Goal: Task Accomplishment & Management: Manage account settings

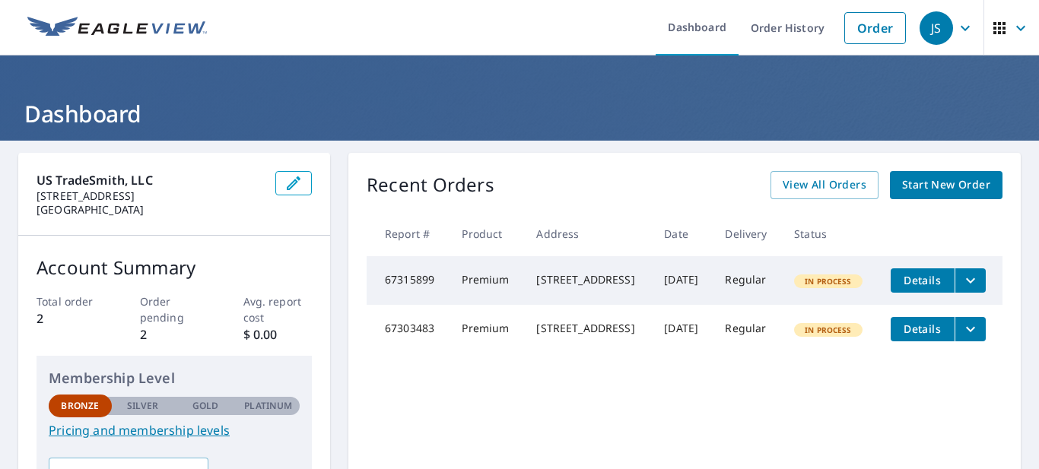
click at [920, 269] on button "Details" at bounding box center [923, 281] width 64 height 24
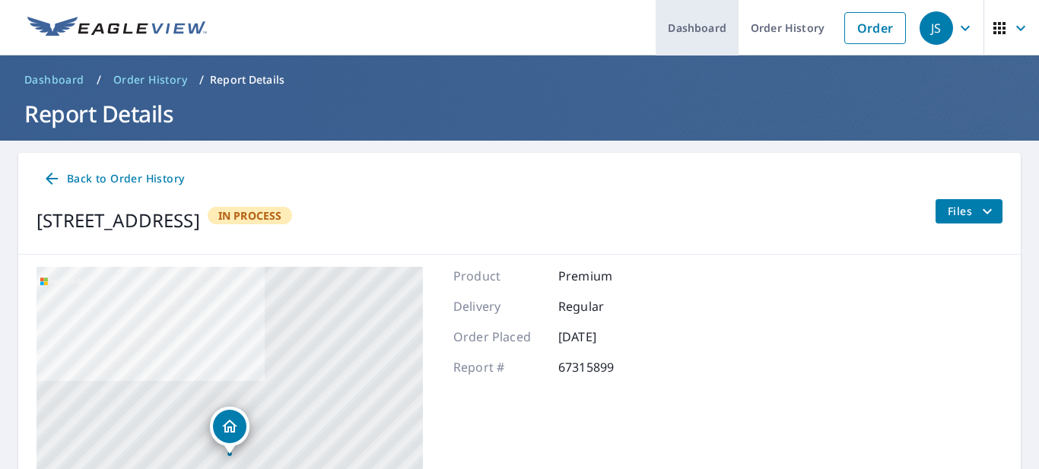
click at [685, 21] on link "Dashboard" at bounding box center [697, 28] width 83 height 56
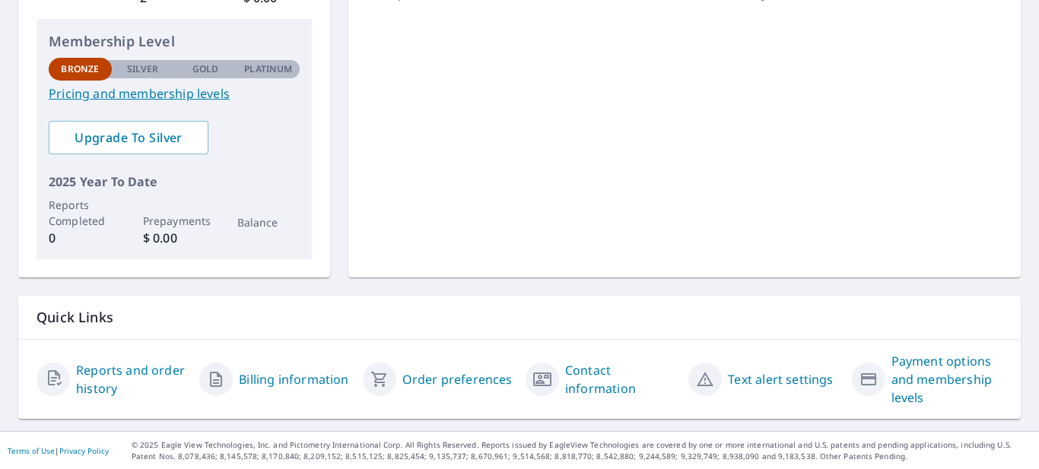
scroll to position [336, 0]
click at [145, 376] on link "Reports and order history" at bounding box center [131, 380] width 111 height 37
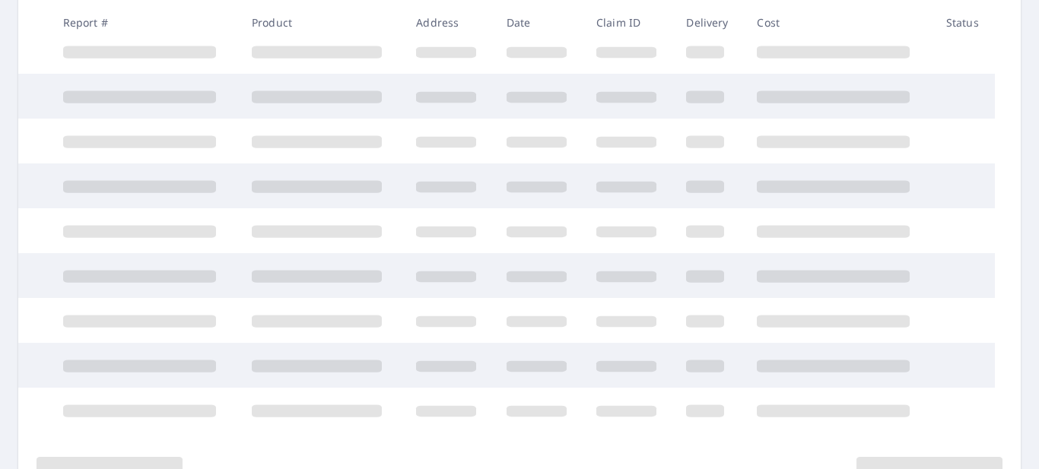
scroll to position [336, 0]
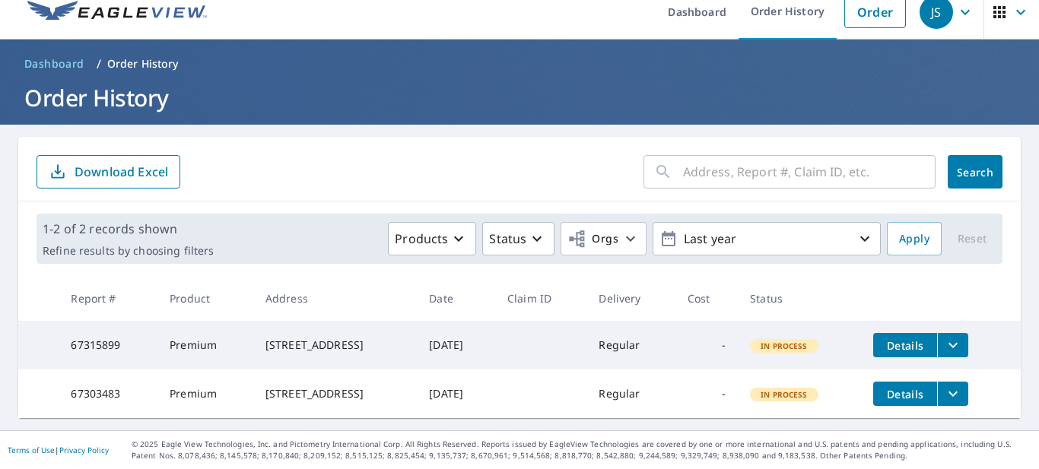
scroll to position [28, 0]
click at [97, 164] on p "Download Excel" at bounding box center [122, 172] width 94 height 17
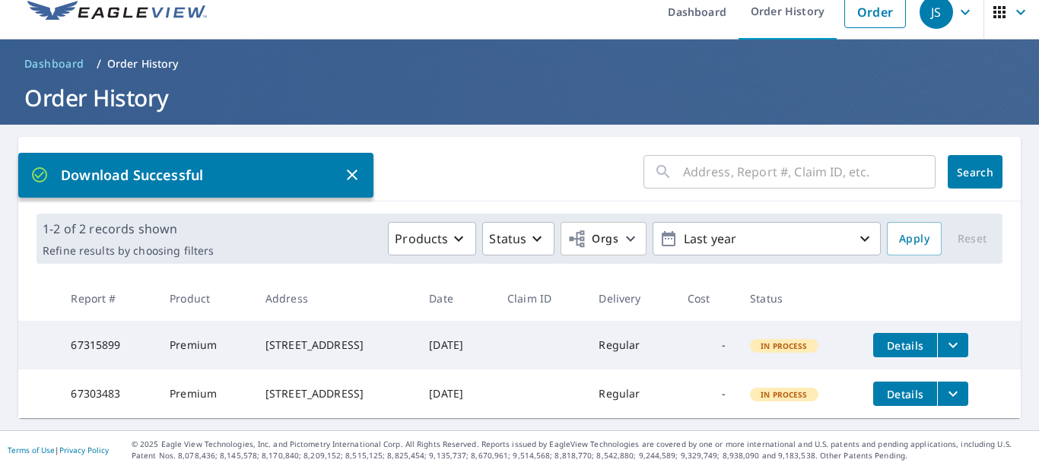
click at [354, 176] on icon "button" at bounding box center [352, 175] width 11 height 11
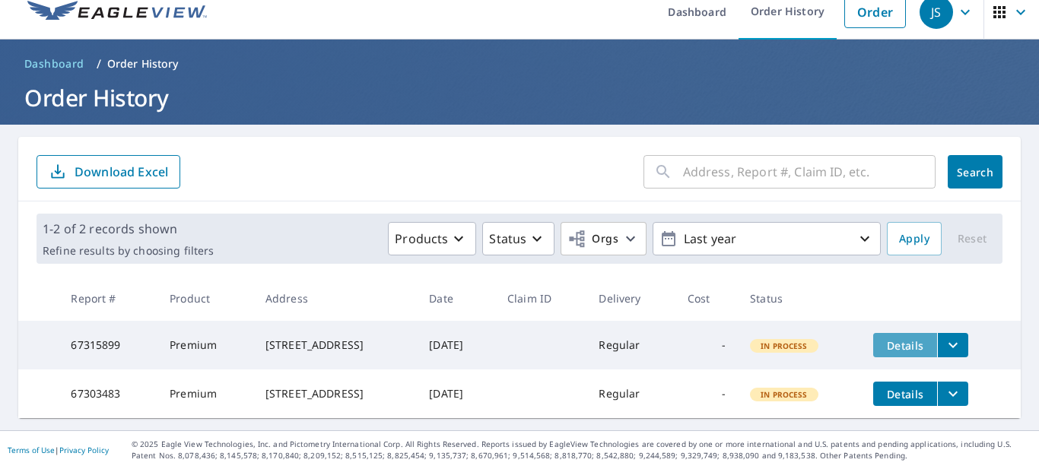
click at [894, 339] on span "Details" at bounding box center [905, 346] width 46 height 14
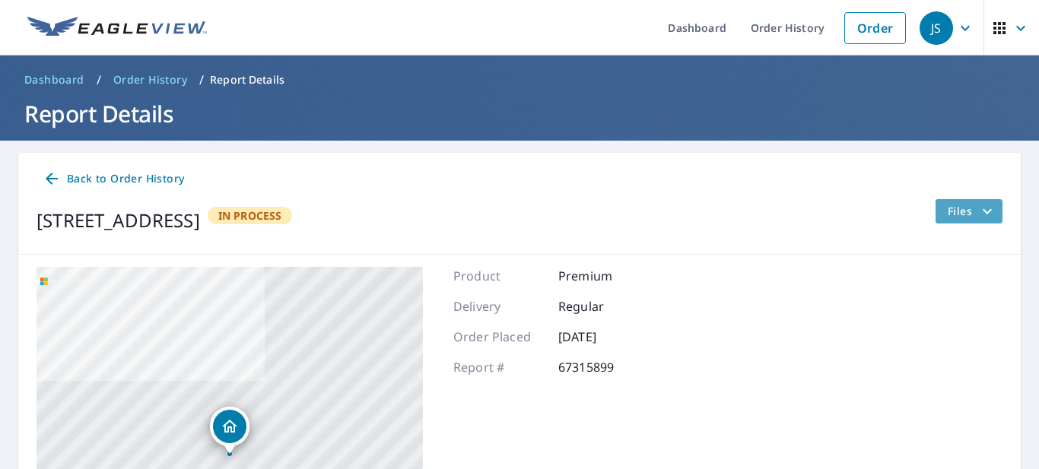
click at [987, 216] on icon "filesDropdownBtn-67315899" at bounding box center [987, 211] width 18 height 18
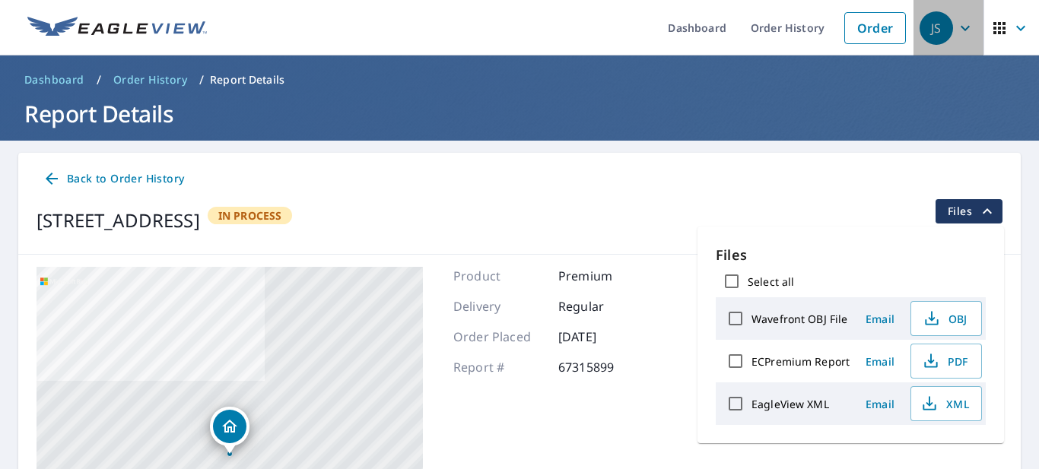
click at [968, 34] on icon "button" at bounding box center [965, 28] width 18 height 18
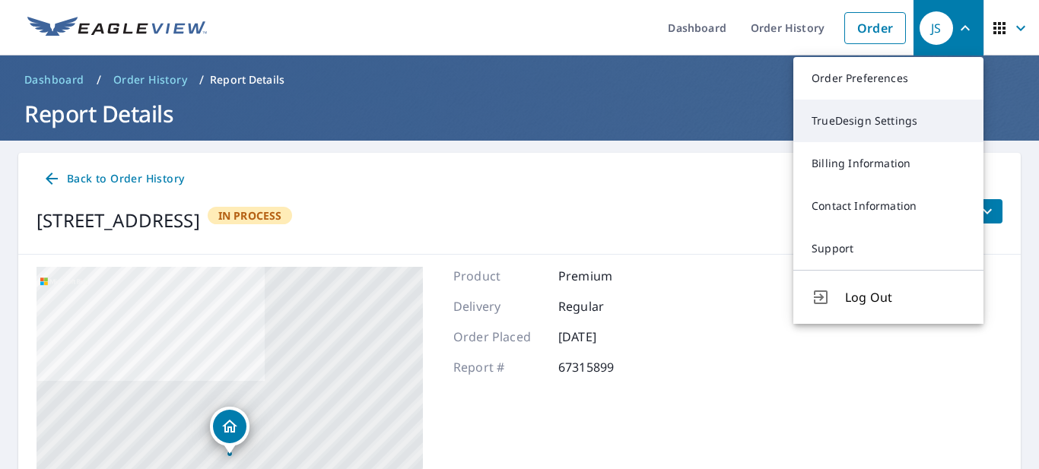
click at [881, 129] on link "TrueDesign Settings" at bounding box center [888, 121] width 190 height 43
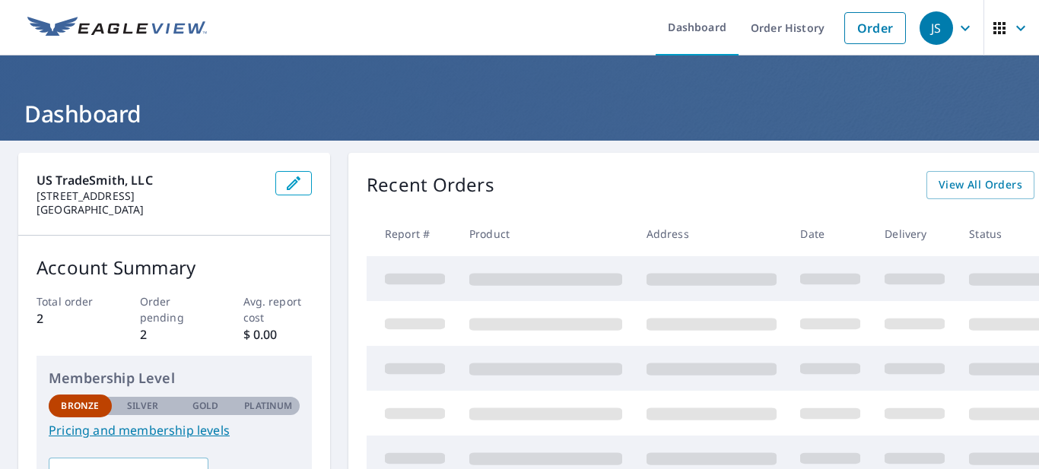
click at [300, 187] on icon "button" at bounding box center [294, 183] width 18 height 18
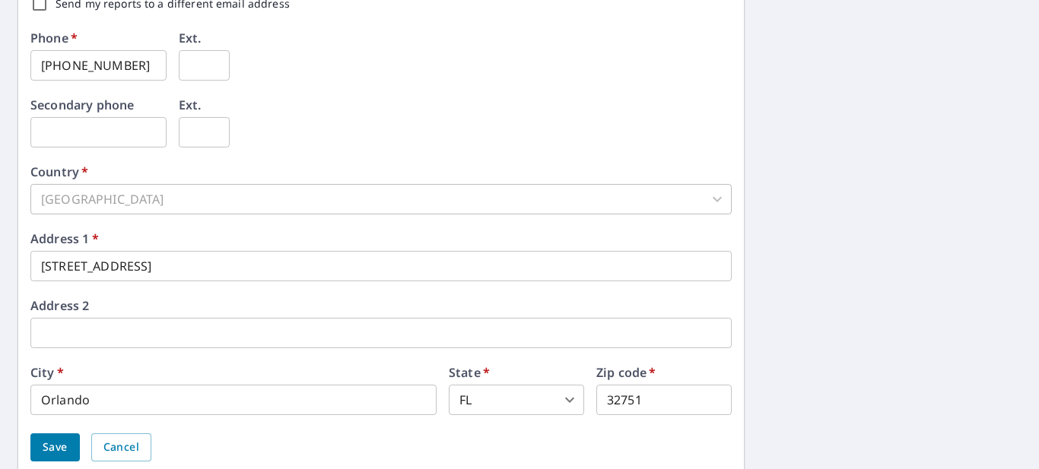
scroll to position [545, 0]
click at [230, 270] on input "[STREET_ADDRESS]" at bounding box center [380, 267] width 701 height 30
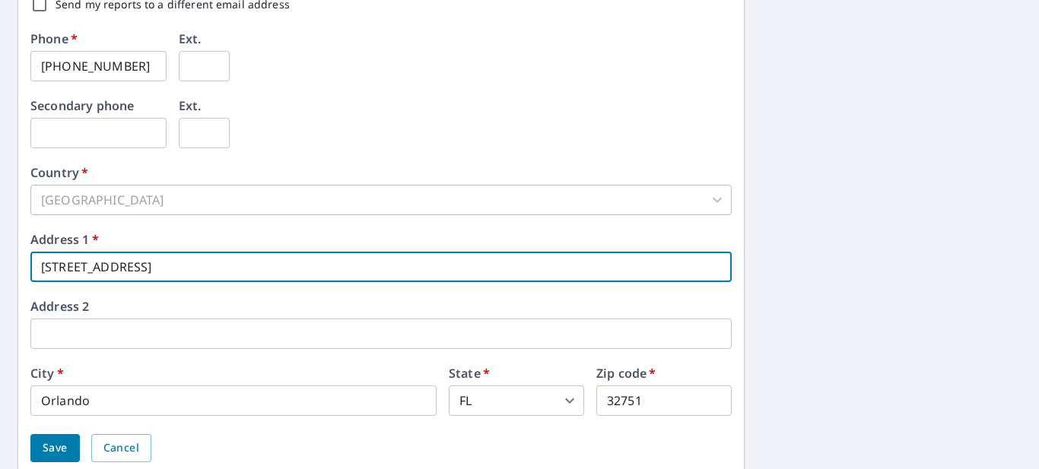
click at [230, 270] on input "[STREET_ADDRESS]" at bounding box center [380, 267] width 701 height 30
click at [52, 450] on span "Save" at bounding box center [55, 448] width 25 height 19
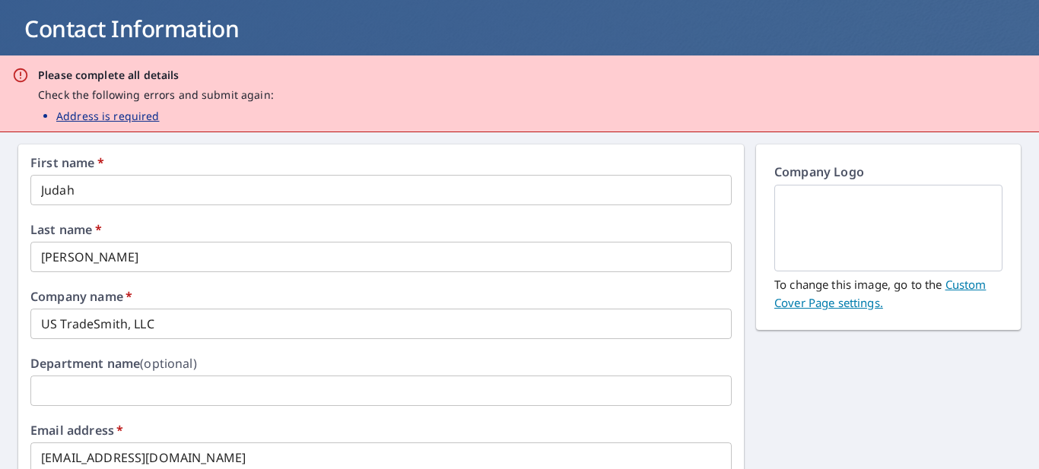
scroll to position [86, 0]
click at [981, 289] on link "Custom Cover Page settings." at bounding box center [879, 292] width 211 height 33
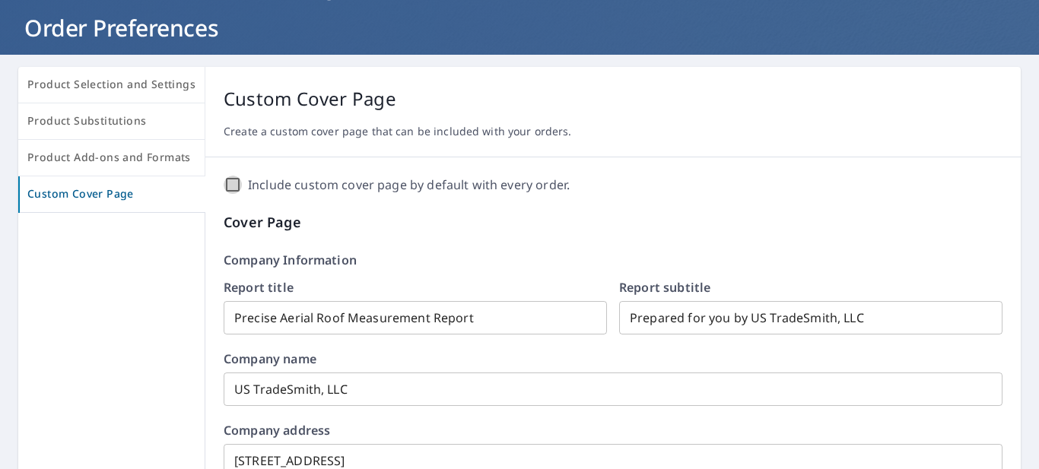
click at [225, 184] on input "Include custom cover page by default with every order." at bounding box center [233, 185] width 18 height 18
click at [227, 183] on input "Include custom cover page by default with every order." at bounding box center [233, 185] width 18 height 18
checkbox input "true"
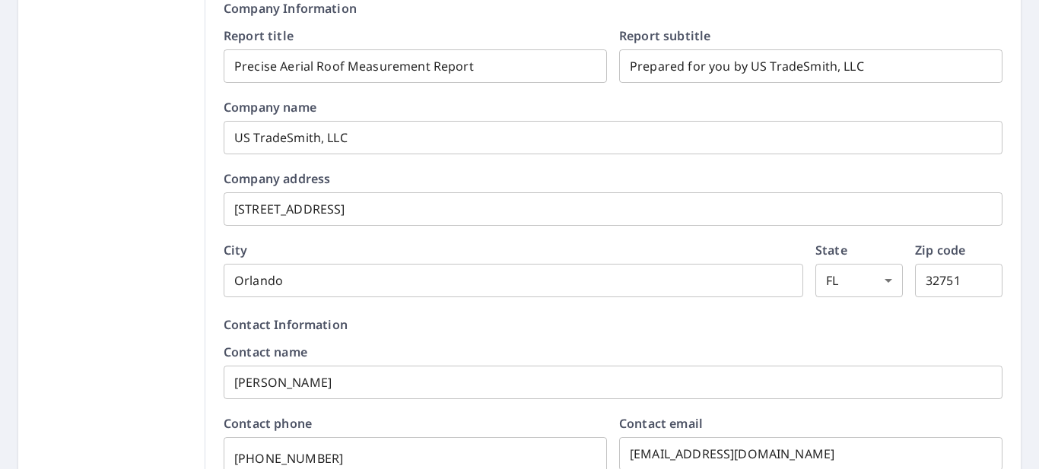
scroll to position [339, 0]
click at [375, 201] on input "[STREET_ADDRESS]" at bounding box center [613, 207] width 779 height 43
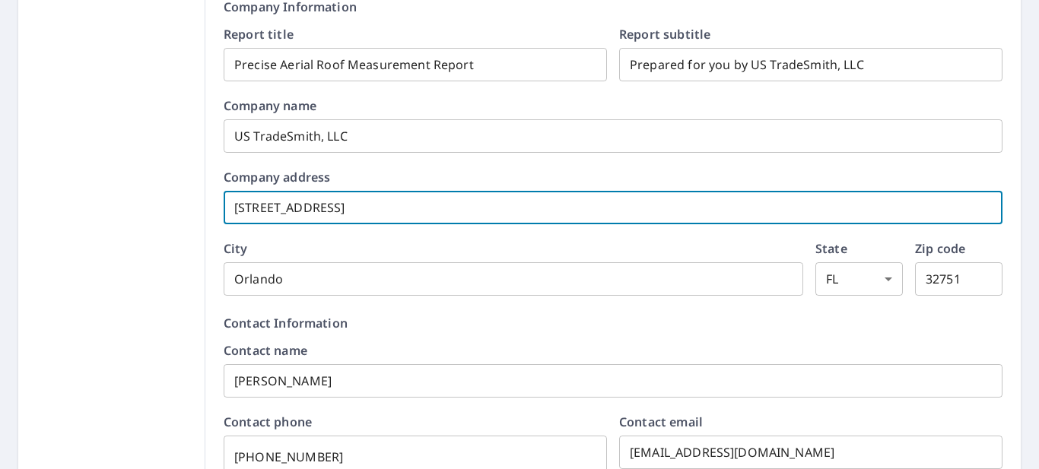
click at [375, 201] on input "[STREET_ADDRESS]" at bounding box center [613, 207] width 779 height 43
type input "4"
checkbox input "true"
type input "40"
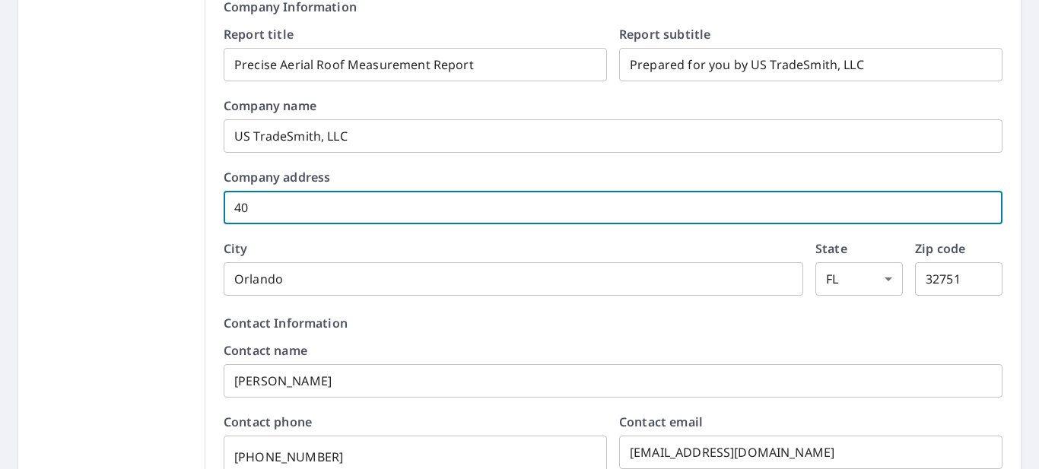
checkbox input "true"
type input "400"
checkbox input "true"
type input "400 N"
checkbox input "true"
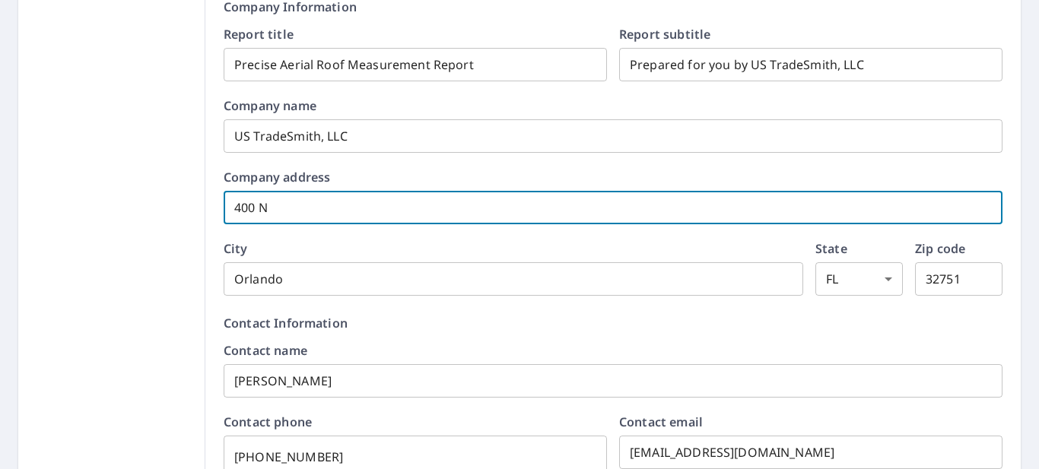
type input "400 N T"
checkbox input "true"
type input "400 N Ta"
checkbox input "true"
type input "400 N Tam"
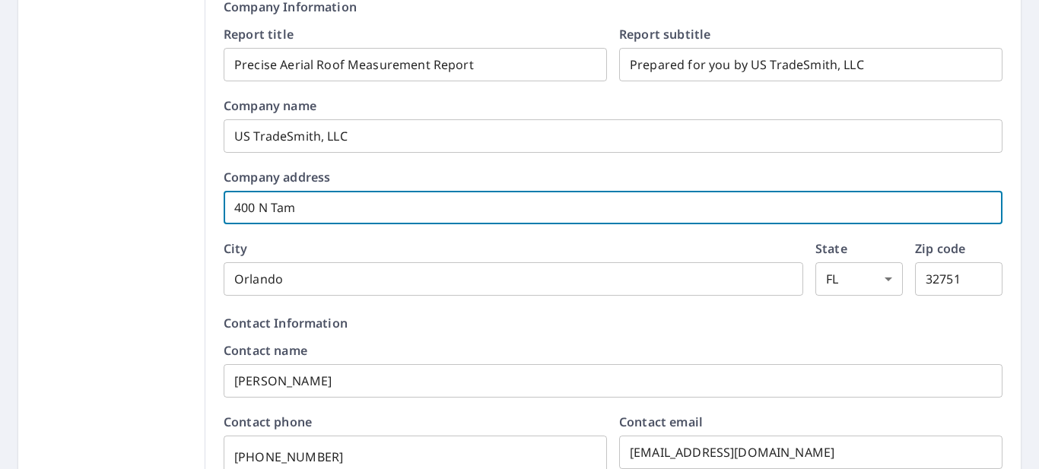
checkbox input "true"
type input "400 N Tampa"
checkbox input "true"
type input "400 N Tampa S"
checkbox input "true"
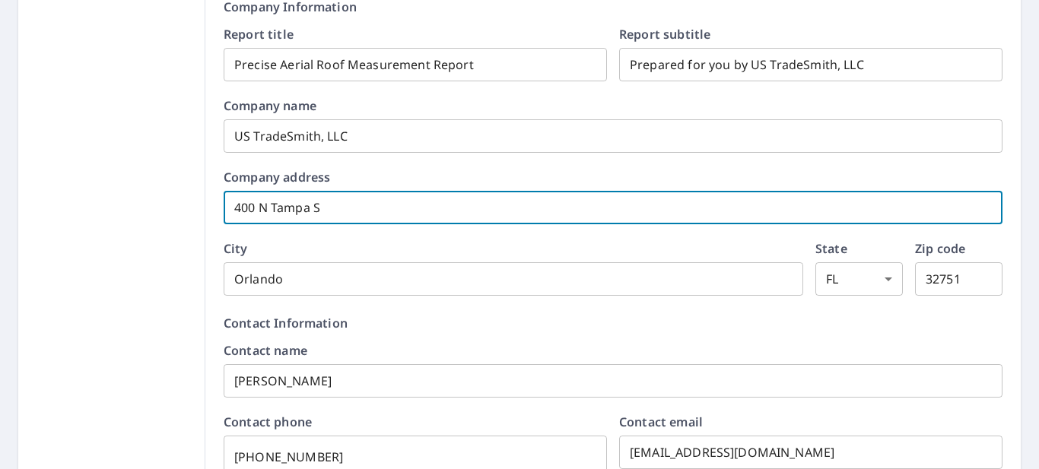
type input "400 N Tampa St"
checkbox input "true"
type input "400 N Tampa St,"
checkbox input "true"
type input "400 N Tampa St, S"
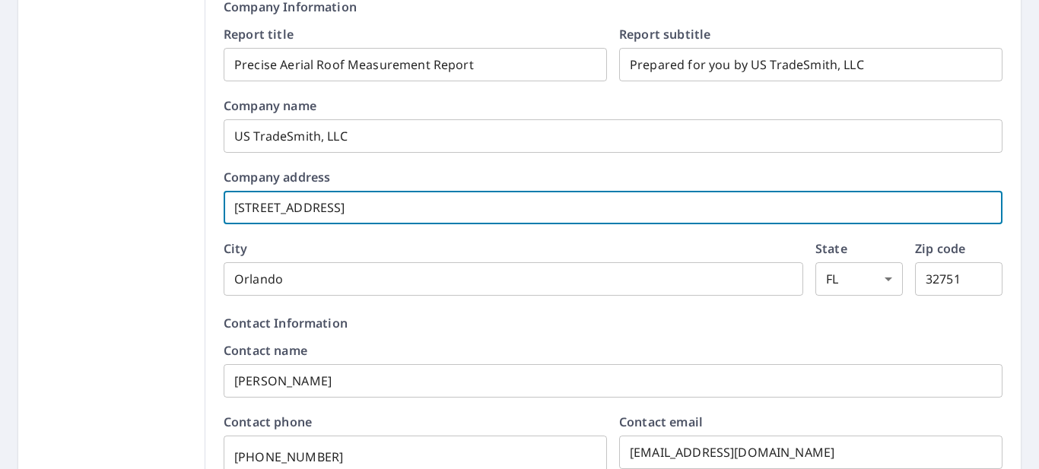
checkbox input "true"
type input "400 N Tampa St, Ste"
checkbox input "true"
type input "400 N Tampa St, Ste 1"
checkbox input "true"
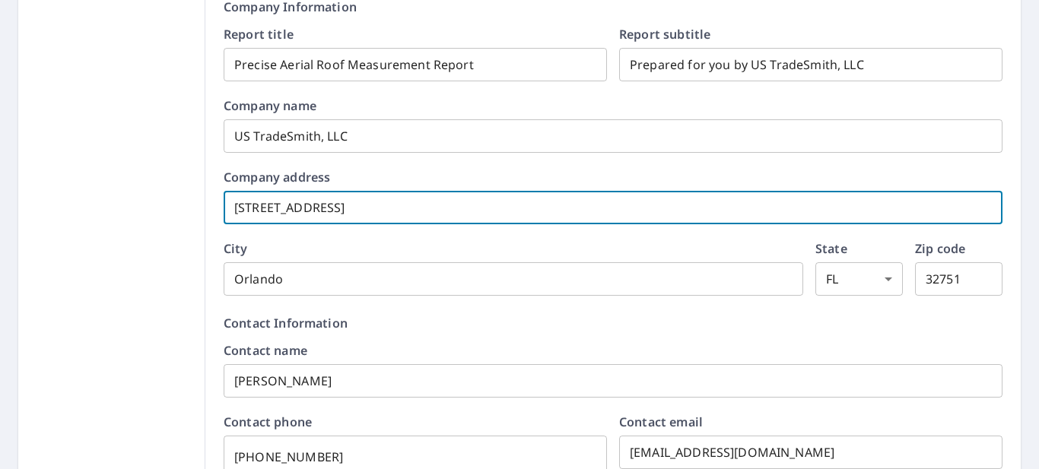
type input "400 N Tampa St, Ste 15"
checkbox input "true"
type input "400 N Tampa St, Ste 155"
checkbox input "true"
type input "[STREET_ADDRESS]"
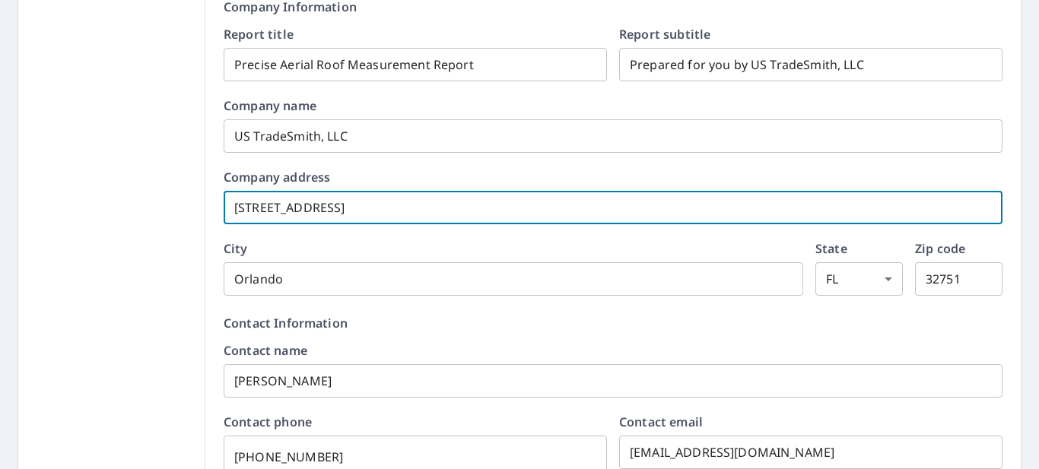
checkbox input "true"
type input "[STREET_ADDRESS]"
click at [332, 287] on input "Orlando" at bounding box center [514, 279] width 580 height 43
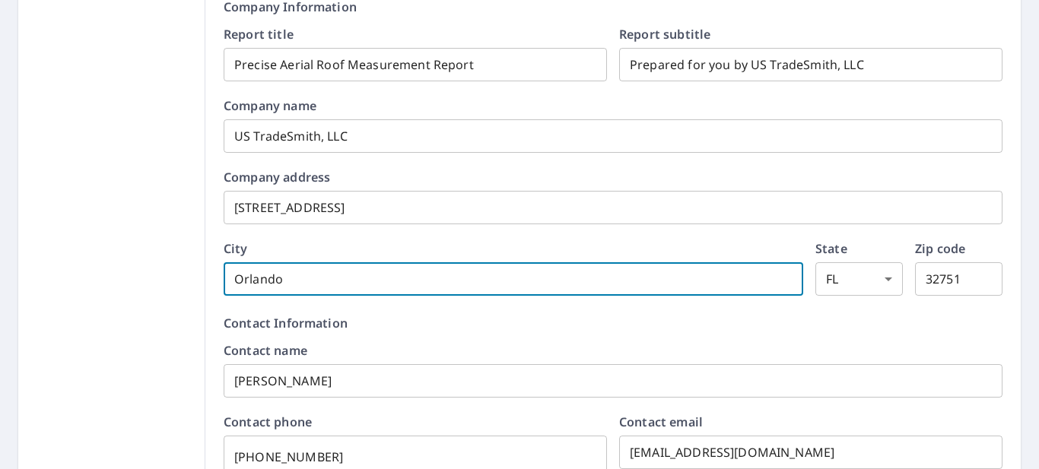
click at [332, 287] on input "Orlando" at bounding box center [514, 279] width 580 height 43
type input "T"
checkbox input "true"
type input "Ta"
checkbox input "true"
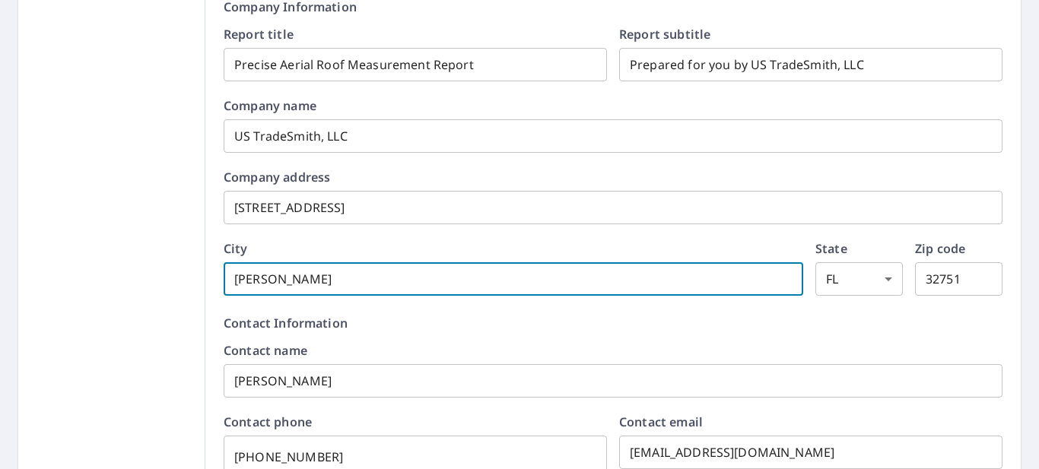
type input "Tamp"
checkbox input "true"
type input "[GEOGRAPHIC_DATA]"
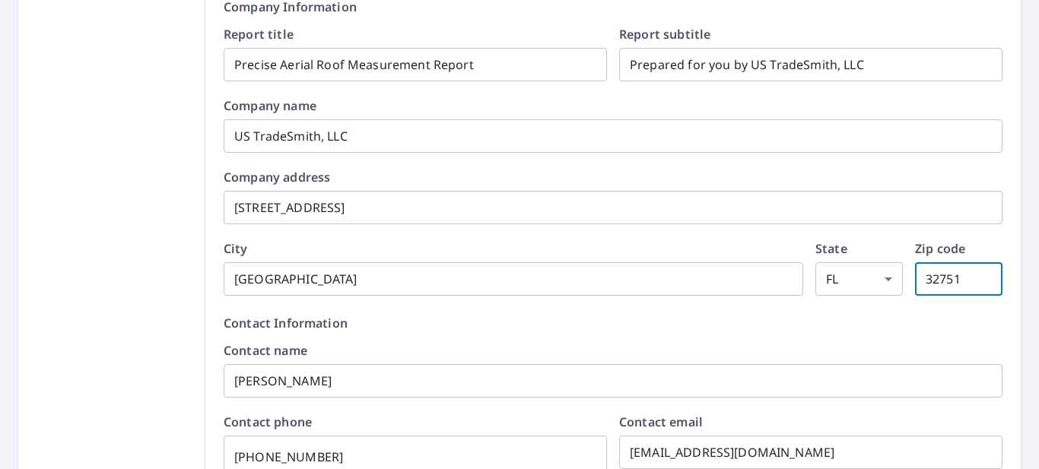
type input "3"
checkbox input "true"
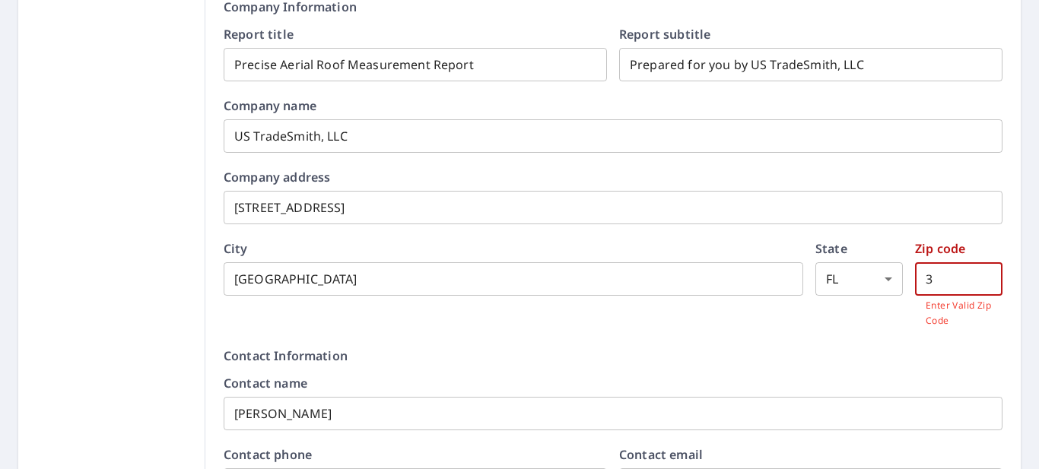
type input "33"
checkbox input "true"
type input "336"
checkbox input "true"
type input "3360"
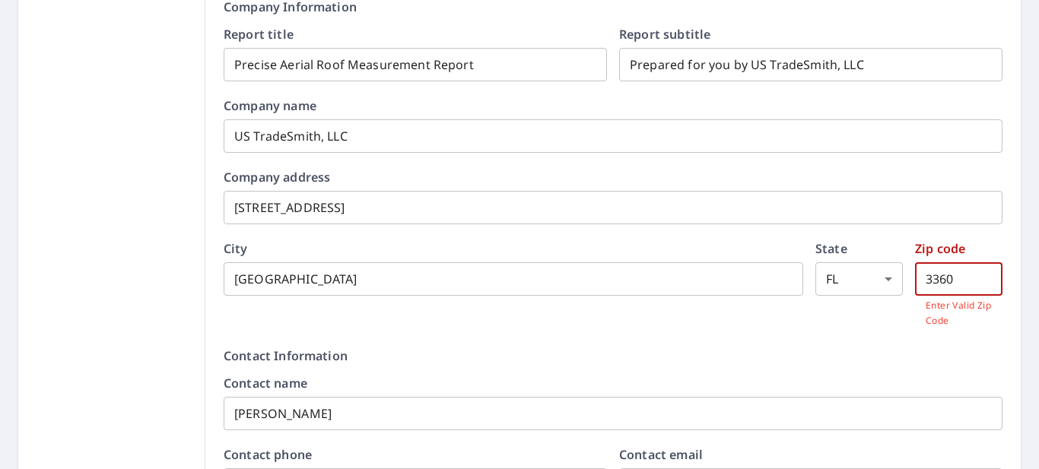
checkbox input "true"
type input "33602"
checkbox input "true"
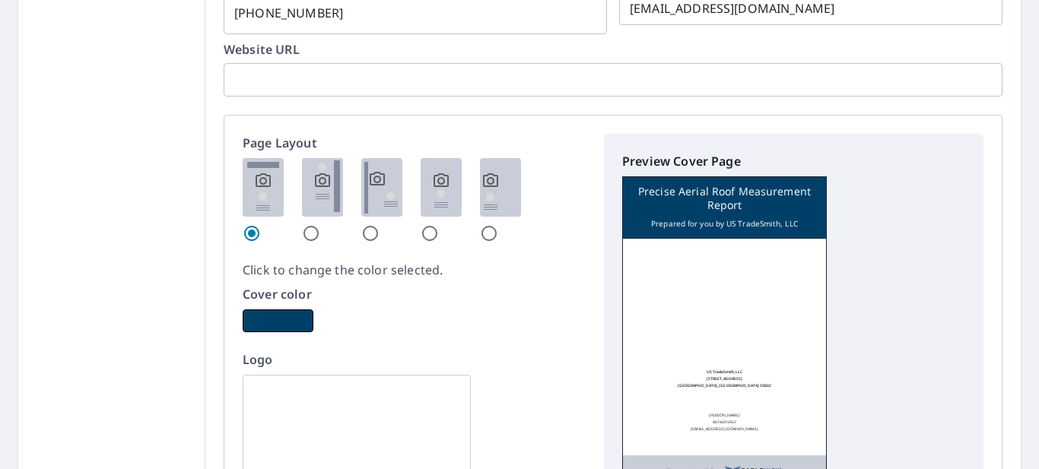
scroll to position [784, 0]
type input "33602"
click at [316, 202] on img at bounding box center [322, 186] width 41 height 59
click at [316, 224] on input "radio" at bounding box center [311, 233] width 18 height 18
radio input "true"
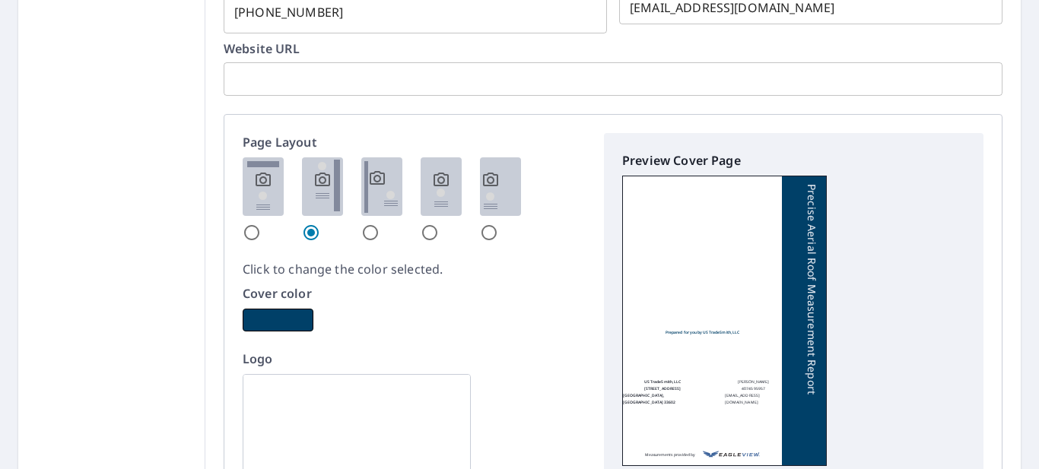
checkbox input "true"
click at [269, 193] on img at bounding box center [263, 186] width 41 height 59
click at [261, 224] on input "radio" at bounding box center [252, 233] width 18 height 18
radio input "true"
checkbox input "true"
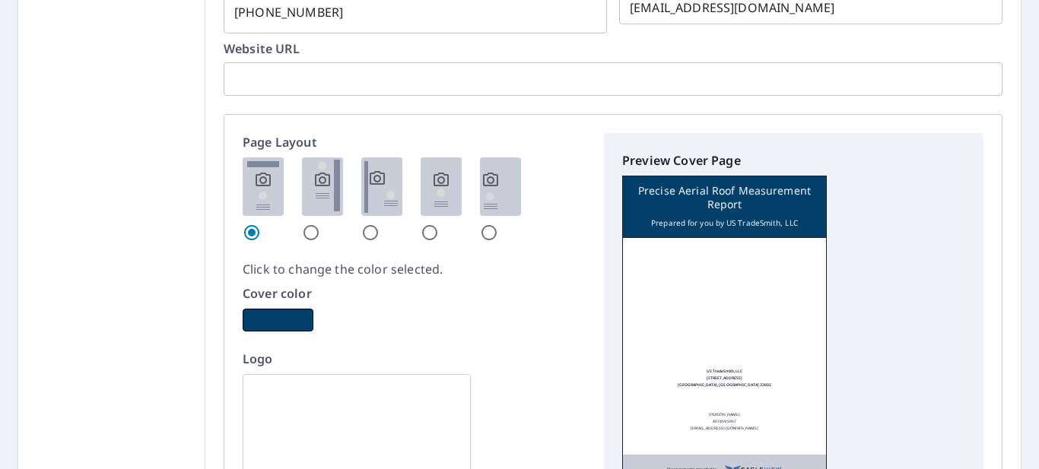
click at [386, 194] on img at bounding box center [381, 186] width 41 height 59
click at [380, 224] on input "radio" at bounding box center [370, 233] width 18 height 18
radio input "true"
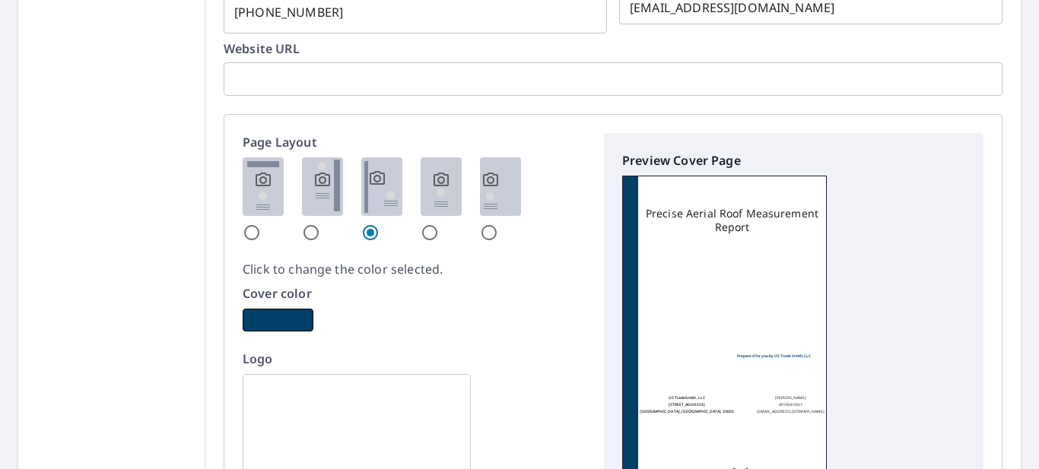
checkbox input "true"
click at [266, 193] on img at bounding box center [263, 186] width 41 height 59
click at [261, 224] on input "radio" at bounding box center [252, 233] width 18 height 18
radio input "true"
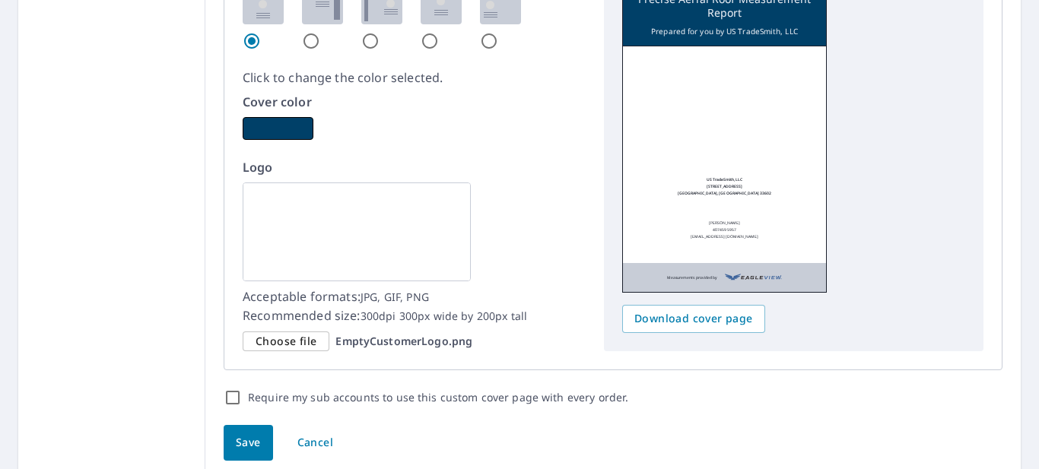
scroll to position [981, 0]
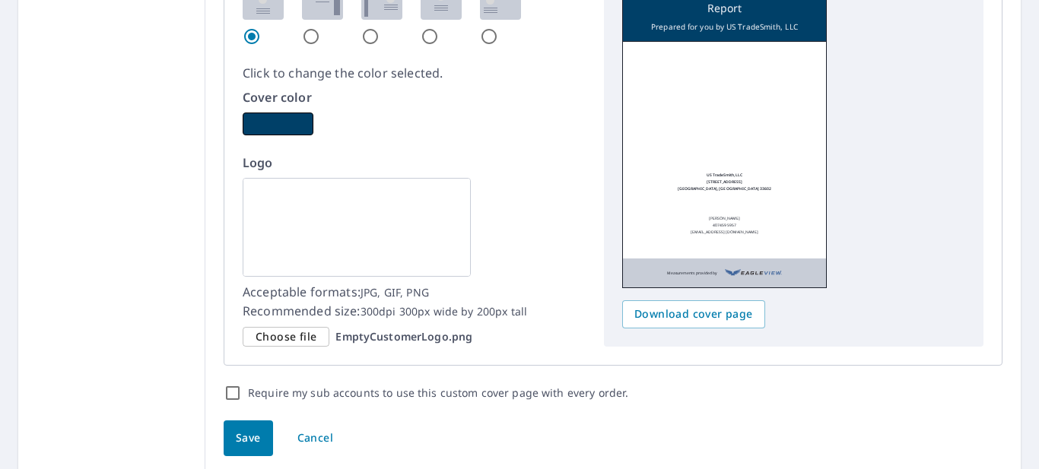
click at [283, 338] on span "Choose file" at bounding box center [286, 337] width 61 height 19
click at [0, 0] on input "Choose file EmptyCustomerLogo.png" at bounding box center [0, 0] width 0 height 0
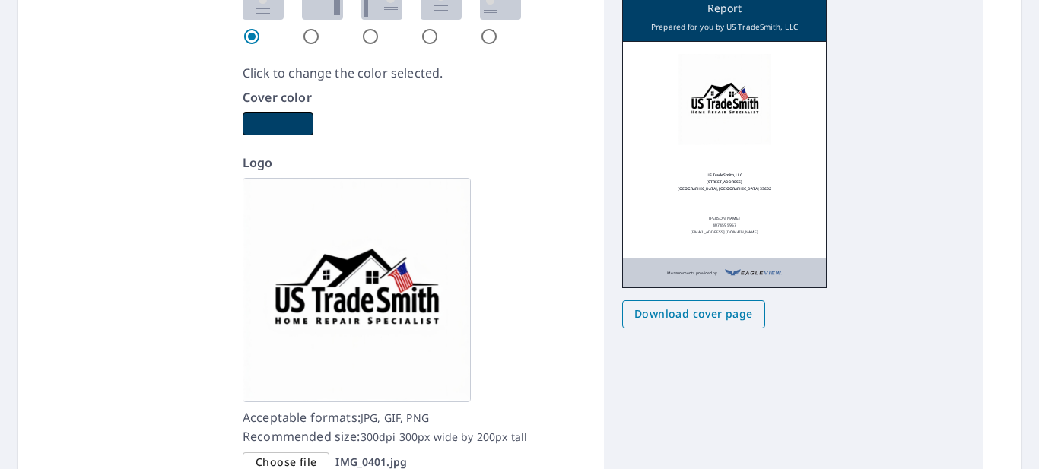
click at [679, 318] on span "Download cover page" at bounding box center [693, 314] width 119 height 19
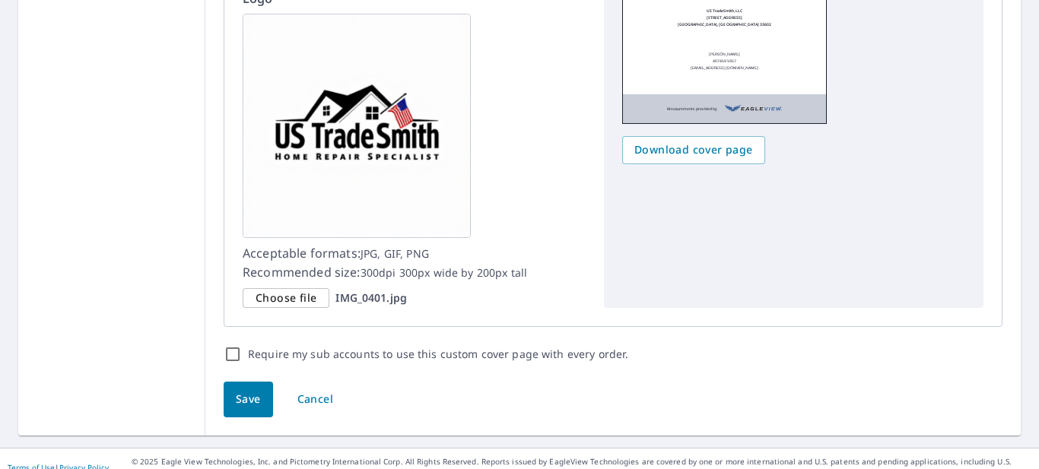
scroll to position [1150, 0]
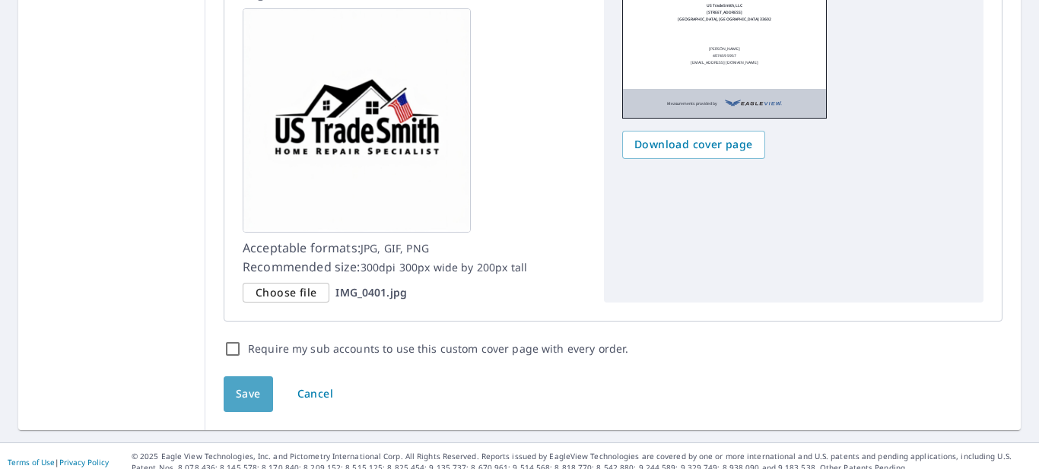
click at [255, 394] on span "Save" at bounding box center [248, 394] width 25 height 19
checkbox input "true"
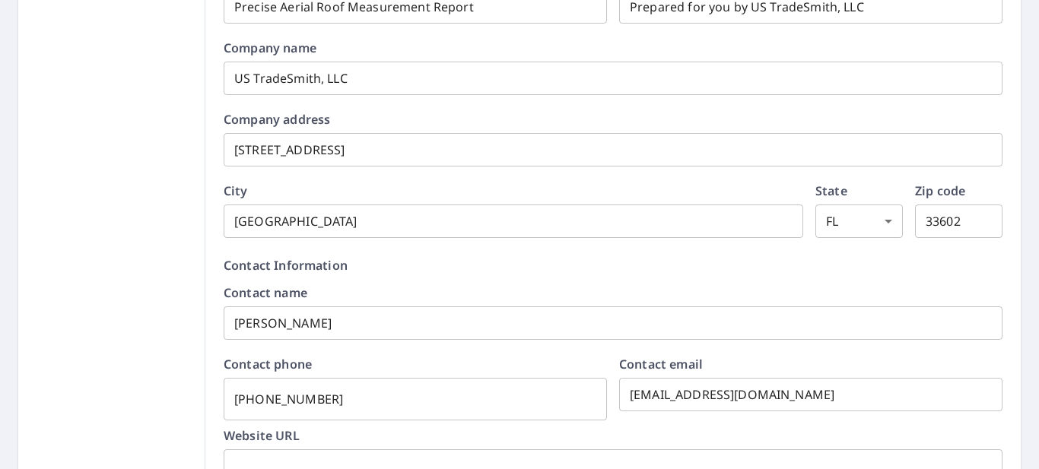
scroll to position [0, 0]
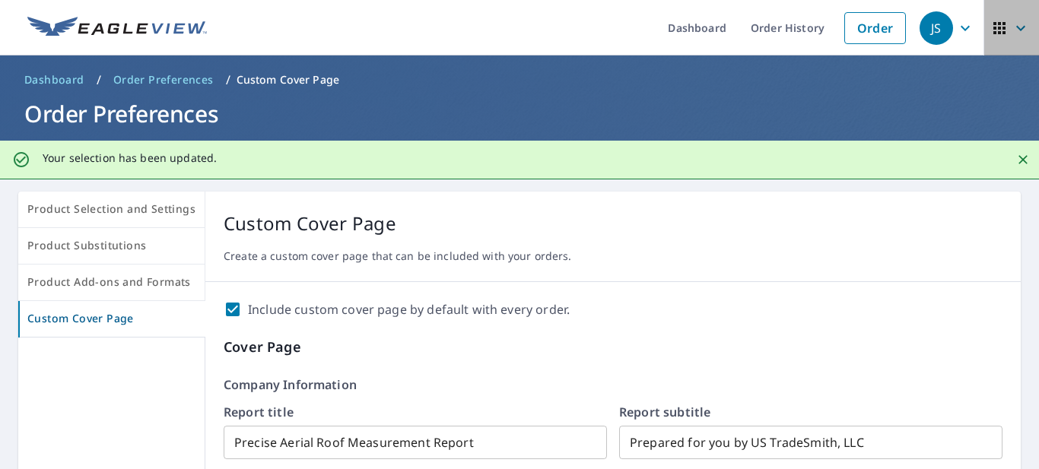
click at [995, 30] on icon "button" at bounding box center [999, 28] width 18 height 18
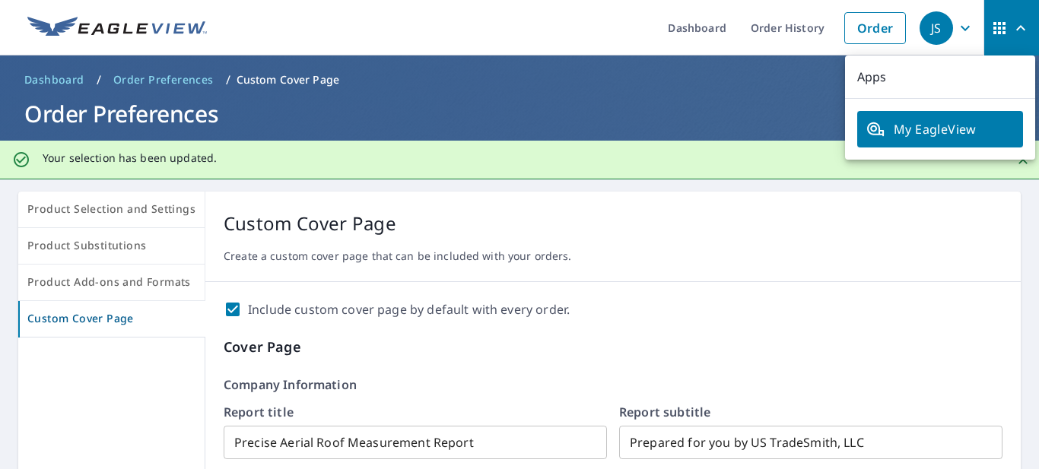
click at [969, 133] on span "My EagleView" at bounding box center [940, 129] width 148 height 18
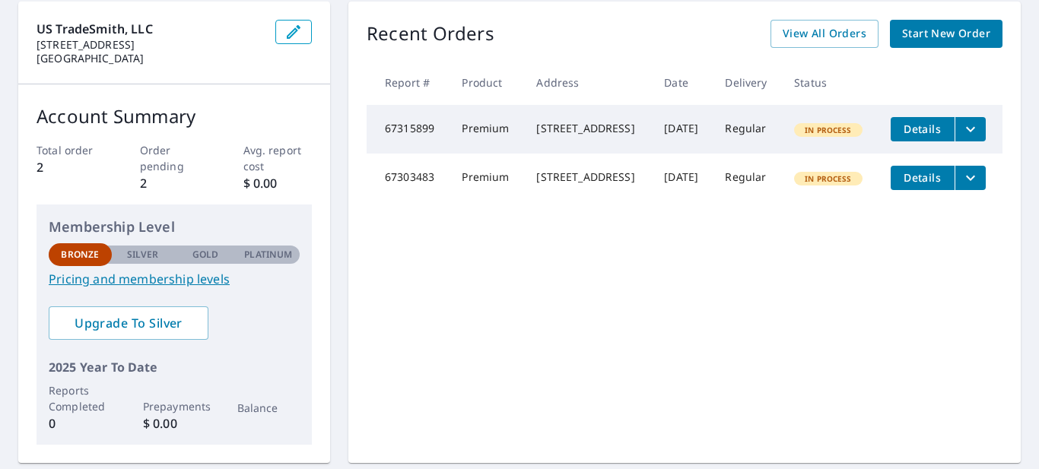
scroll to position [158, 0]
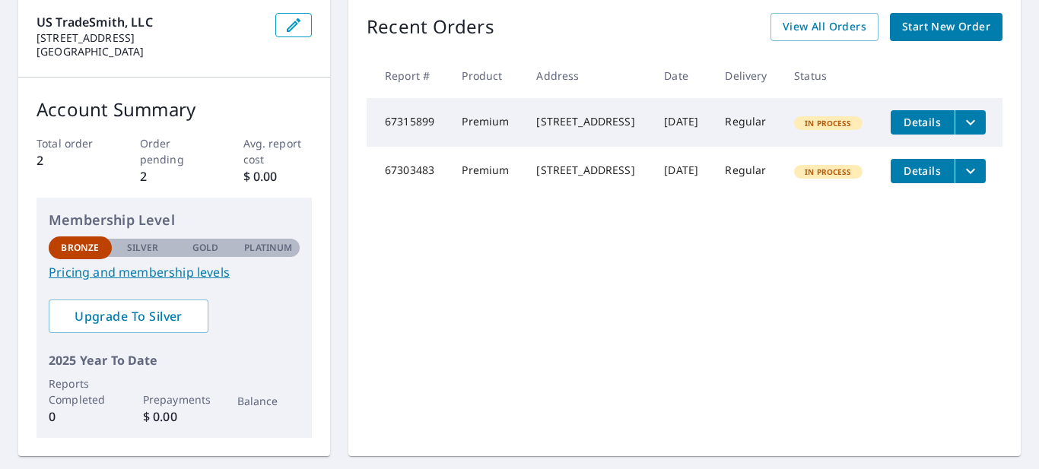
click at [981, 131] on button "filesDropdownBtn-67315899" at bounding box center [970, 122] width 31 height 24
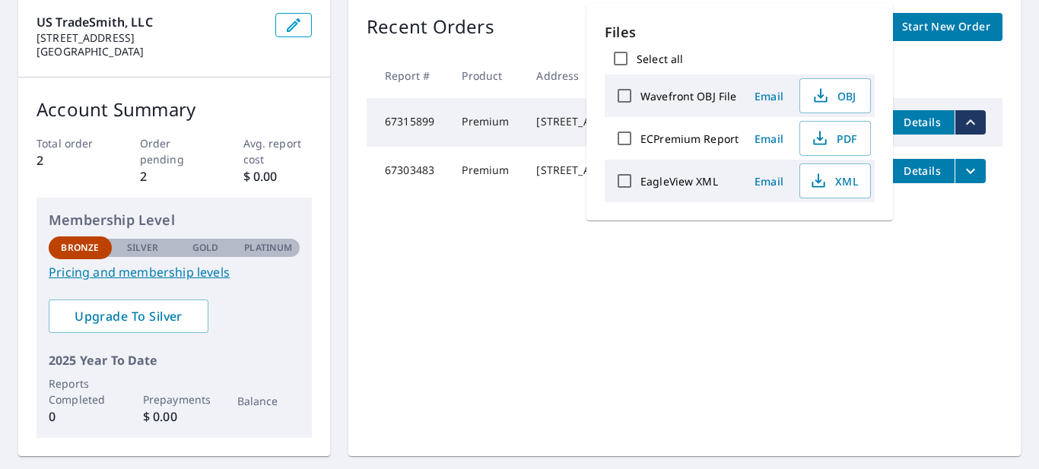
click at [615, 58] on input "Select all" at bounding box center [621, 59] width 32 height 32
checkbox input "true"
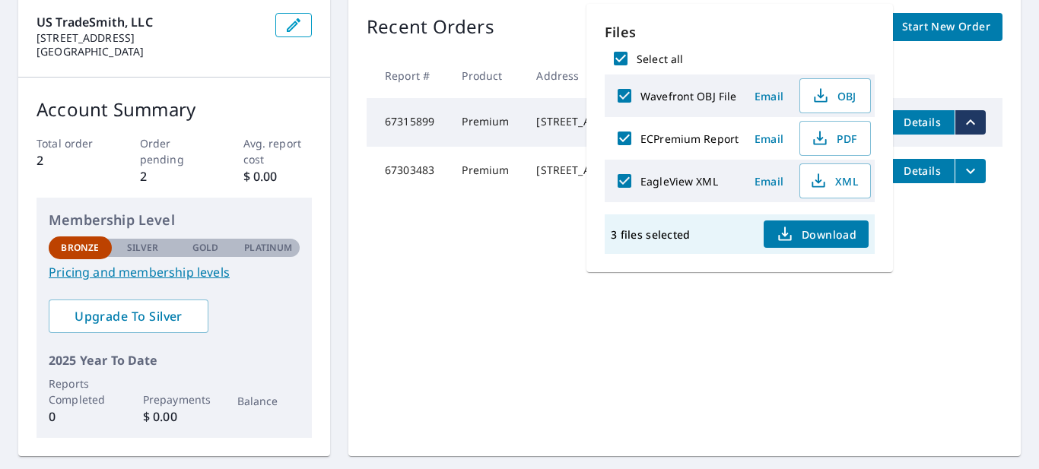
checkbox input "true"
click at [794, 226] on span "Download" at bounding box center [816, 234] width 81 height 18
click at [496, 228] on div "Recent Orders View All Orders Start New Order Report # Product Address Date Del…" at bounding box center [684, 226] width 672 height 462
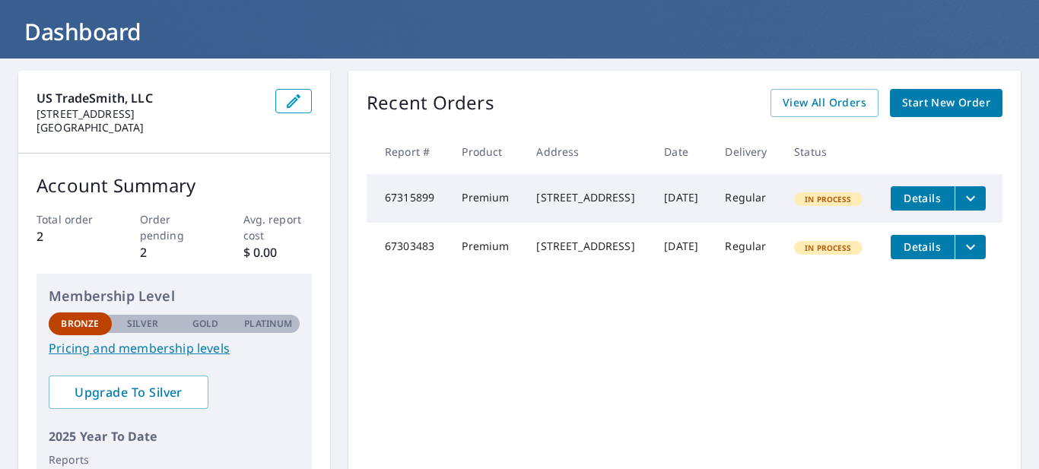
scroll to position [0, 0]
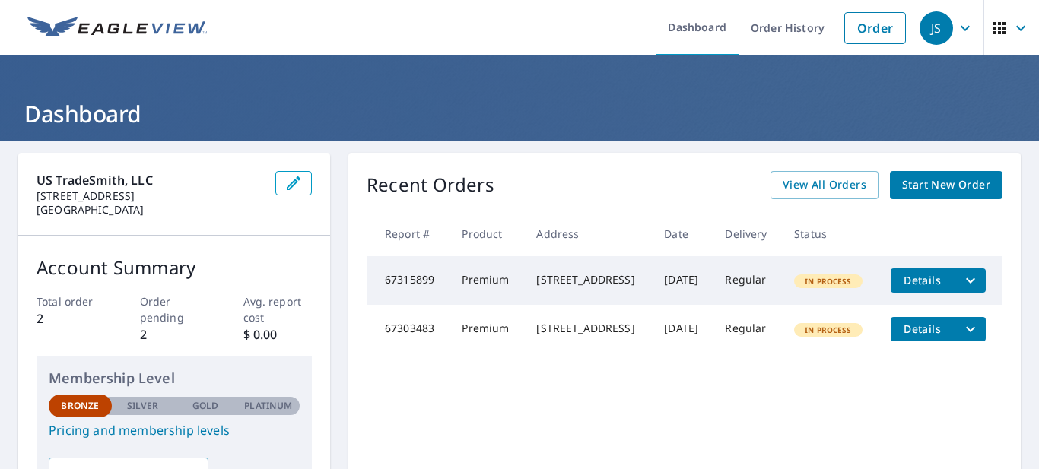
click at [957, 36] on icon "button" at bounding box center [965, 28] width 18 height 18
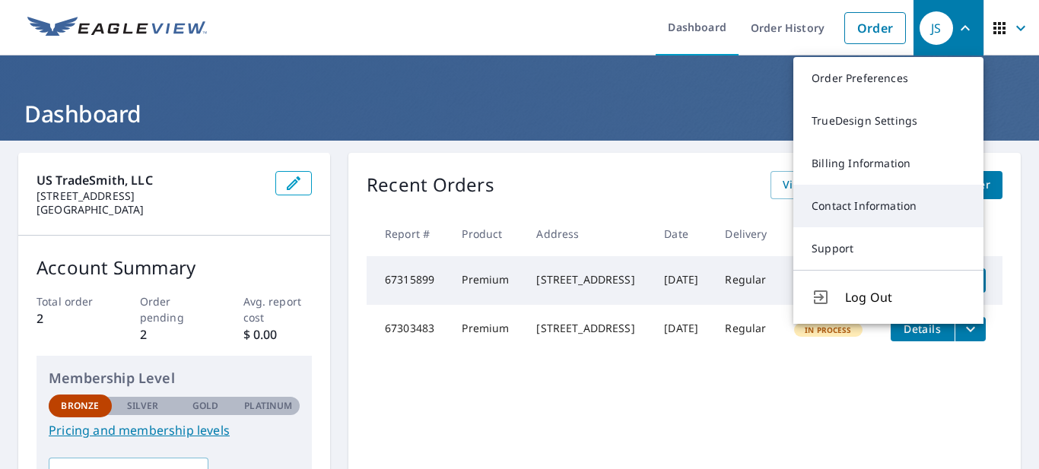
click at [874, 205] on link "Contact Information" at bounding box center [888, 206] width 190 height 43
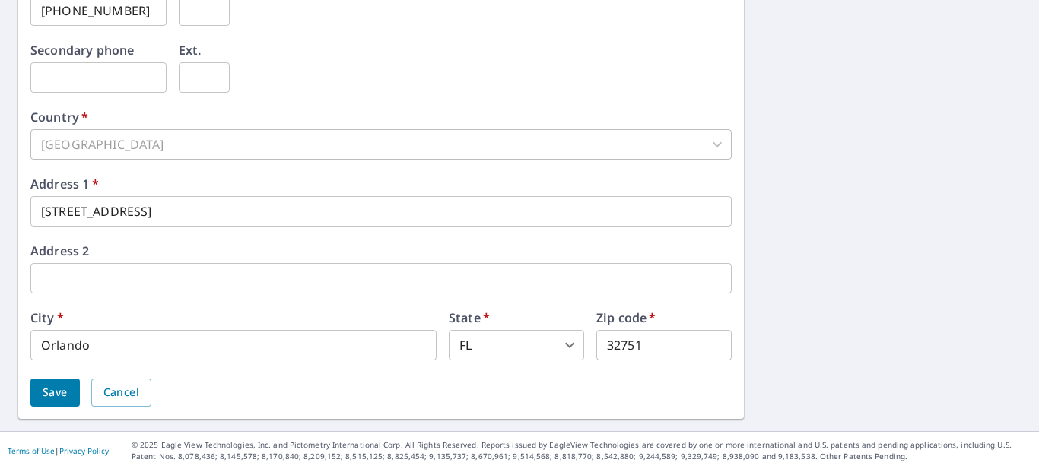
scroll to position [600, 0]
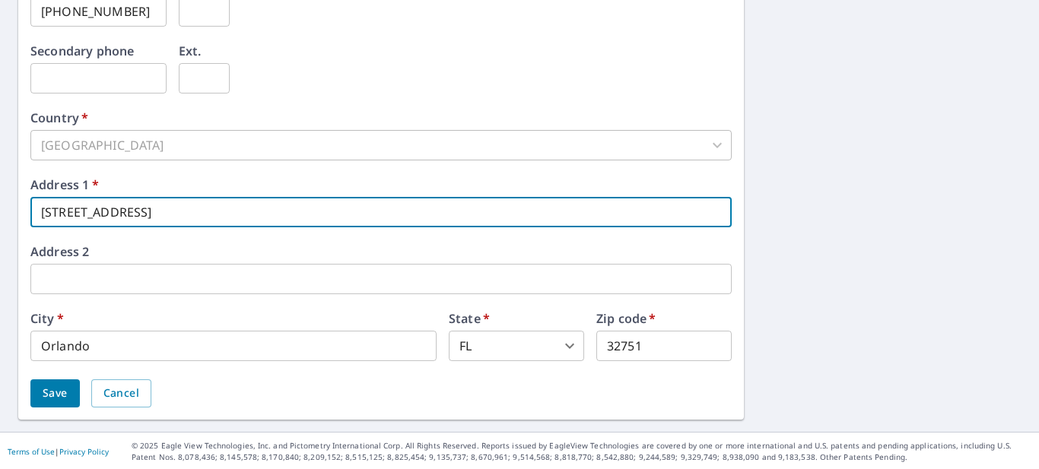
click at [196, 206] on input "2333 Markingham Rd" at bounding box center [380, 212] width 701 height 30
type input "[STREET_ADDRESS]"
click at [126, 348] on input "Orlando" at bounding box center [233, 346] width 406 height 30
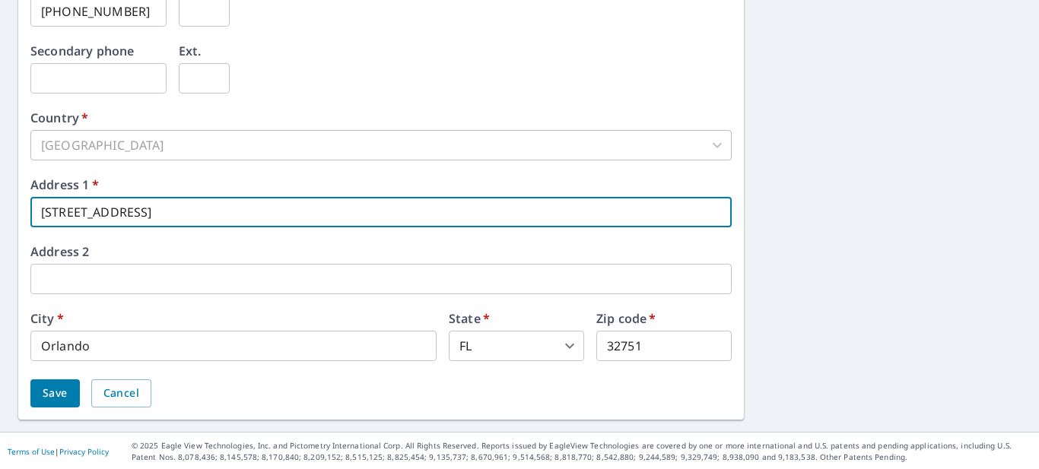
click at [126, 348] on input "Orlando" at bounding box center [233, 346] width 406 height 30
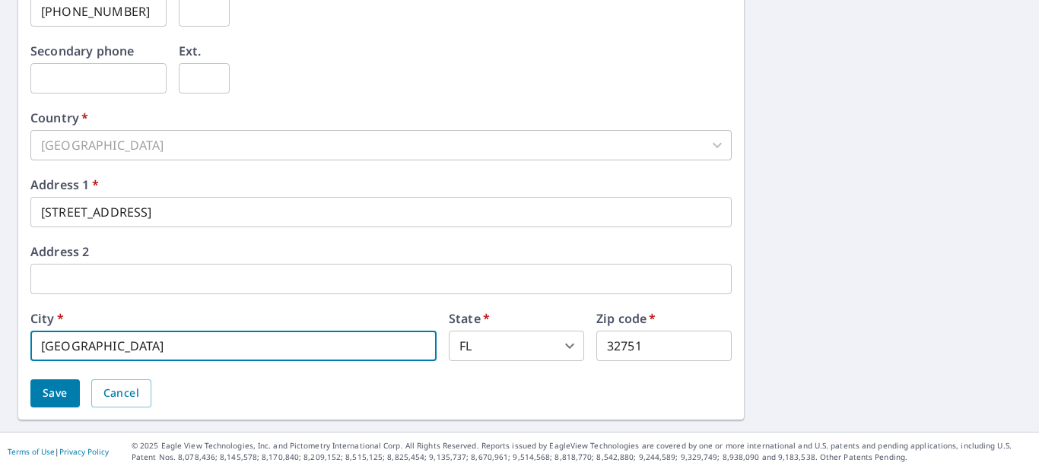
type input "Tampa"
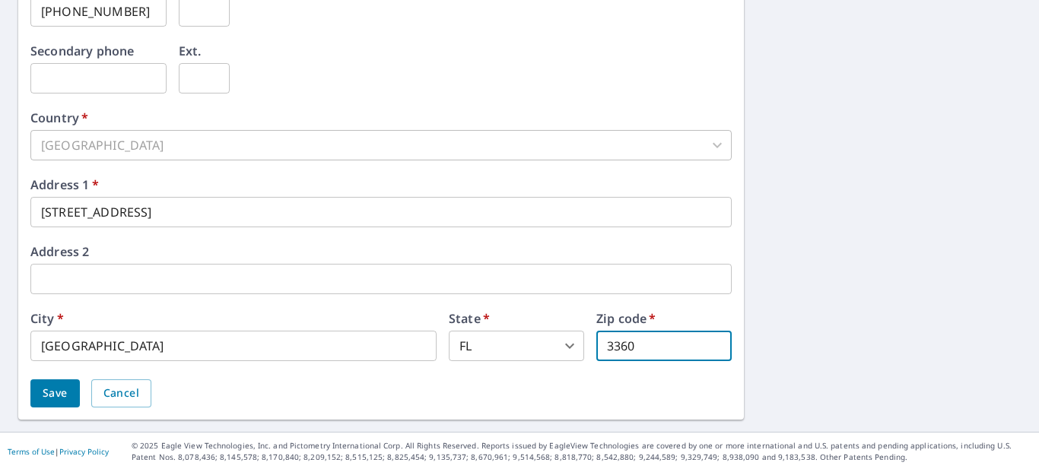
type input "33602"
click at [54, 393] on span "Save" at bounding box center [55, 393] width 25 height 19
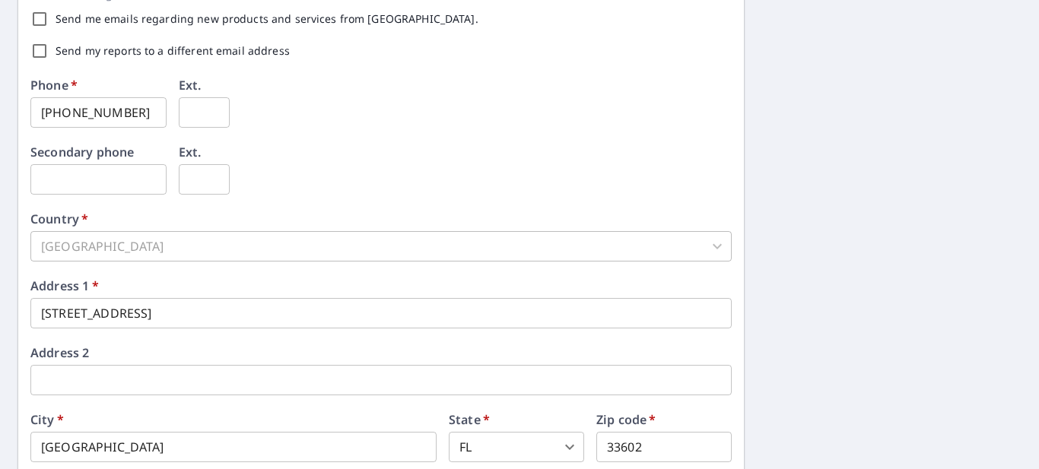
scroll to position [0, 0]
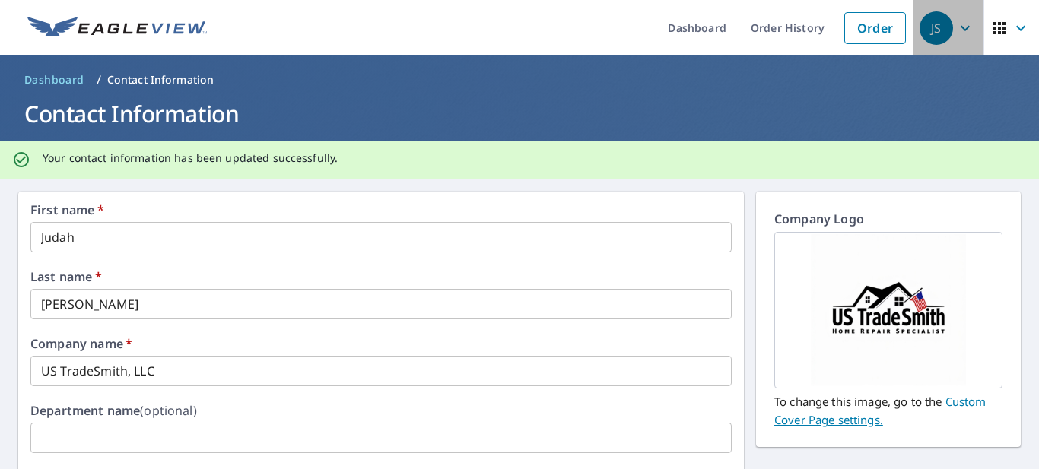
click at [962, 19] on icon "button" at bounding box center [965, 28] width 18 height 18
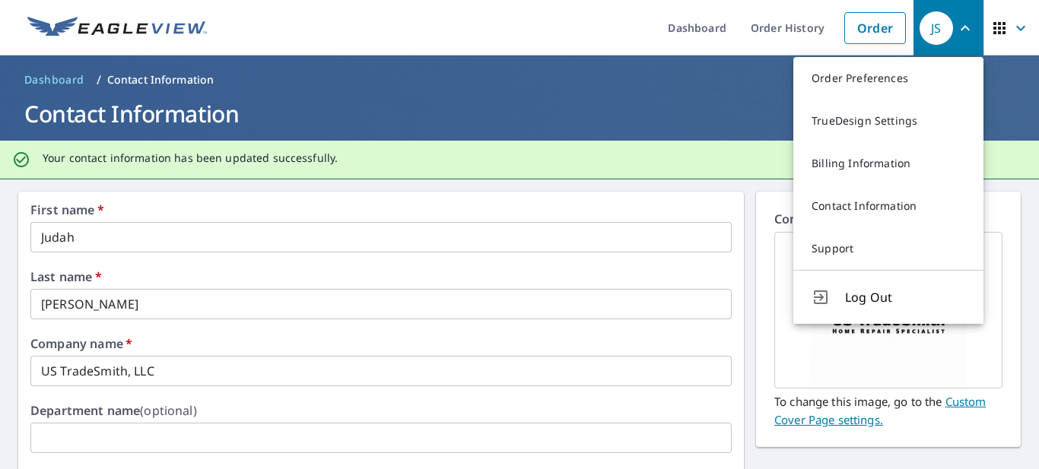
click at [1015, 35] on icon "button" at bounding box center [1021, 28] width 18 height 18
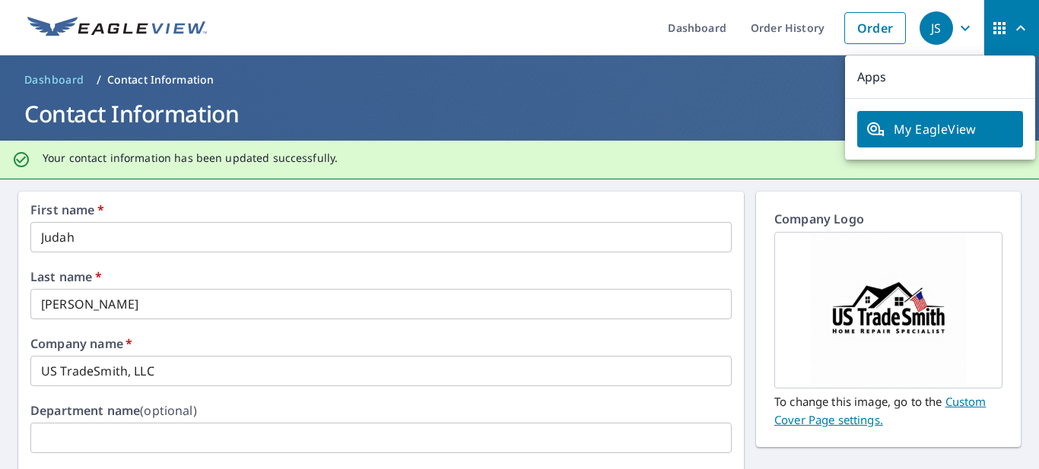
click at [958, 130] on span "My EagleView" at bounding box center [940, 129] width 148 height 18
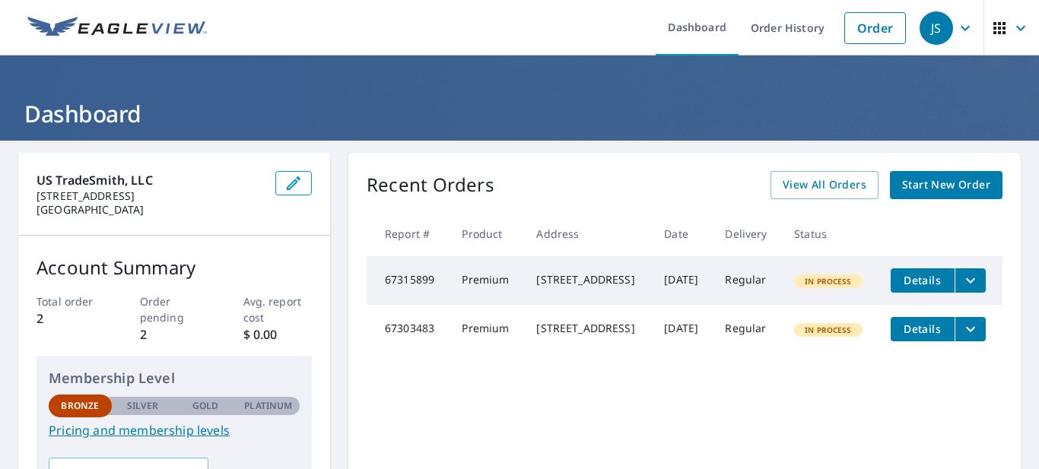
click at [933, 279] on span "Details" at bounding box center [923, 280] width 46 height 14
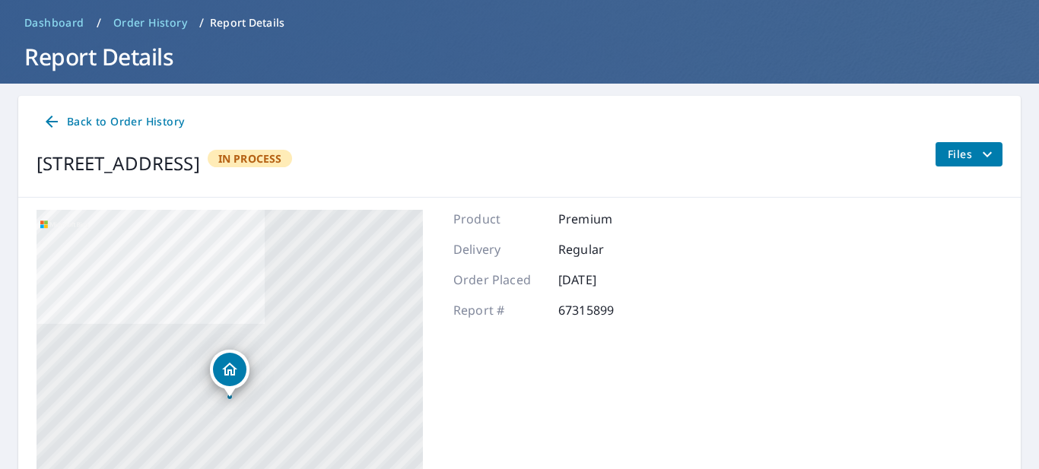
scroll to position [38, 0]
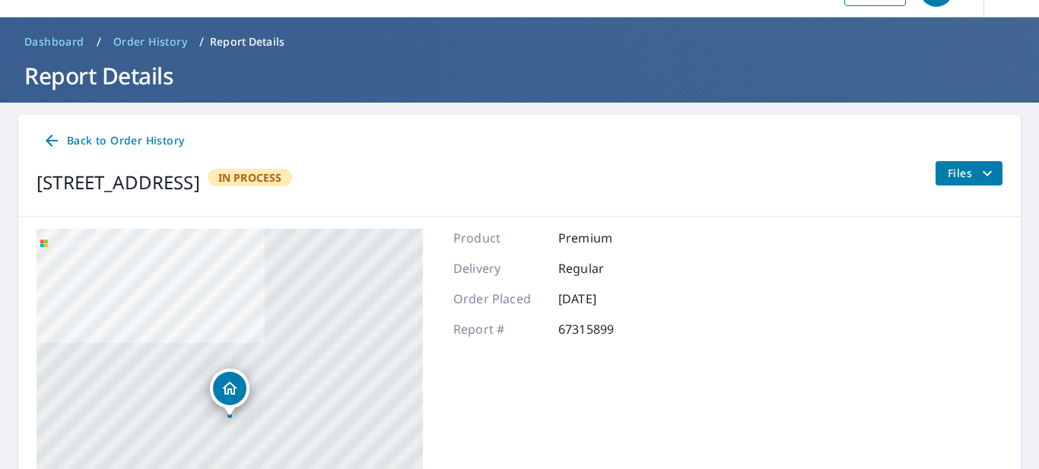
click at [241, 386] on div "Dropped pin, building 1, Residential property, 512 Pineapple Ct Orlando, FL 328…" at bounding box center [229, 388] width 33 height 33
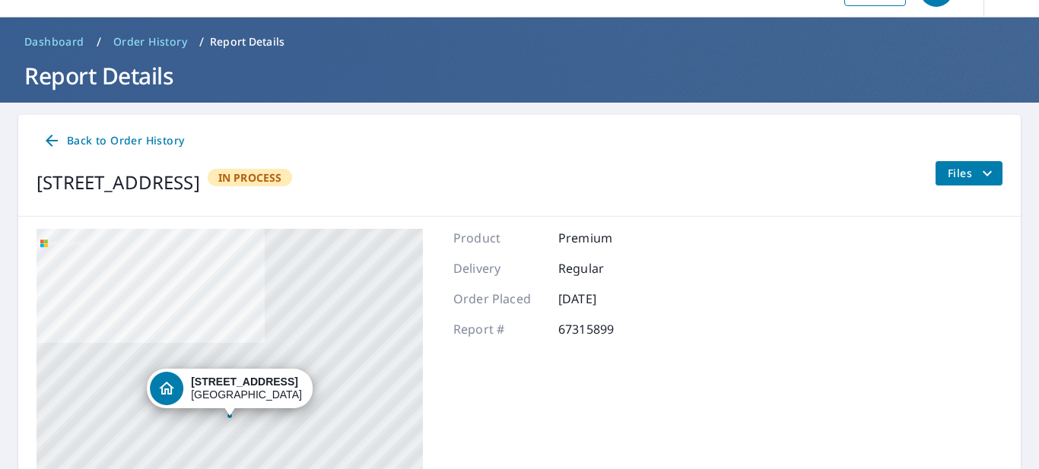
click at [962, 186] on div "Files" at bounding box center [969, 182] width 68 height 43
click at [957, 176] on span "Files" at bounding box center [972, 173] width 49 height 18
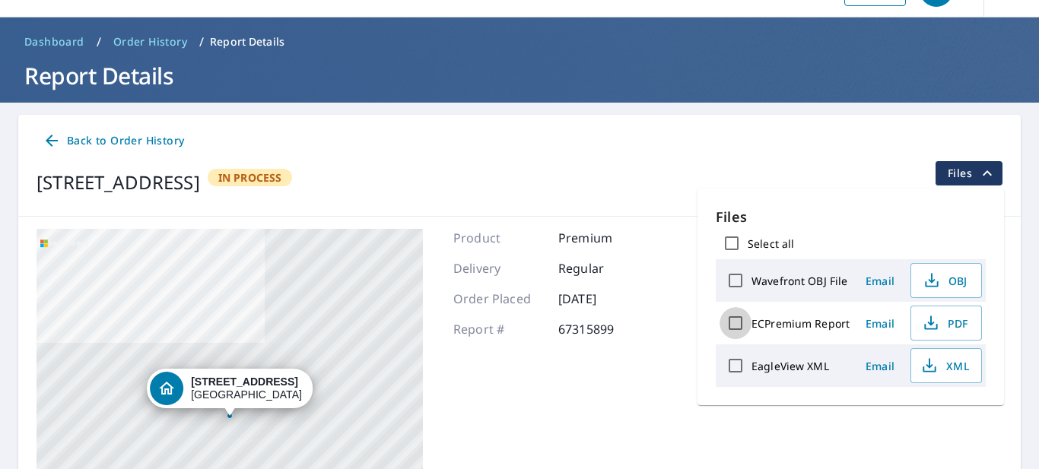
click at [739, 325] on input "ECPremium Report" at bounding box center [736, 323] width 32 height 32
checkbox input "true"
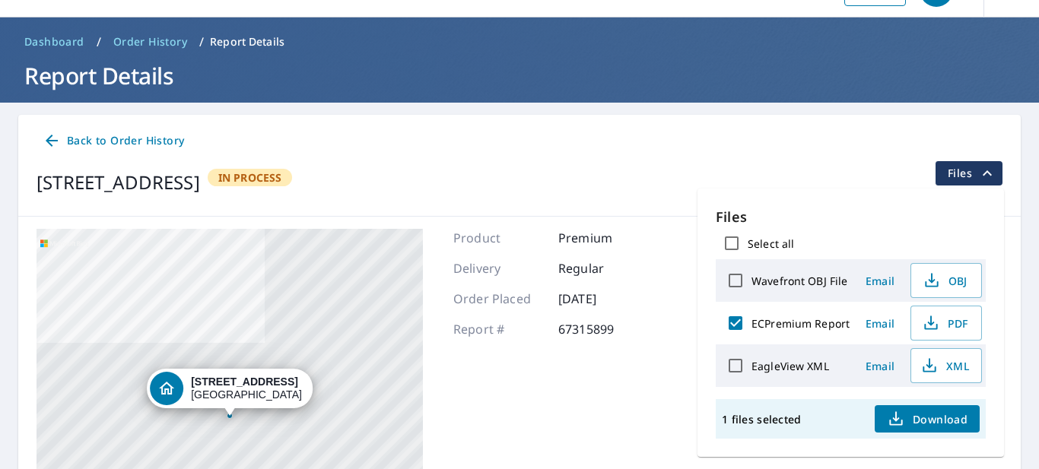
click at [906, 420] on span "Download" at bounding box center [927, 419] width 81 height 18
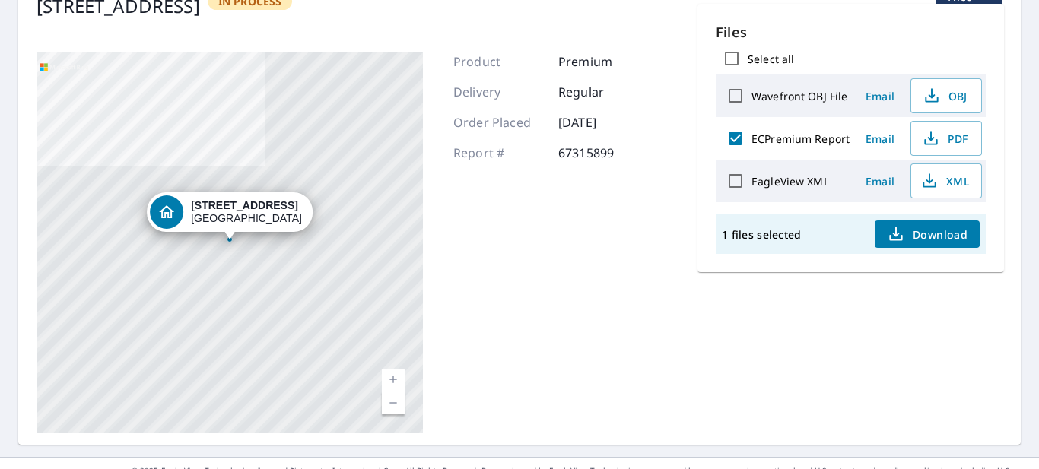
scroll to position [0, 0]
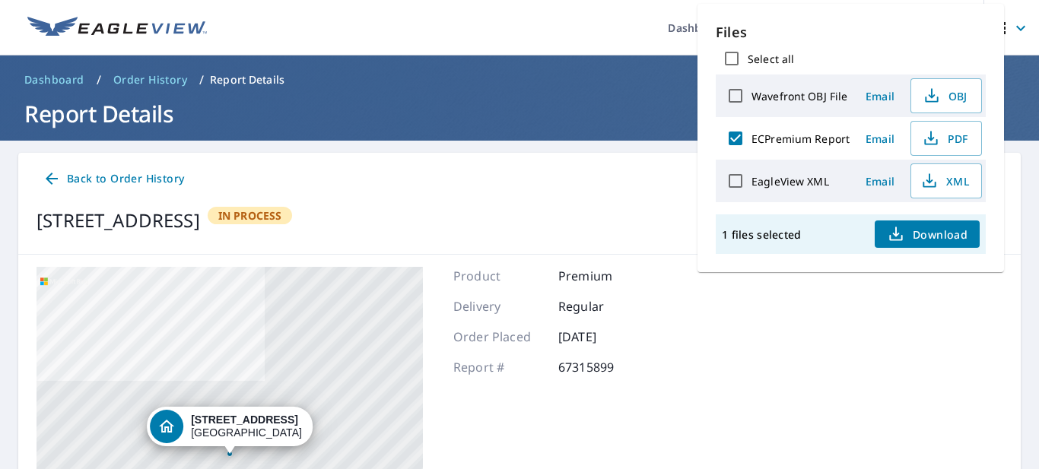
click at [475, 81] on ol "Dashboard / Order History / Report Details" at bounding box center [519, 80] width 1003 height 24
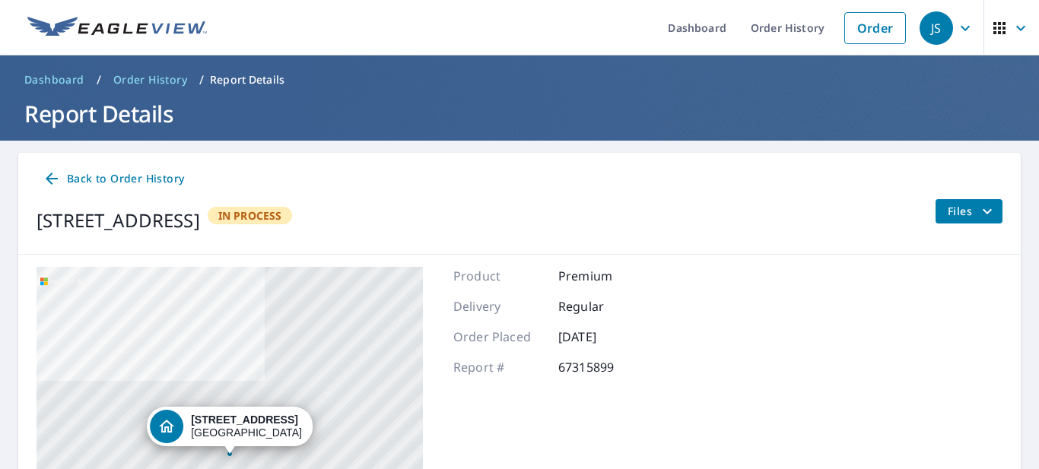
click at [969, 36] on icon "button" at bounding box center [965, 28] width 18 height 18
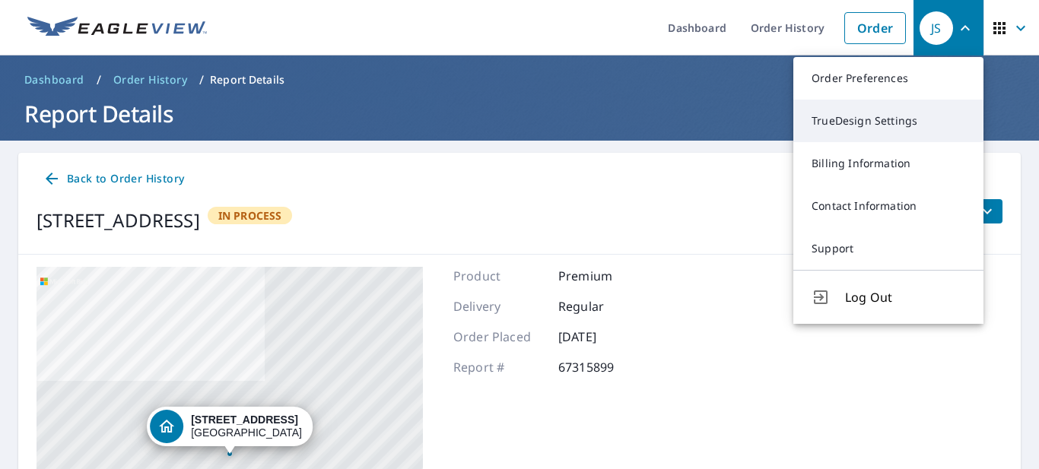
click at [898, 121] on link "TrueDesign Settings" at bounding box center [888, 121] width 190 height 43
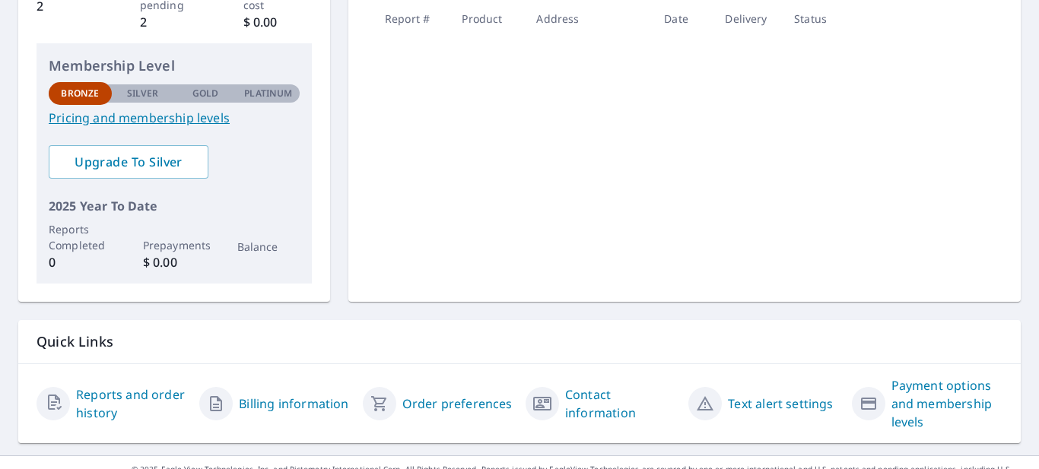
scroll to position [337, 0]
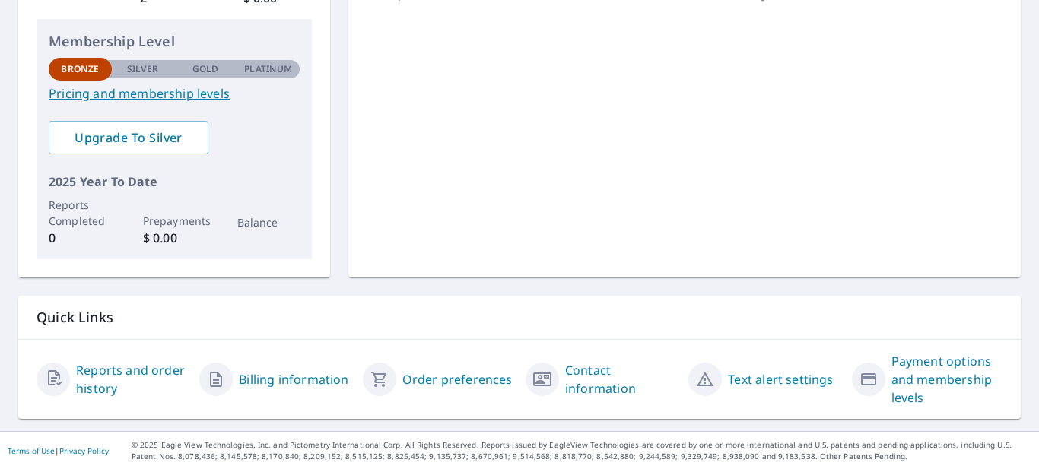
click at [139, 369] on link "Reports and order history" at bounding box center [131, 379] width 111 height 37
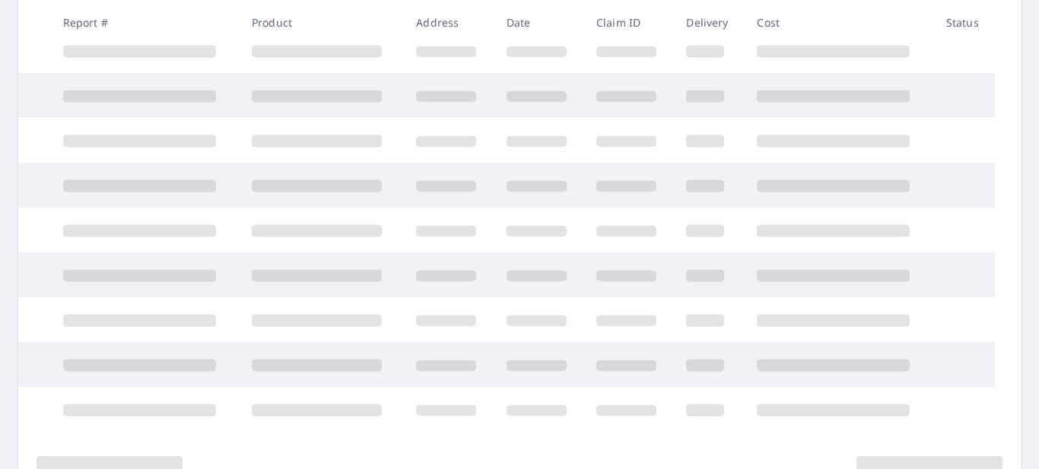
scroll to position [337, 0]
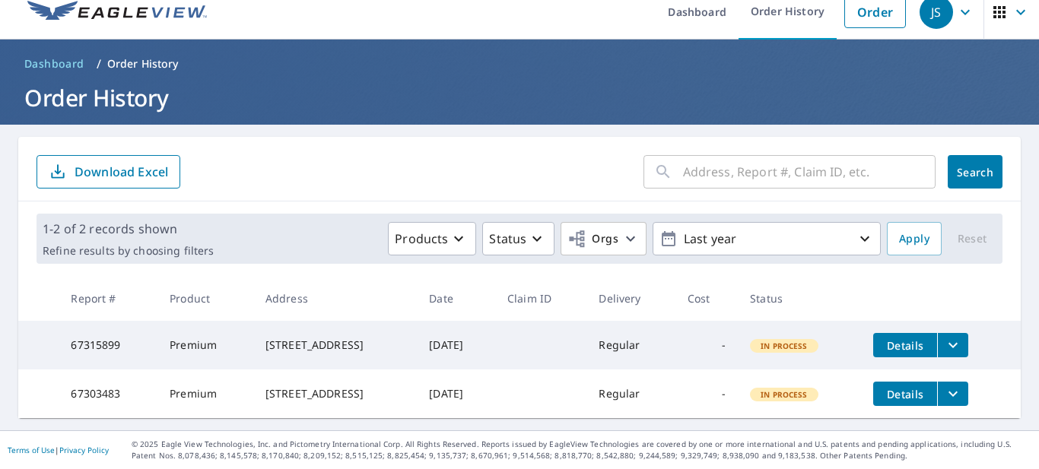
scroll to position [28, 0]
drag, startPoint x: 119, startPoint y: 390, endPoint x: 67, endPoint y: 393, distance: 51.8
click at [67, 393] on td "67303483" at bounding box center [108, 394] width 99 height 49
copy td "67303483"
click at [962, 389] on icon "filesDropdownBtn-67303483" at bounding box center [953, 394] width 18 height 18
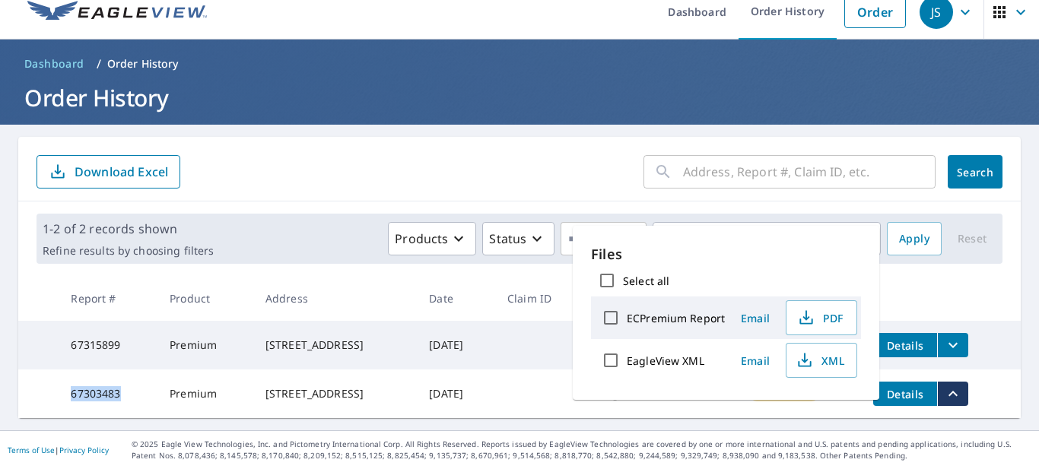
click at [611, 321] on input "ECPremium Report" at bounding box center [611, 318] width 32 height 32
checkbox input "true"
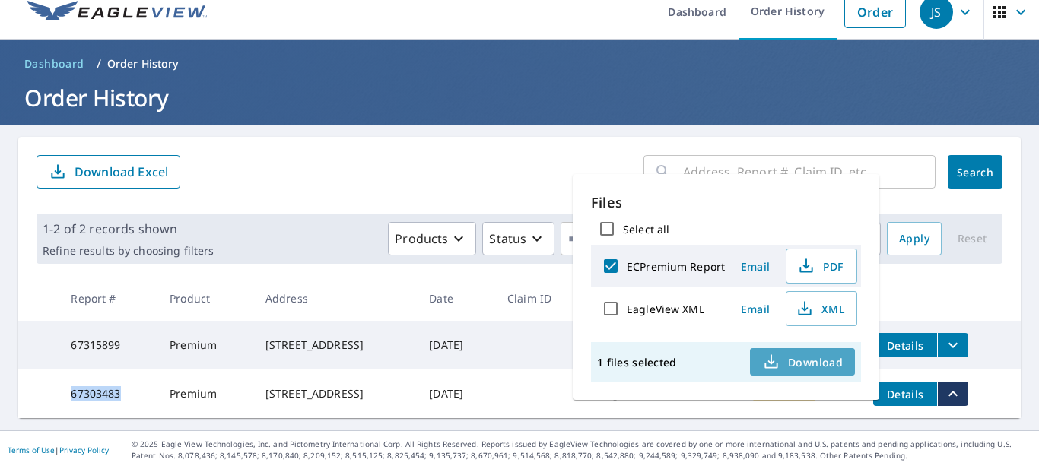
click at [806, 361] on span "Download" at bounding box center [802, 362] width 81 height 18
click at [508, 157] on form "​ Search Download Excel" at bounding box center [520, 171] width 966 height 33
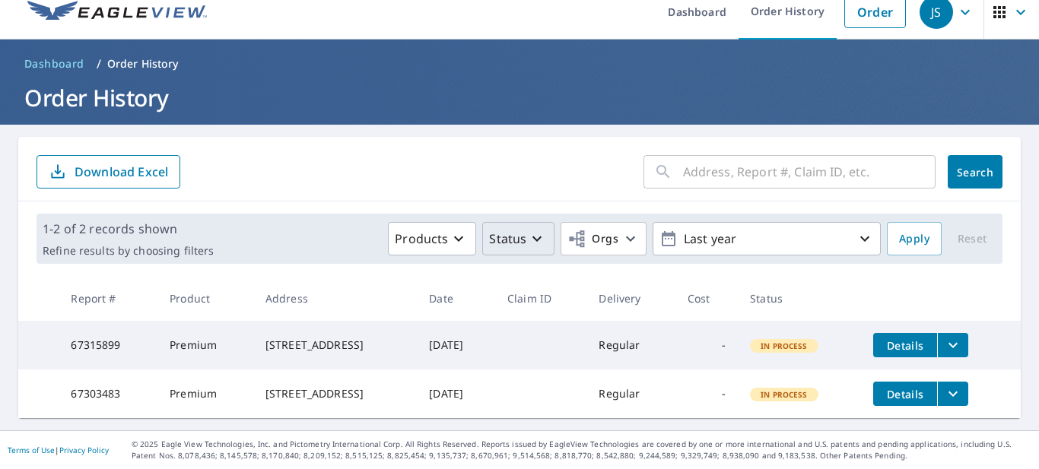
click at [536, 222] on button "Status" at bounding box center [518, 238] width 72 height 33
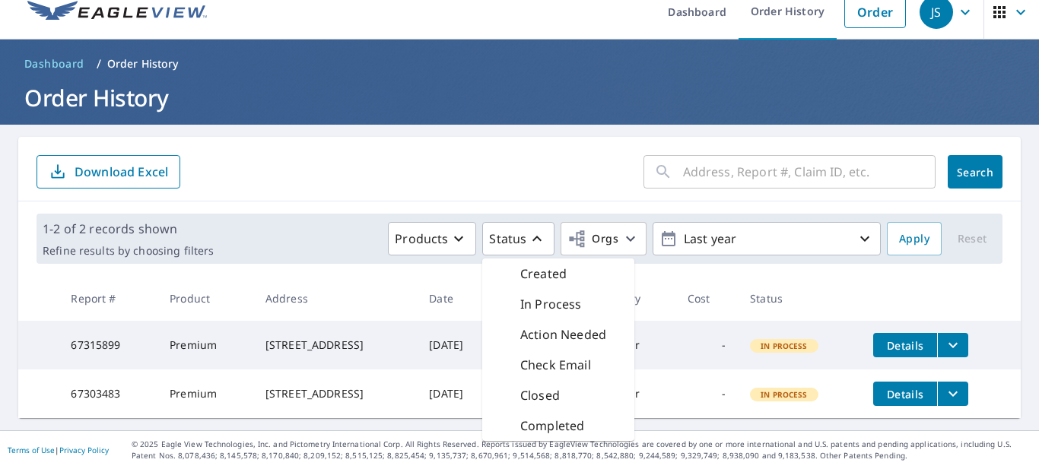
click at [539, 265] on p "Created" at bounding box center [543, 274] width 46 height 18
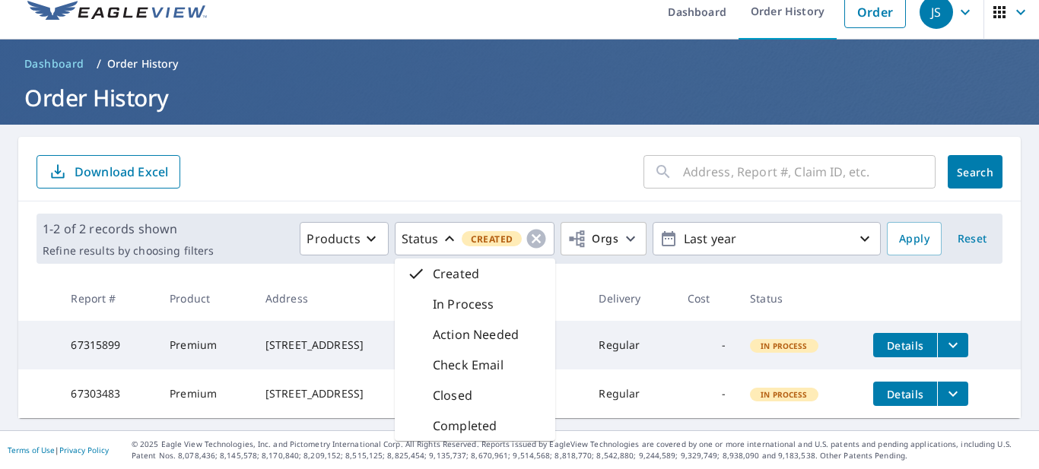
click at [466, 265] on p "Created" at bounding box center [456, 274] width 46 height 18
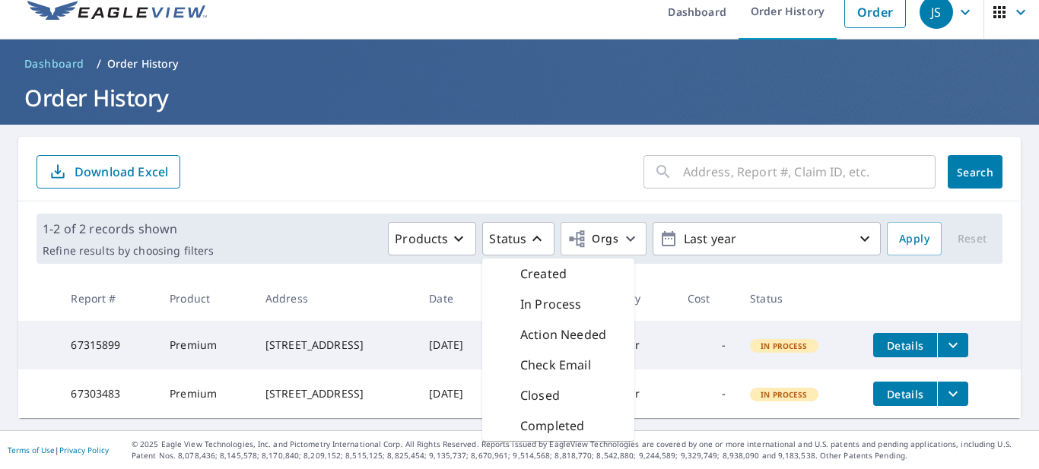
click at [537, 265] on p "Created" at bounding box center [543, 274] width 46 height 18
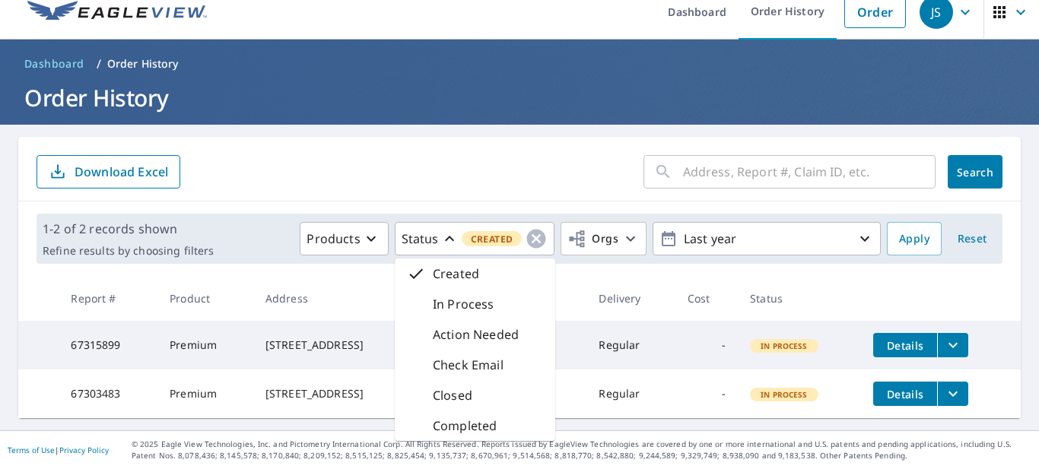
click at [469, 417] on p "Completed" at bounding box center [465, 426] width 64 height 18
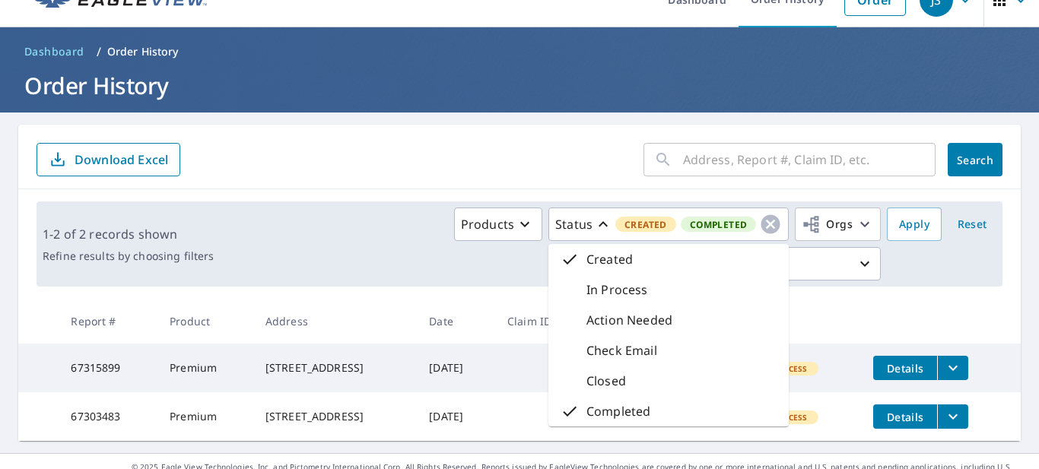
click at [548, 415] on div "Completed" at bounding box center [668, 411] width 240 height 30
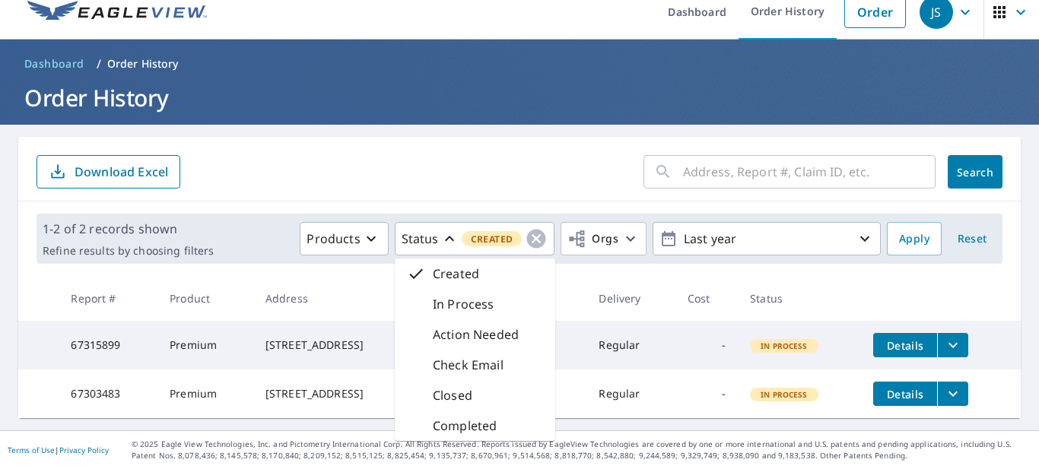
click at [488, 264] on div "Created" at bounding box center [475, 274] width 161 height 30
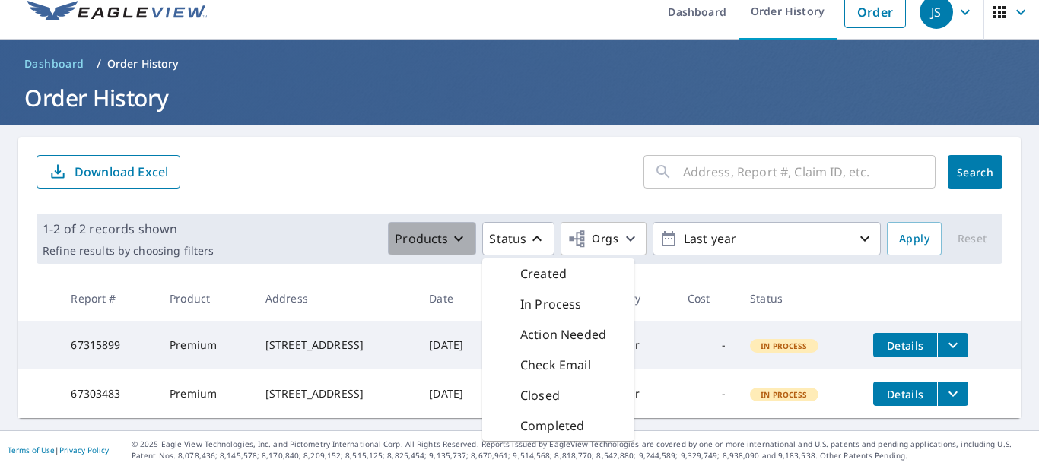
click at [469, 230] on div "Products" at bounding box center [432, 239] width 75 height 18
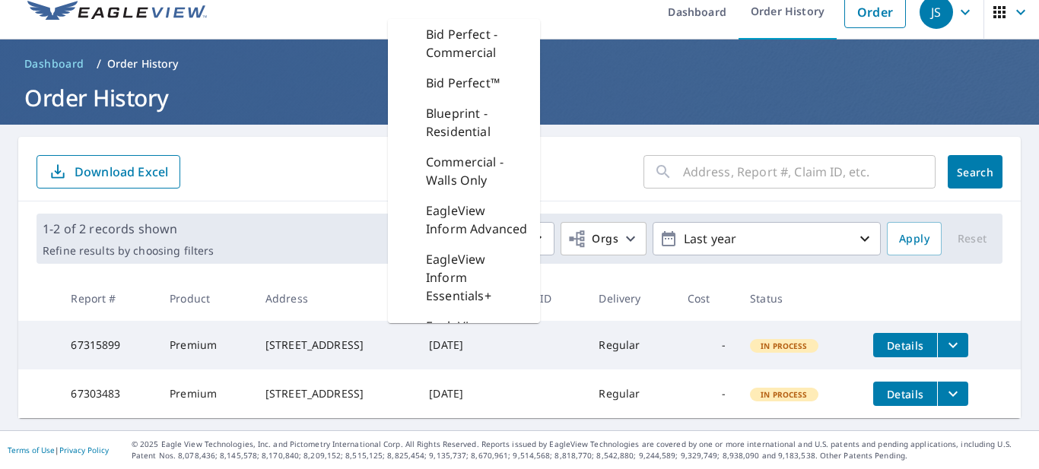
click at [338, 183] on div "​ Search Download Excel" at bounding box center [519, 169] width 1003 height 65
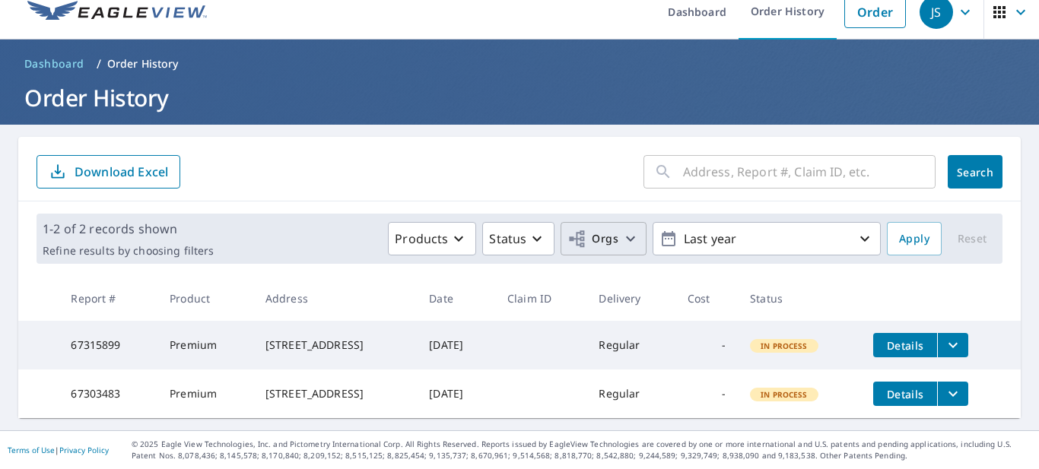
click at [602, 230] on span "Orgs" at bounding box center [592, 239] width 51 height 19
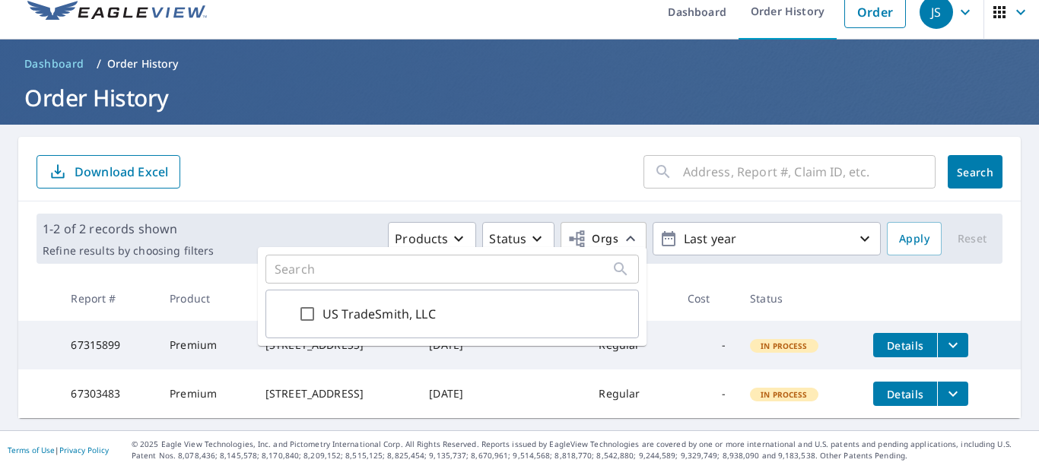
click at [305, 319] on input "US TradeSmith, LLC" at bounding box center [307, 314] width 18 height 18
checkbox input "true"
click at [507, 125] on main "​ Search Download Excel 1-2 of 2 records shown Refine results by choosing filte…" at bounding box center [519, 278] width 1039 height 306
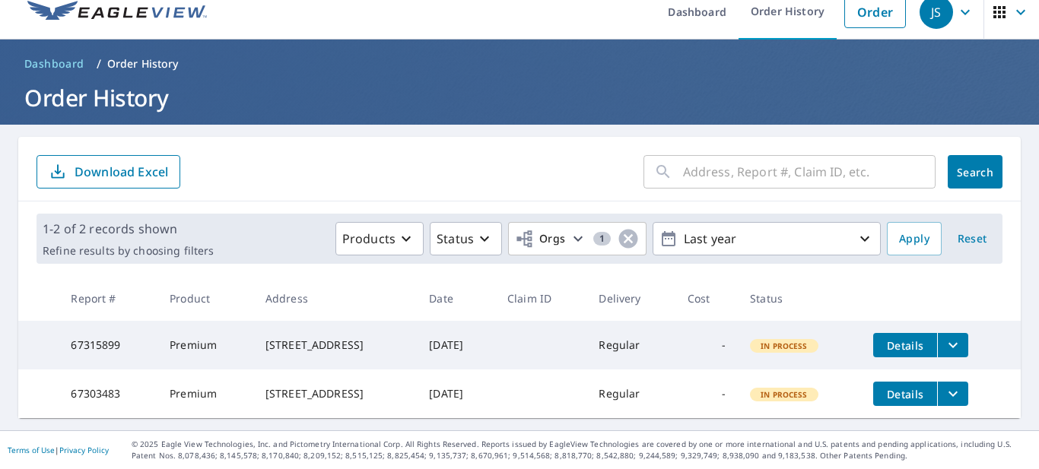
click at [933, 343] on button "Details" at bounding box center [905, 345] width 64 height 24
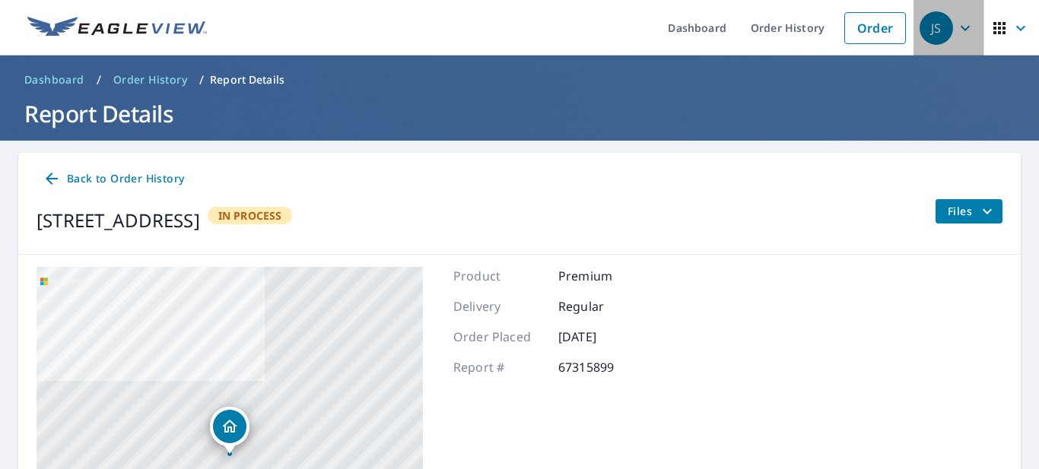
click at [953, 34] on span "JS" at bounding box center [949, 28] width 58 height 37
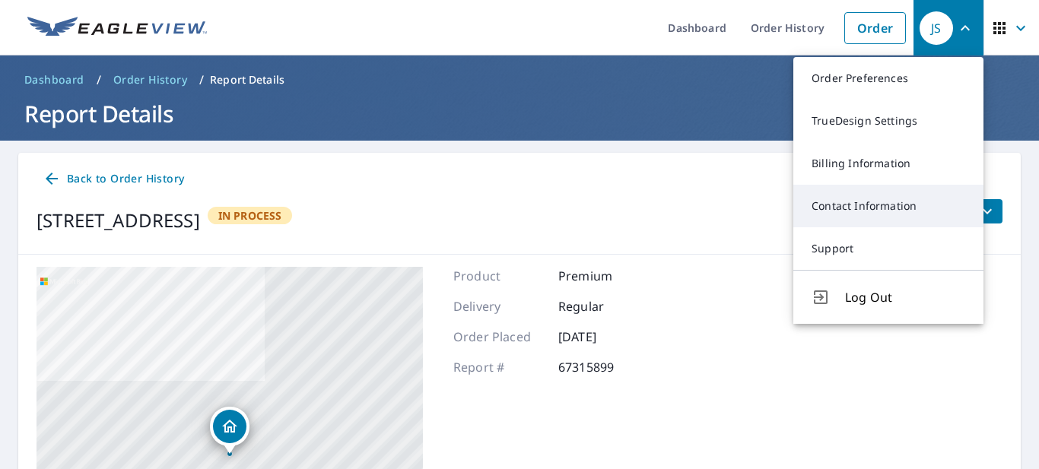
click at [861, 210] on link "Contact Information" at bounding box center [888, 206] width 190 height 43
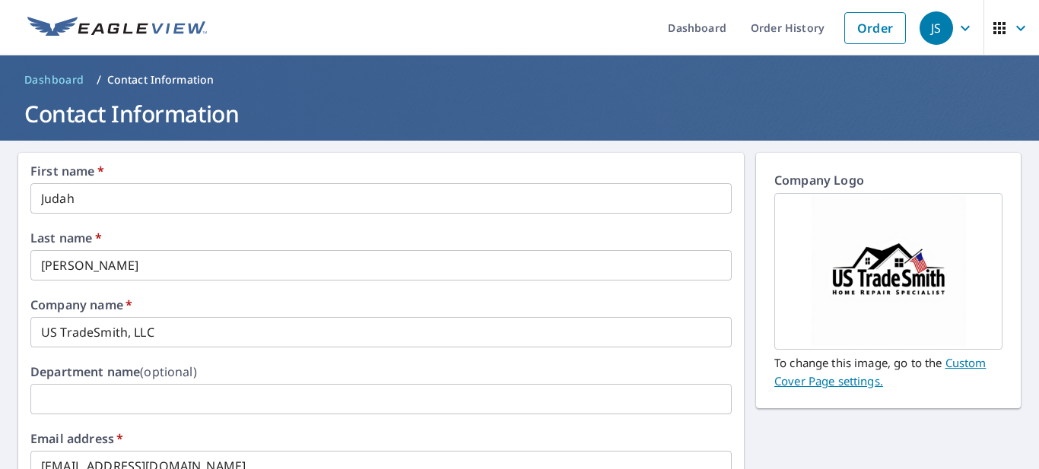
click at [973, 365] on link "Custom Cover Page settings." at bounding box center [879, 371] width 211 height 33
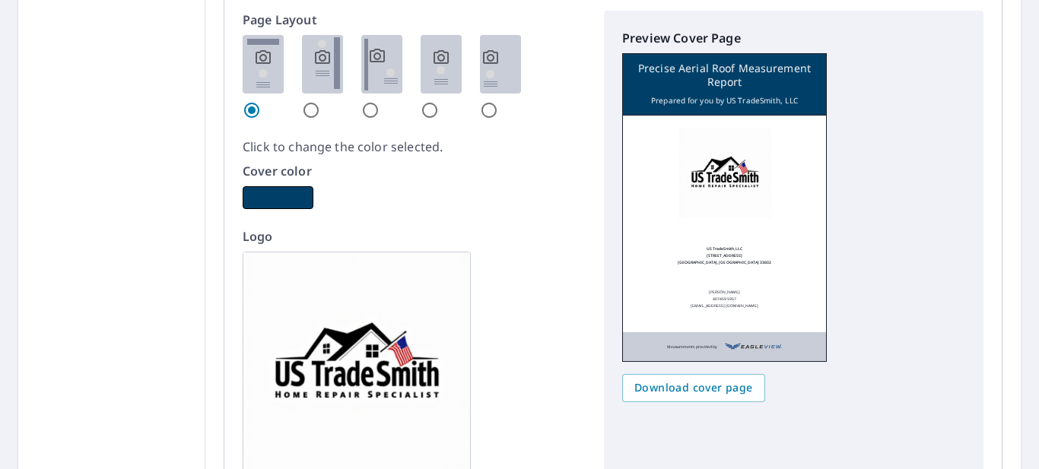
scroll to position [946, 0]
click at [282, 200] on button "button" at bounding box center [278, 197] width 71 height 23
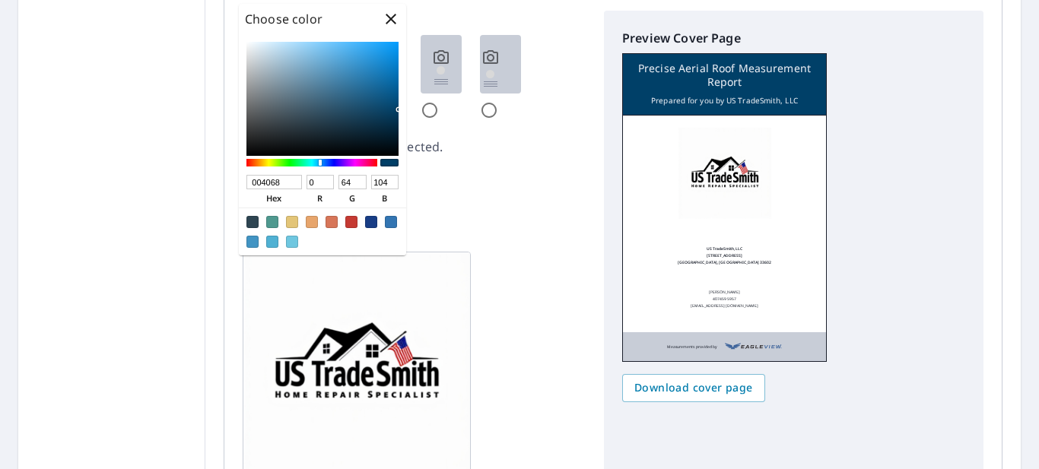
click at [369, 58] on div at bounding box center [322, 99] width 152 height 114
checkbox input "true"
type input "2B97DB"
type input "43"
type input "151"
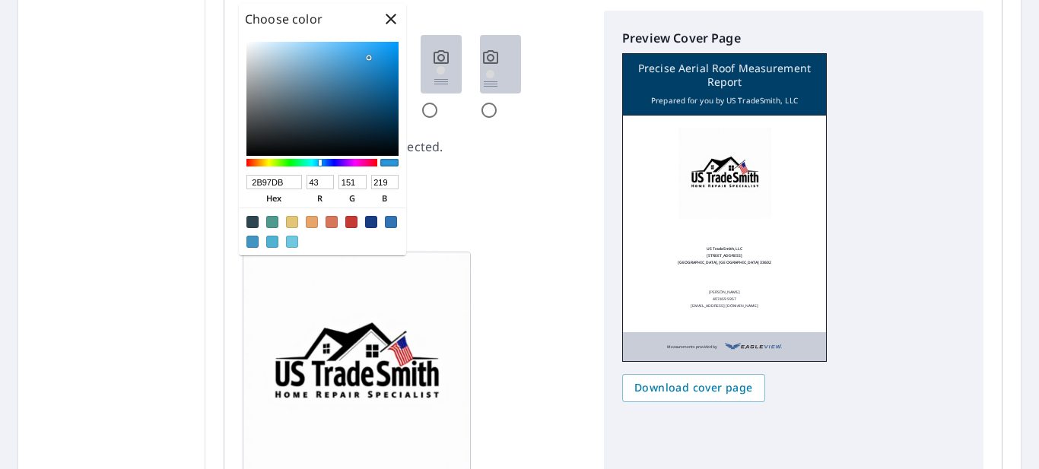
type input "219"
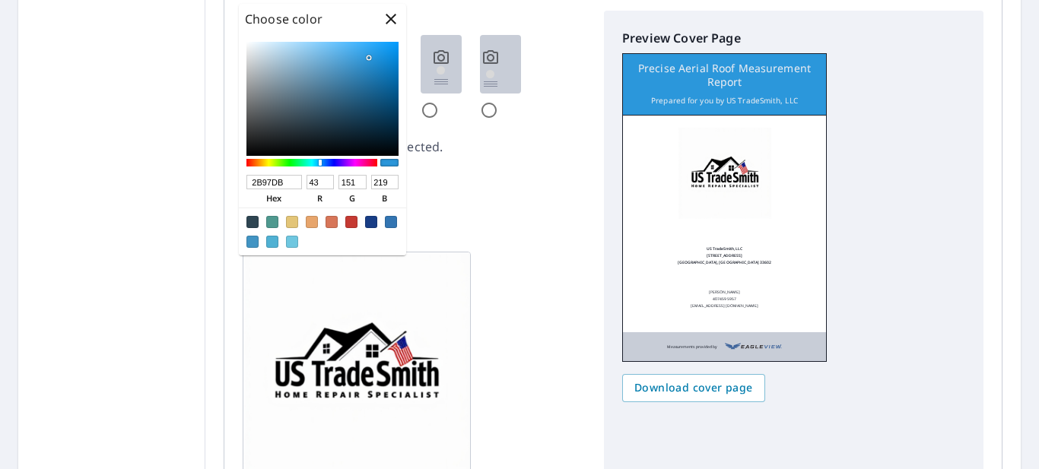
click at [368, 66] on div at bounding box center [322, 99] width 152 height 114
checkbox input "true"
type input "288BC9"
type input "40"
type input "139"
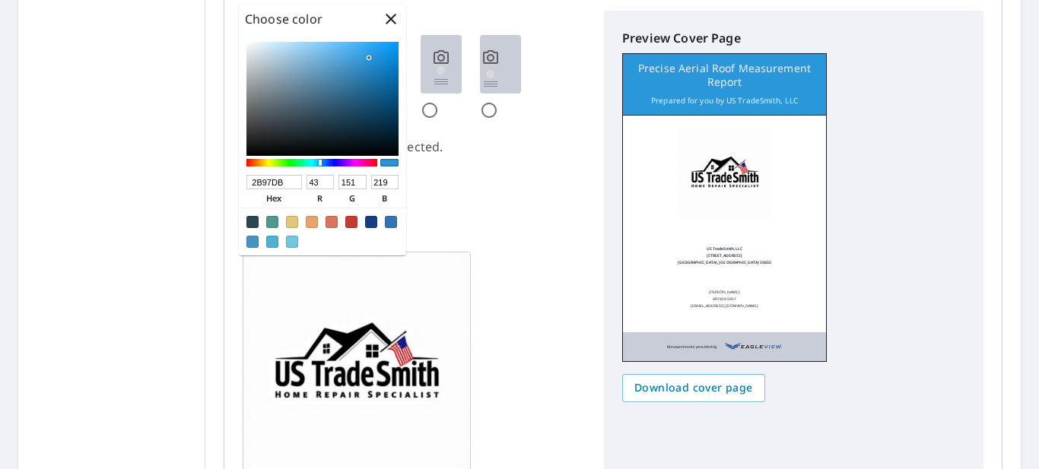
type input "201"
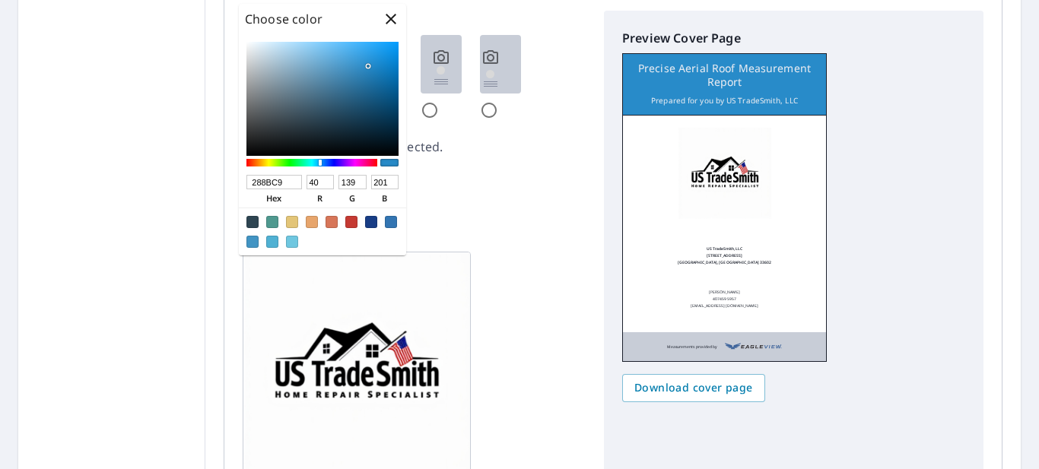
click at [383, 135] on div at bounding box center [322, 99] width 152 height 114
checkbox input "true"
type input "051F30"
type input "5"
type input "31"
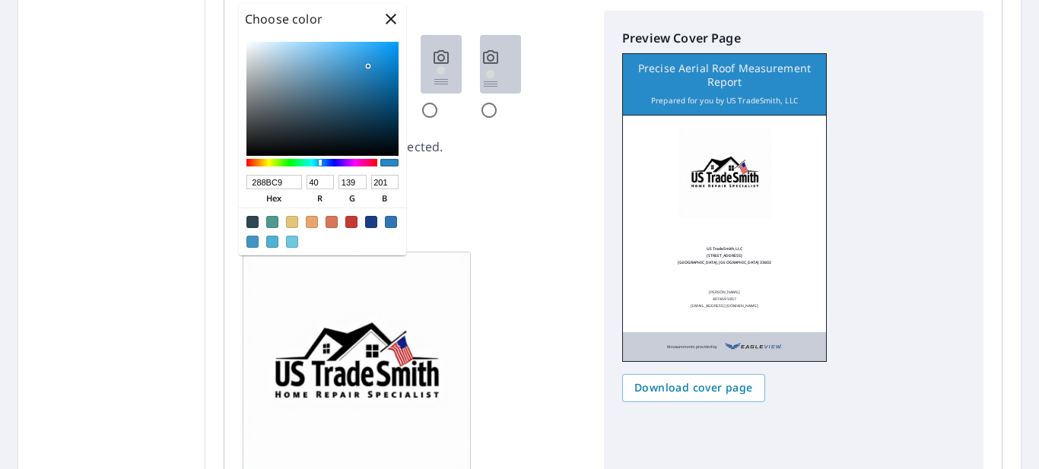
type input "48"
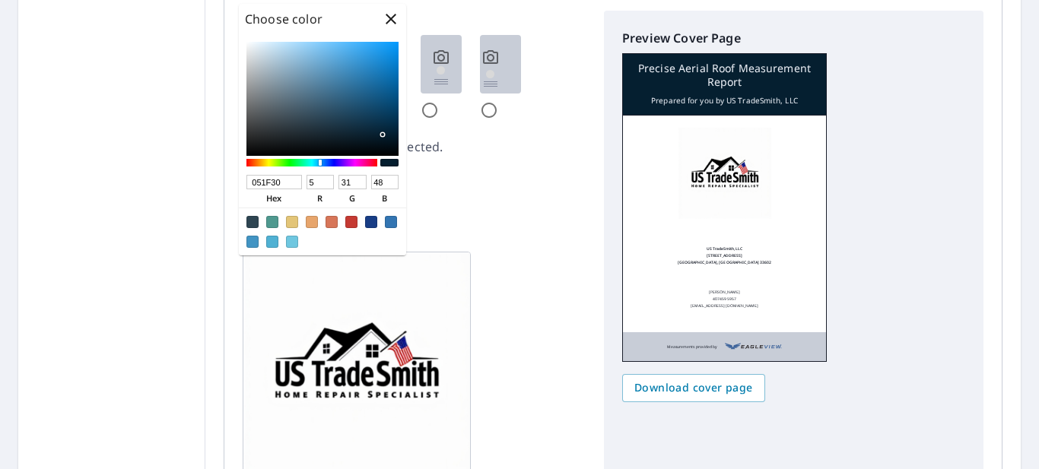
click at [382, 66] on div at bounding box center [322, 99] width 152 height 114
checkbox input "true"
type input "1682C9"
type input "22"
type input "130"
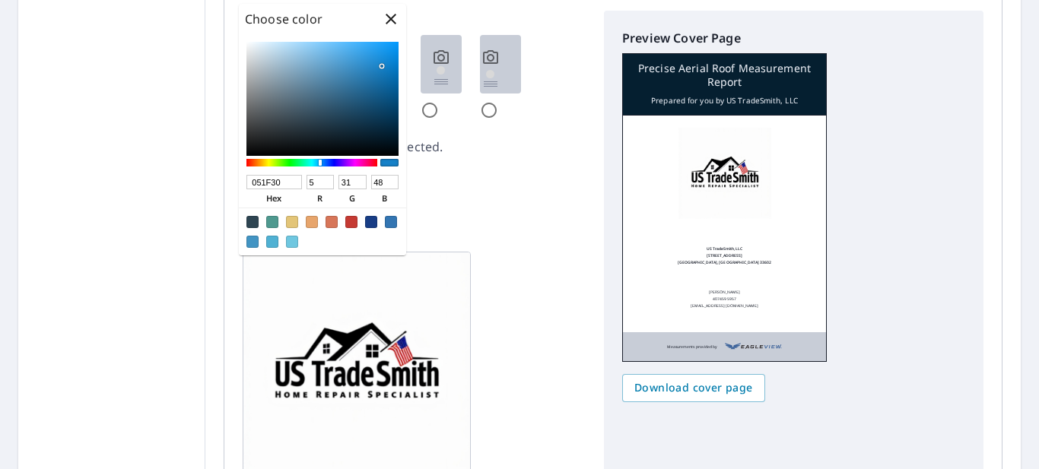
type input "201"
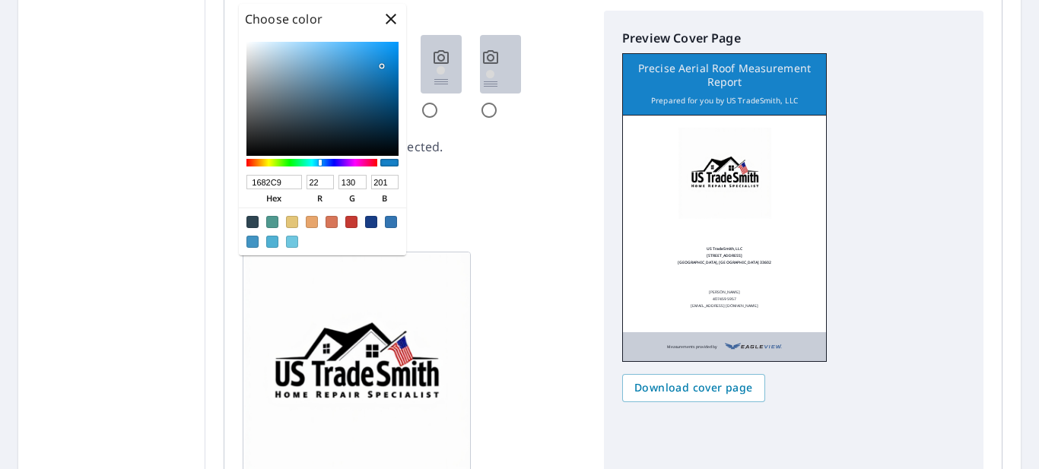
click at [373, 72] on div at bounding box center [322, 99] width 152 height 114
checkbox input "true"
type input "207DBB"
type input "32"
type input "125"
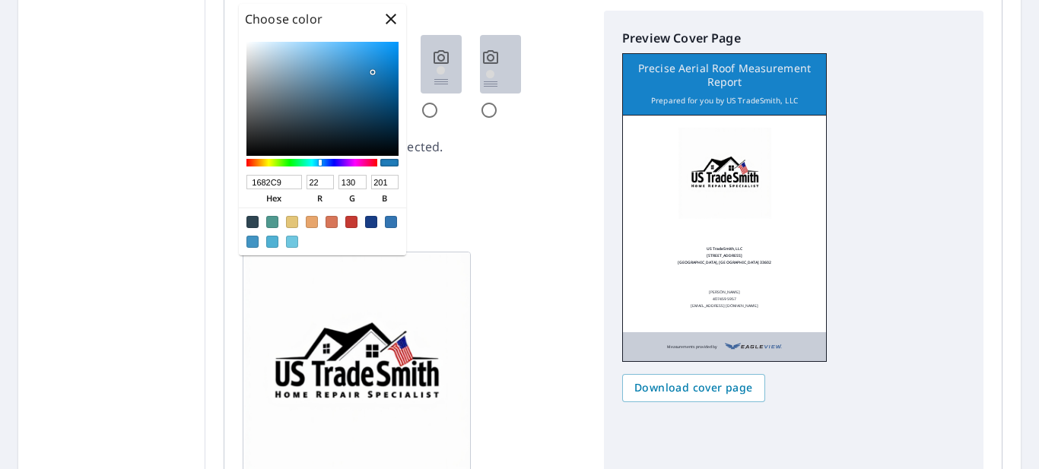
type input "187"
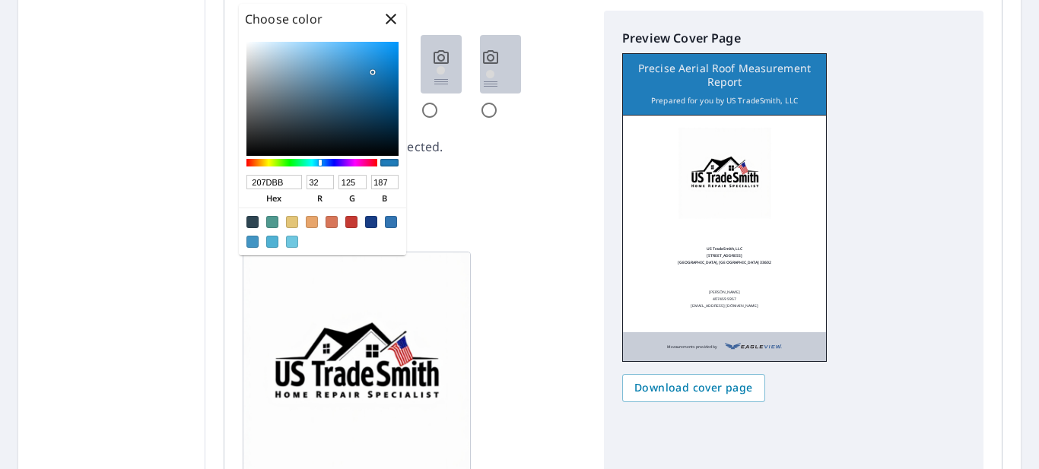
click at [373, 78] on div at bounding box center [322, 99] width 152 height 114
checkbox input "true"
type input "1D74AD"
type input "29"
type input "116"
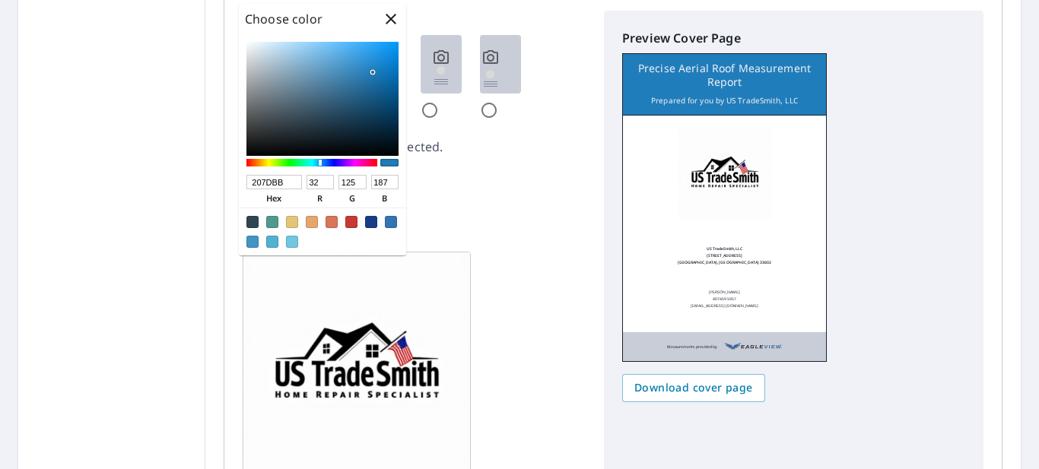
type input "173"
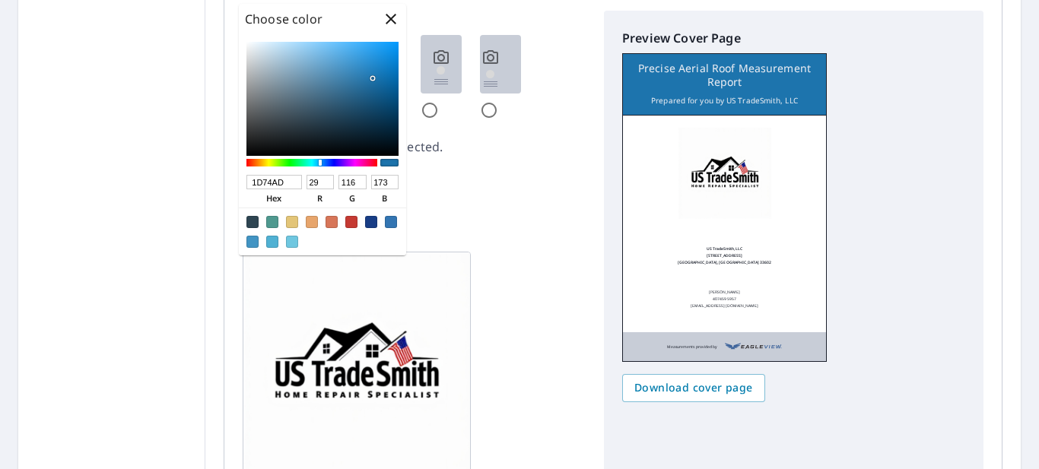
click at [364, 73] on div at bounding box center [322, 99] width 152 height 114
checkbox input "true"
type input "2A80B9"
type input "42"
type input "128"
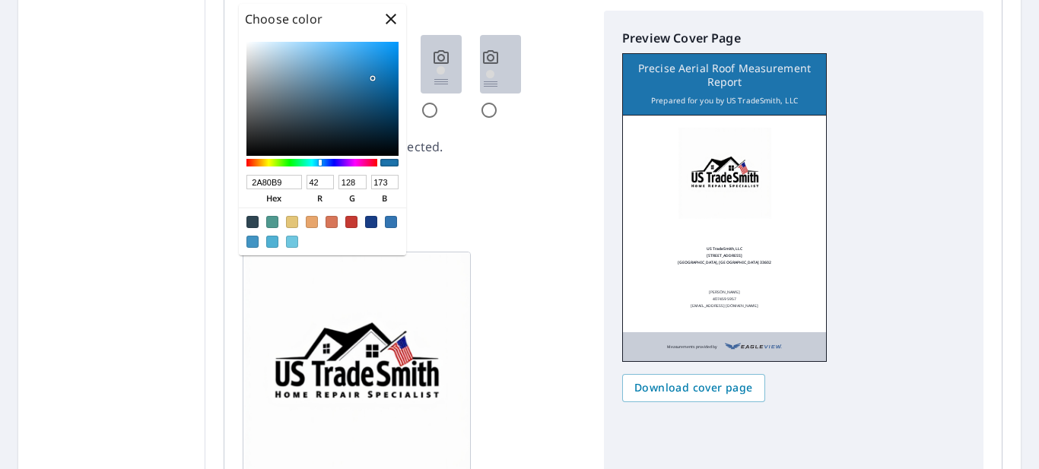
type input "185"
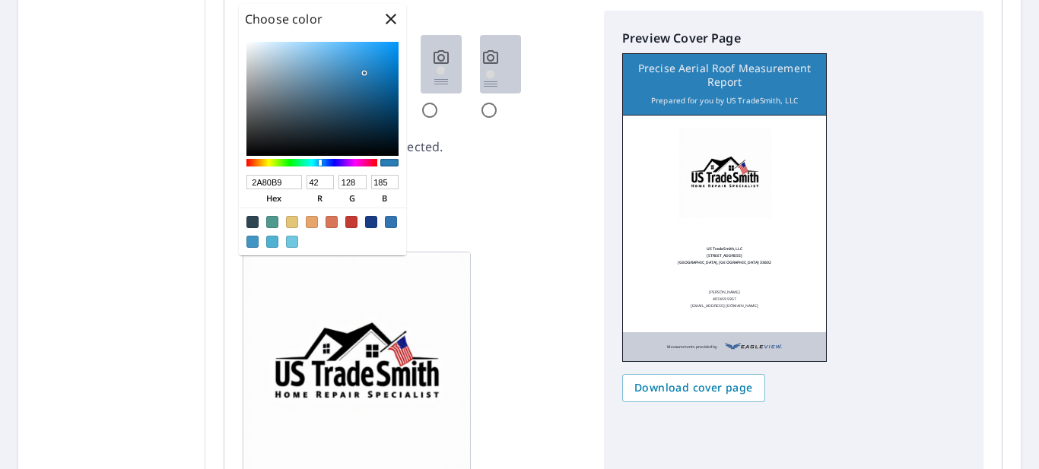
click at [362, 66] on div at bounding box center [322, 99] width 152 height 114
checkbox input "true"
type input "308CC9"
type input "48"
type input "140"
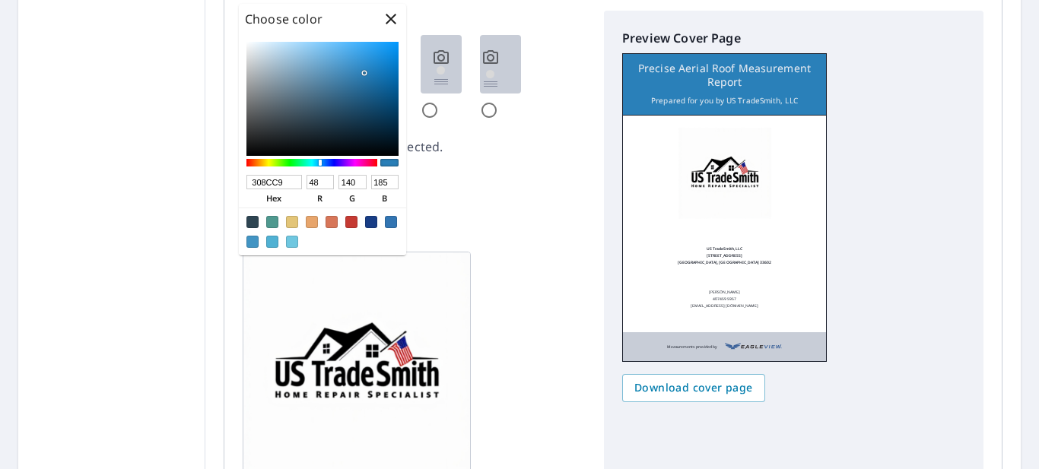
type input "201"
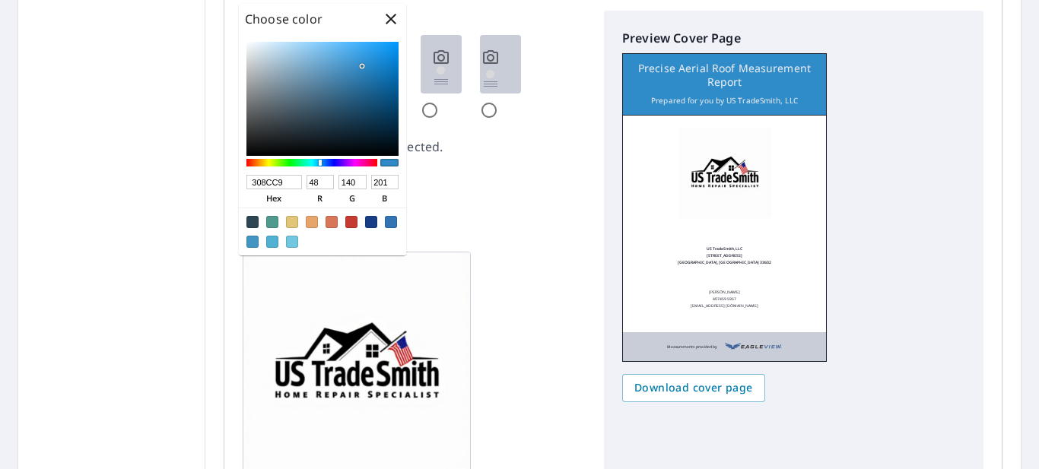
click at [365, 62] on div at bounding box center [322, 99] width 152 height 114
checkbox input "true"
type input "2E90D1"
type input "46"
type input "144"
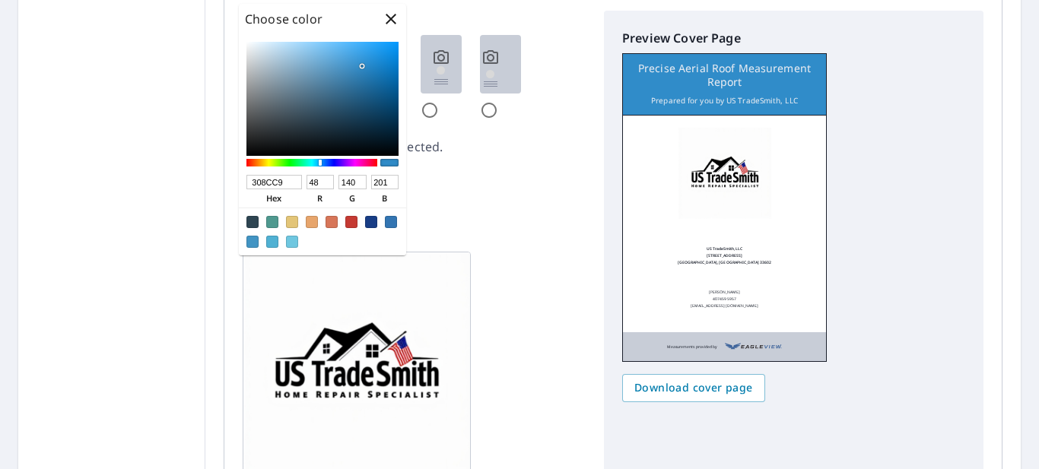
type input "209"
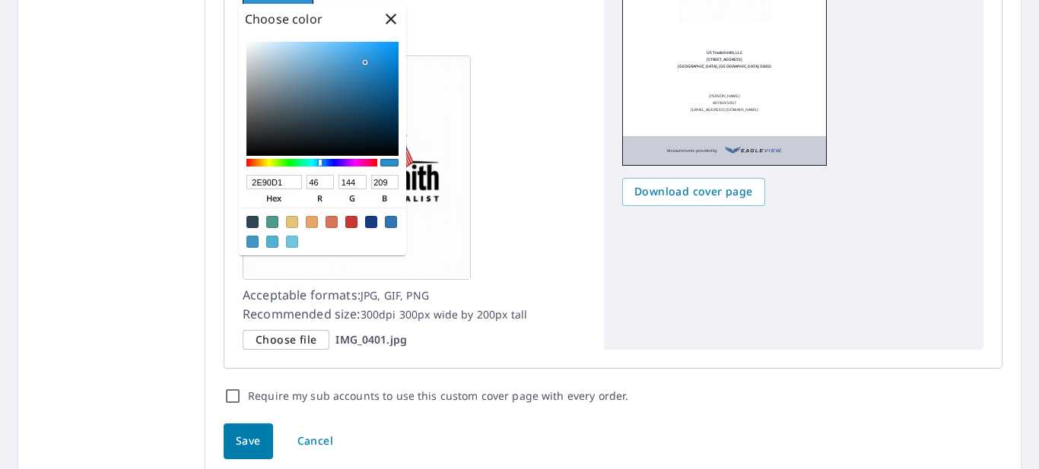
scroll to position [1177, 0]
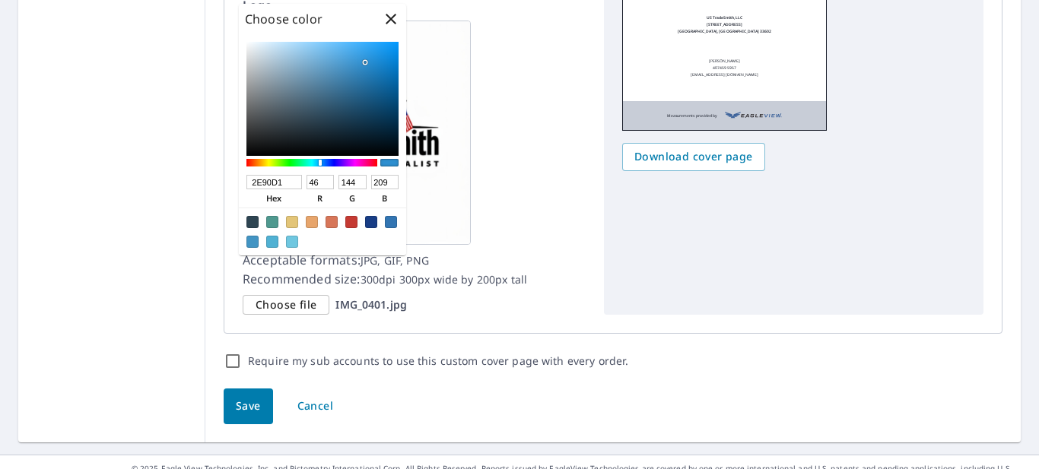
click at [389, 19] on icon "button" at bounding box center [391, 19] width 18 height 18
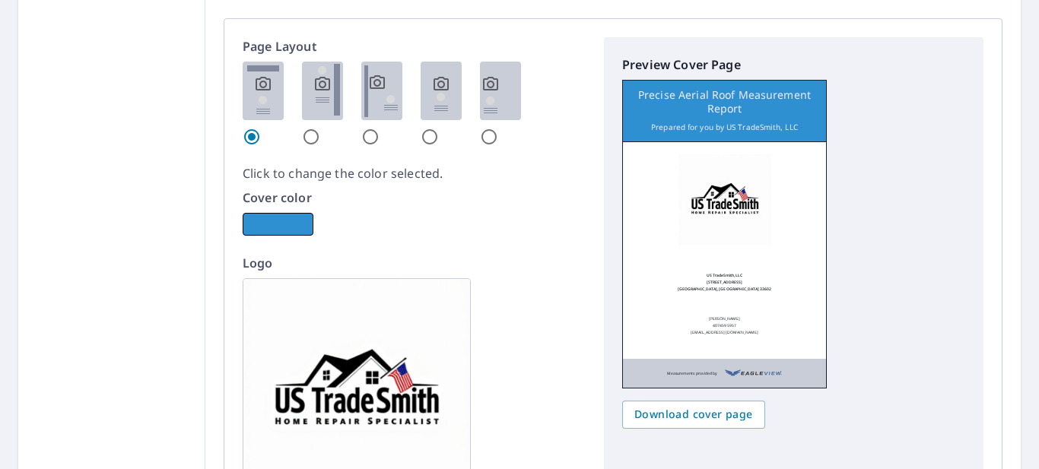
scroll to position [803, 0]
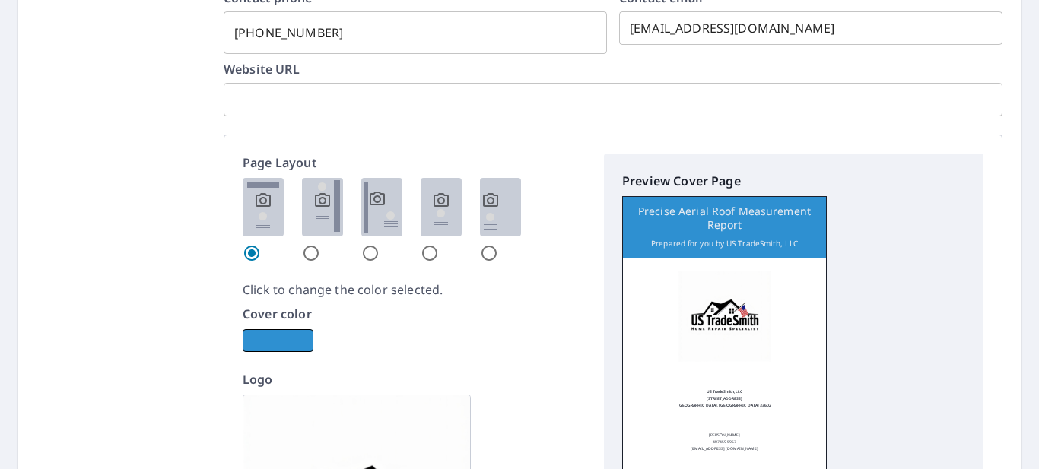
click at [322, 211] on img at bounding box center [322, 207] width 41 height 59
click at [320, 244] on input "radio" at bounding box center [311, 253] width 18 height 18
radio input "true"
checkbox input "true"
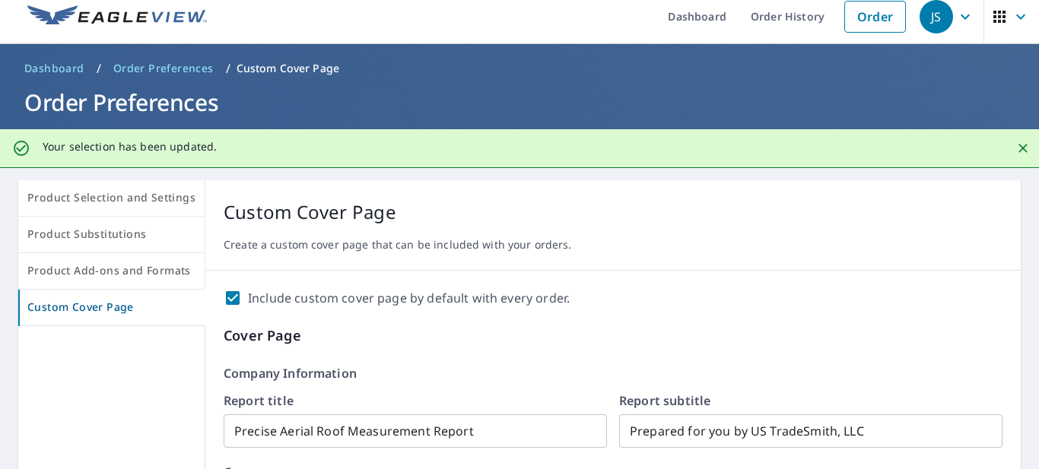
scroll to position [6, 0]
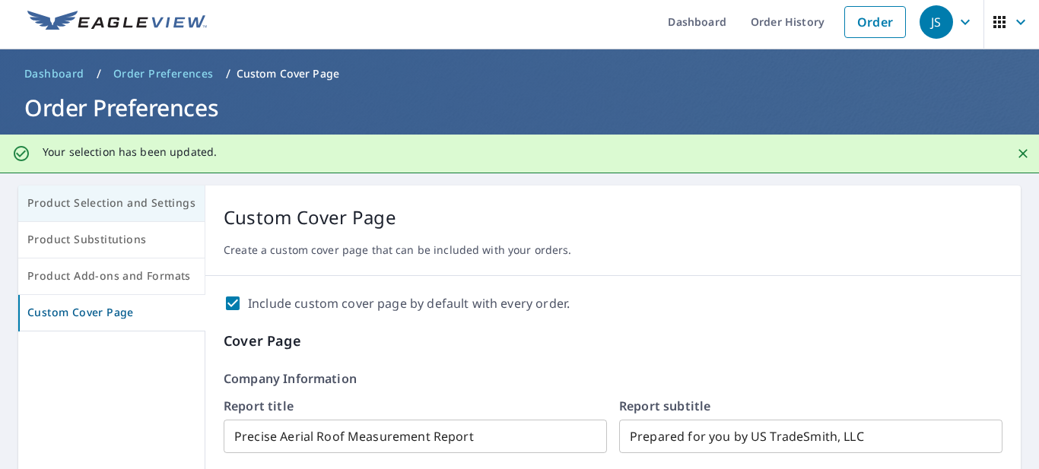
click at [111, 208] on span "Product Selection and Settings" at bounding box center [111, 203] width 168 height 19
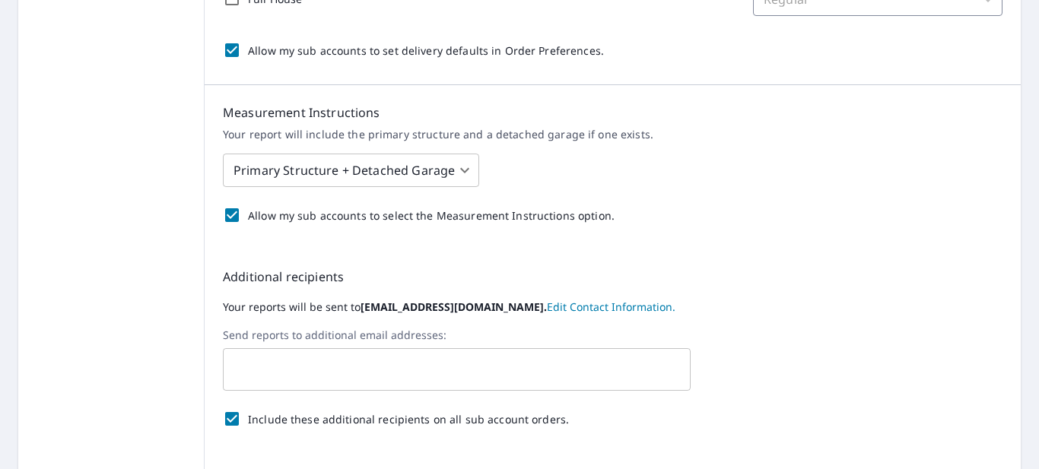
scroll to position [563, 0]
click at [556, 307] on link "Edit Contact Information." at bounding box center [611, 308] width 129 height 14
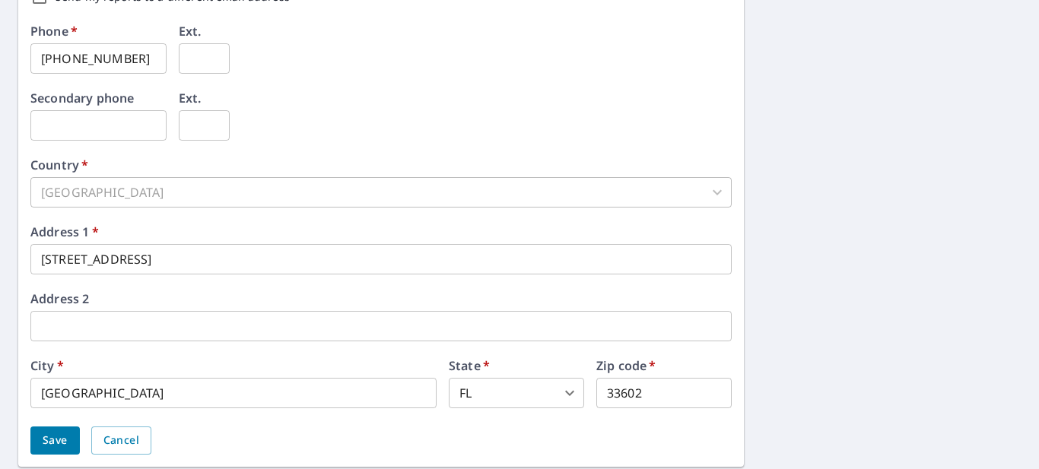
scroll to position [563, 0]
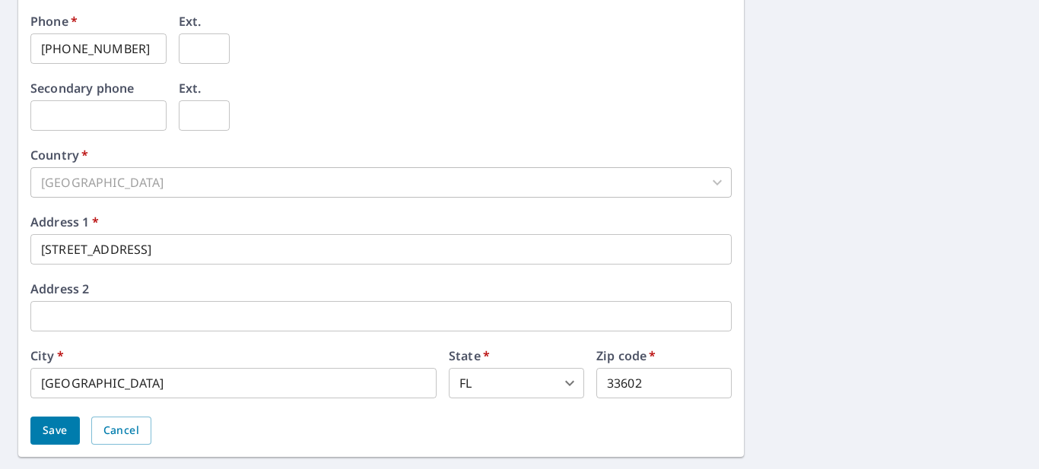
click at [61, 434] on span "Save" at bounding box center [55, 430] width 25 height 19
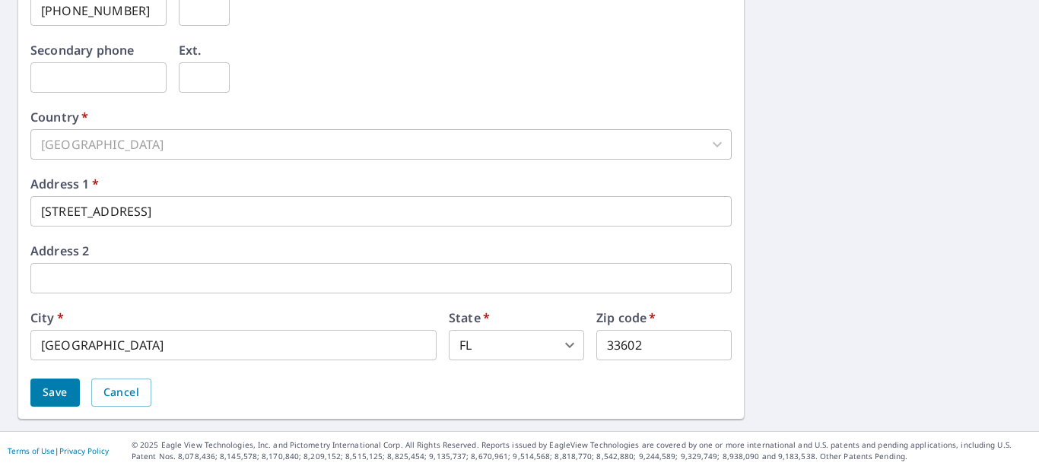
scroll to position [0, 0]
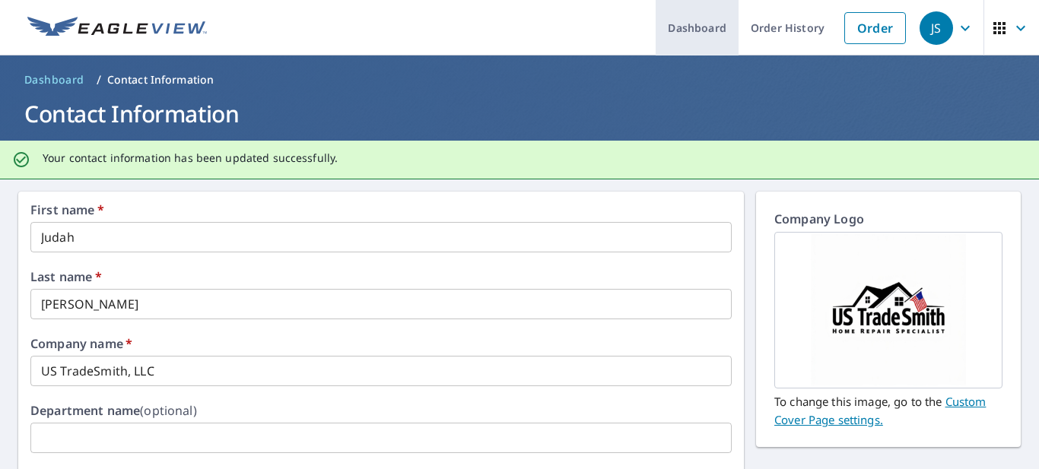
click at [669, 29] on link "Dashboard" at bounding box center [697, 28] width 83 height 56
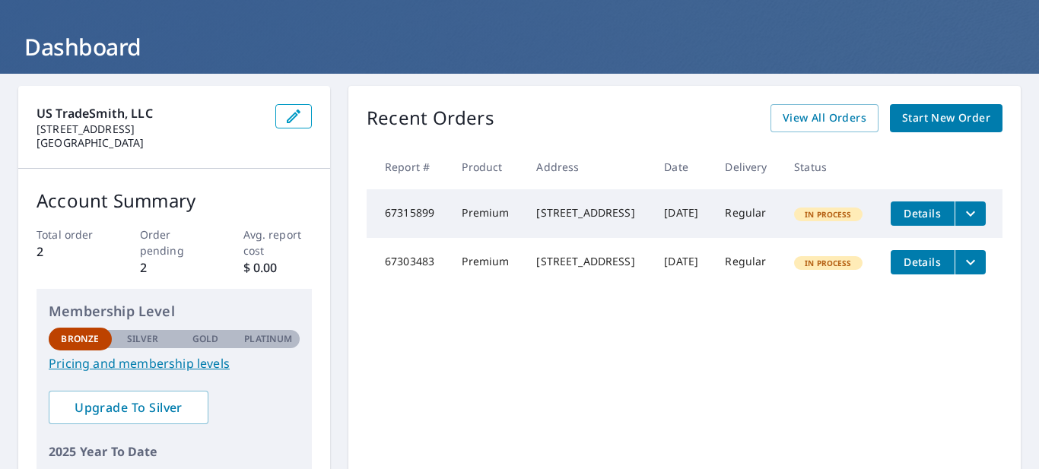
scroll to position [75, 0]
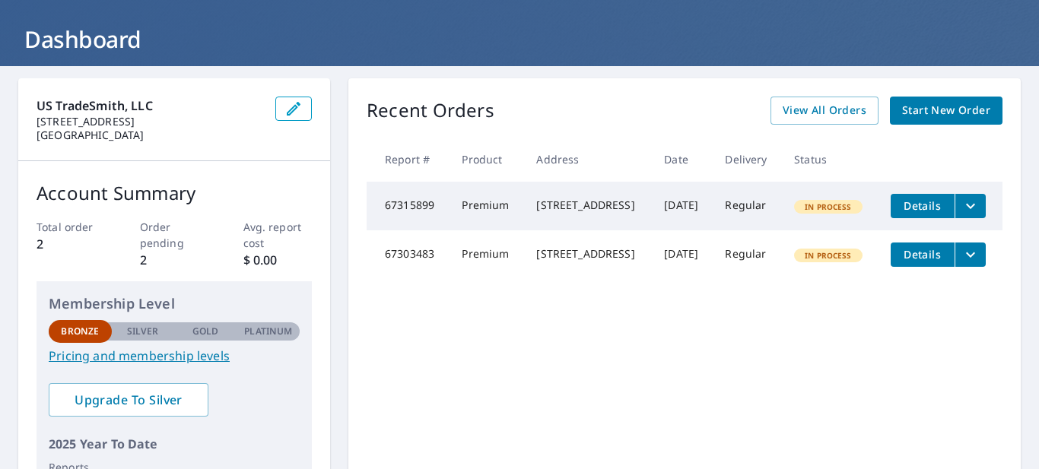
click at [266, 329] on p "Platinum" at bounding box center [268, 332] width 48 height 14
click at [121, 356] on link "Pricing and membership levels" at bounding box center [174, 356] width 251 height 18
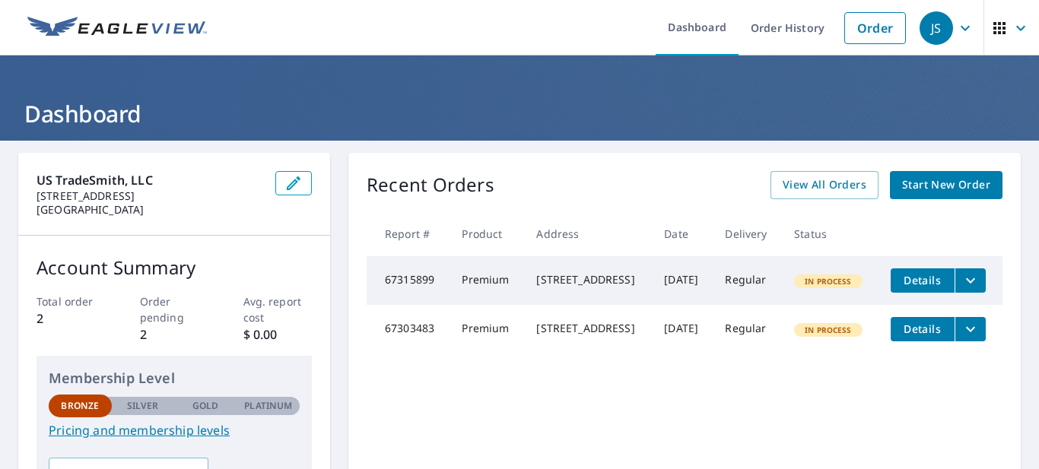
click at [996, 33] on icon "button" at bounding box center [999, 28] width 12 height 12
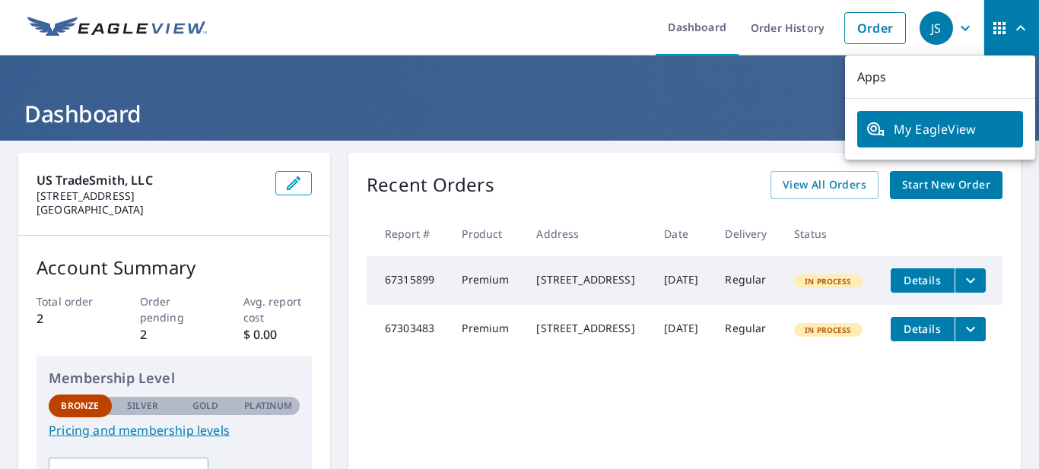
click at [1017, 31] on icon "button" at bounding box center [1021, 28] width 18 height 18
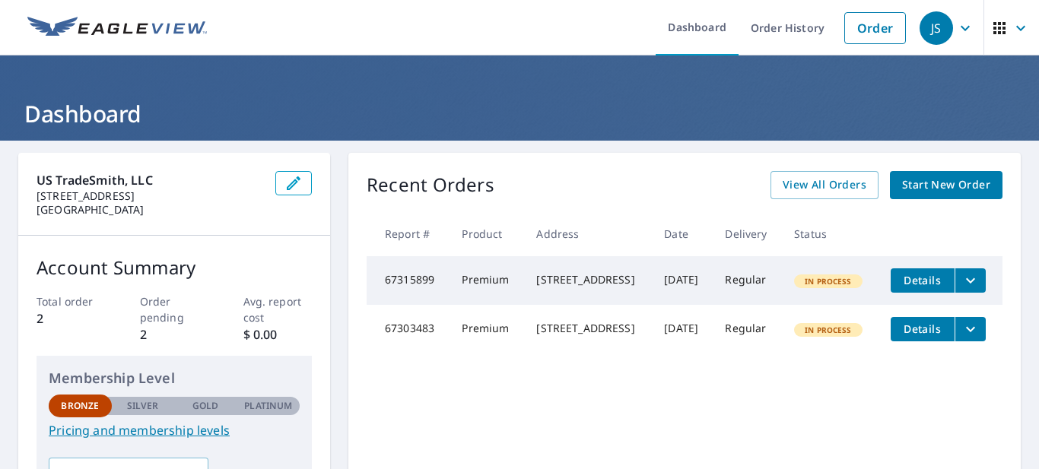
click at [933, 30] on div "JS" at bounding box center [936, 27] width 33 height 33
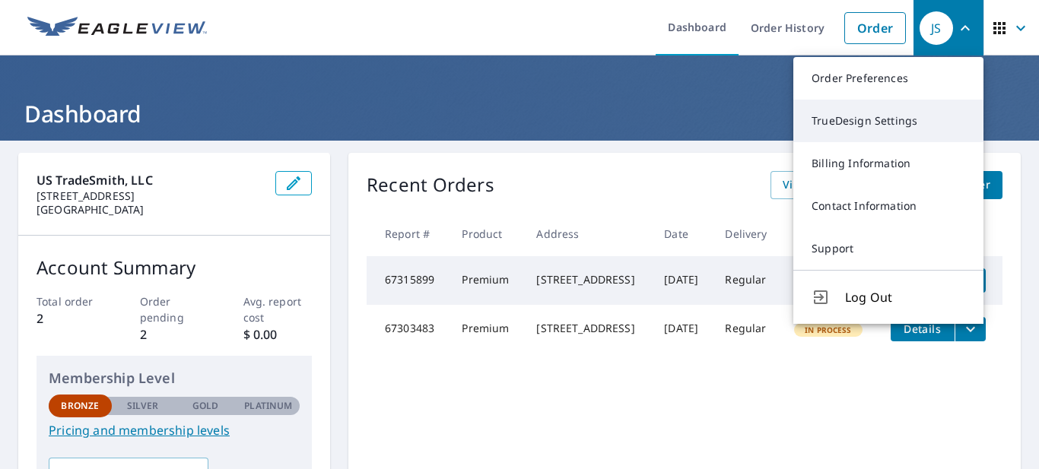
click at [905, 115] on link "TrueDesign Settings" at bounding box center [888, 121] width 190 height 43
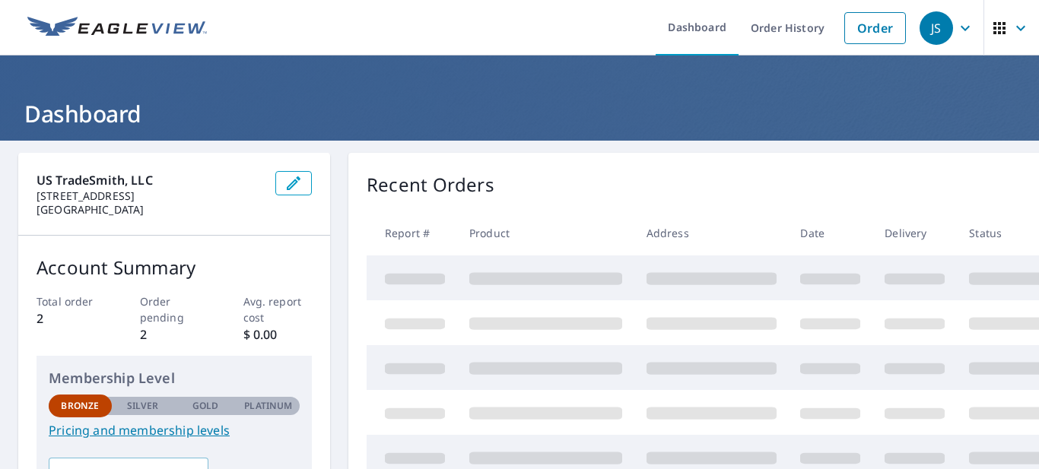
click at [303, 189] on button "button" at bounding box center [293, 183] width 37 height 24
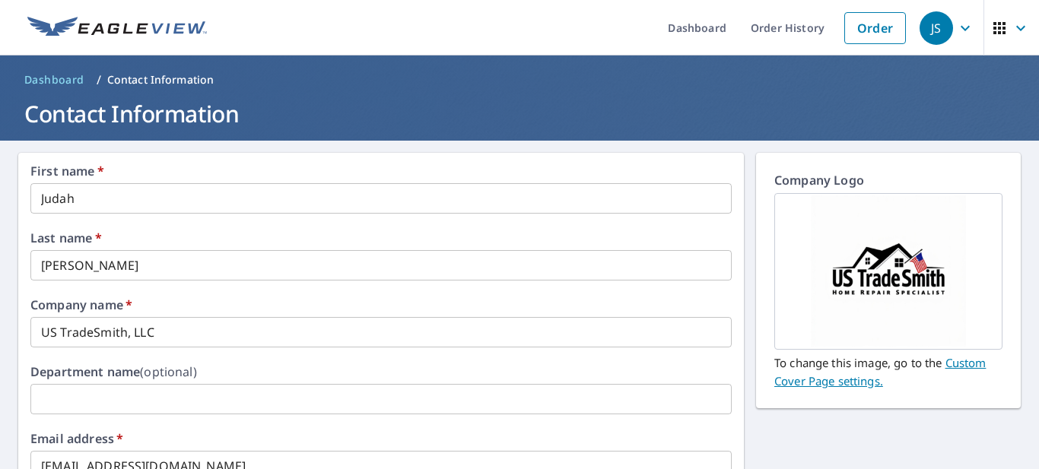
click at [129, 76] on p "Contact Information" at bounding box center [160, 79] width 107 height 15
click at [76, 80] on span "Dashboard" at bounding box center [54, 79] width 60 height 15
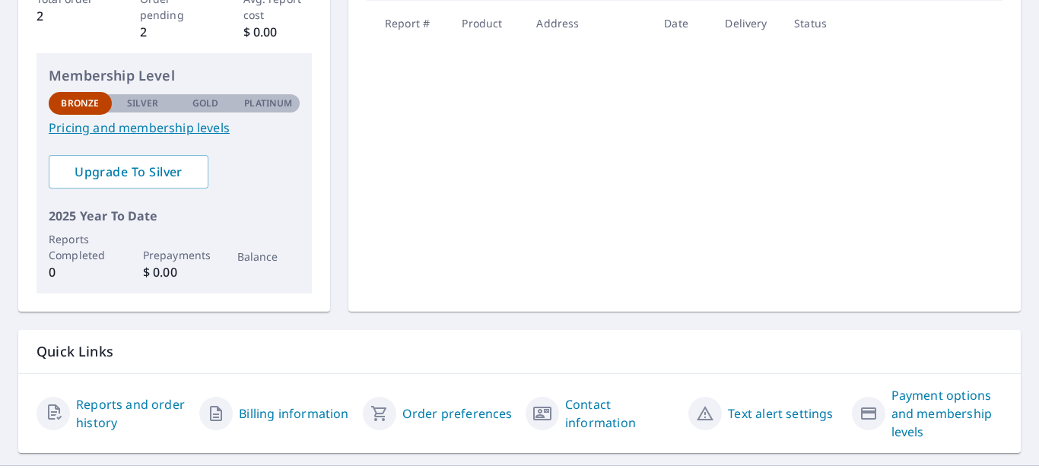
scroll to position [337, 0]
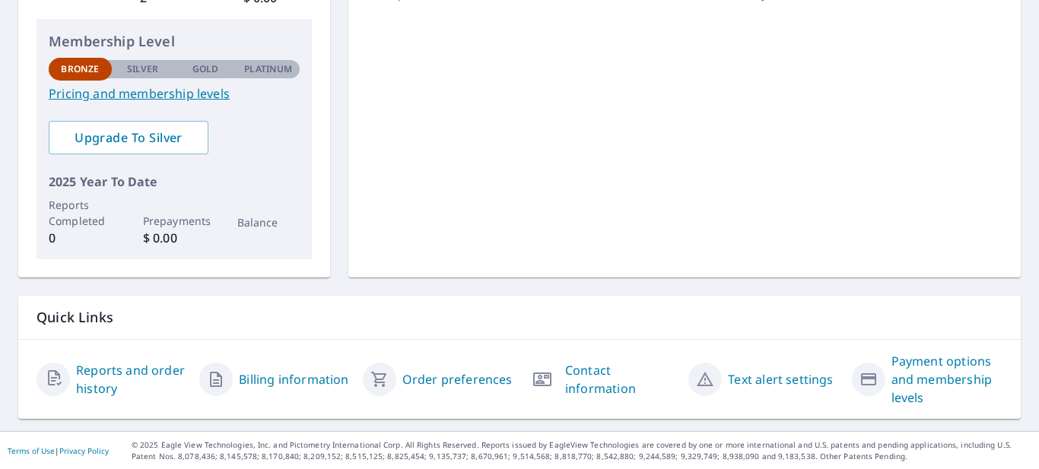
click at [554, 380] on button "button" at bounding box center [542, 379] width 33 height 33
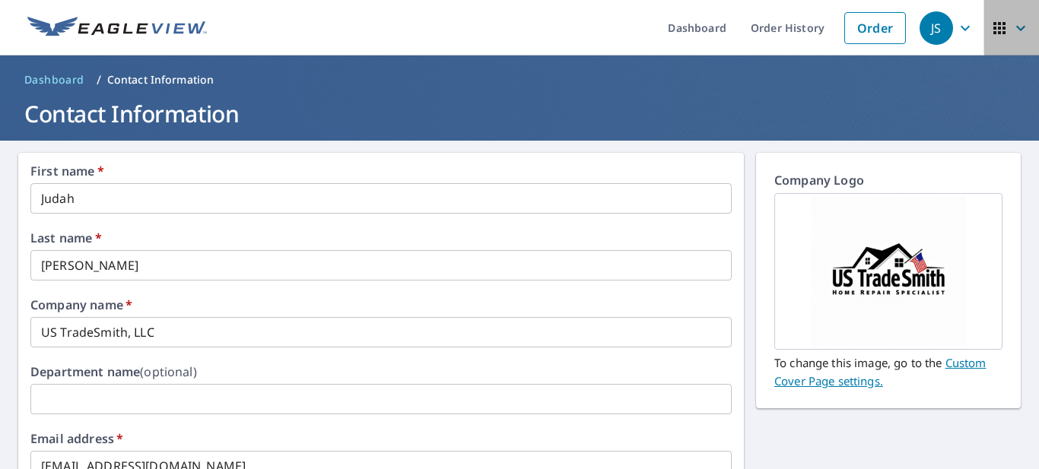
click at [1017, 33] on icon "button" at bounding box center [1021, 28] width 18 height 18
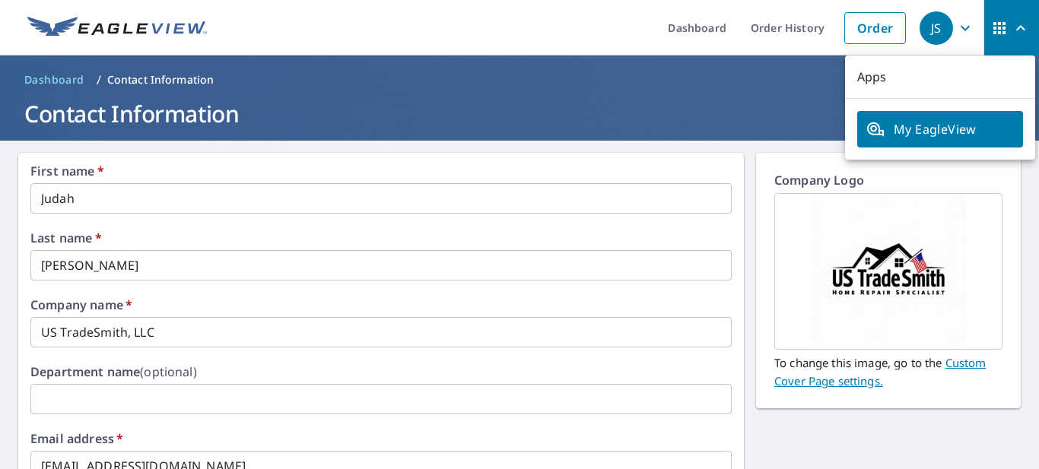
click at [1017, 33] on icon "button" at bounding box center [1021, 28] width 18 height 18
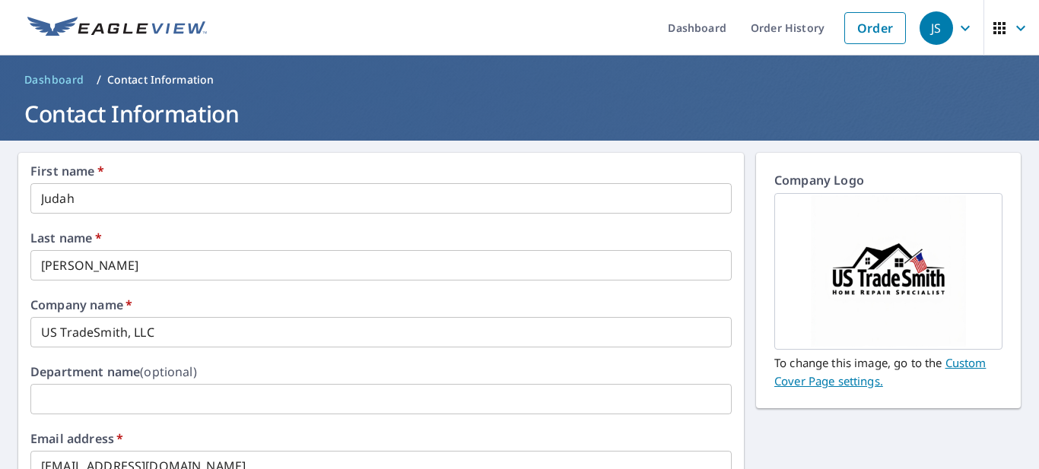
click at [931, 27] on div "JS" at bounding box center [936, 27] width 33 height 33
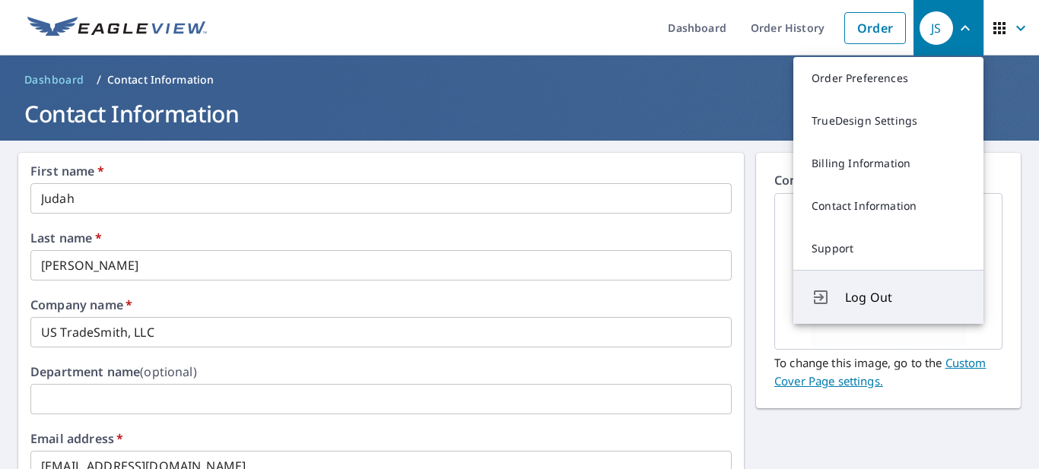
click at [878, 301] on span "Log Out" at bounding box center [905, 297] width 120 height 18
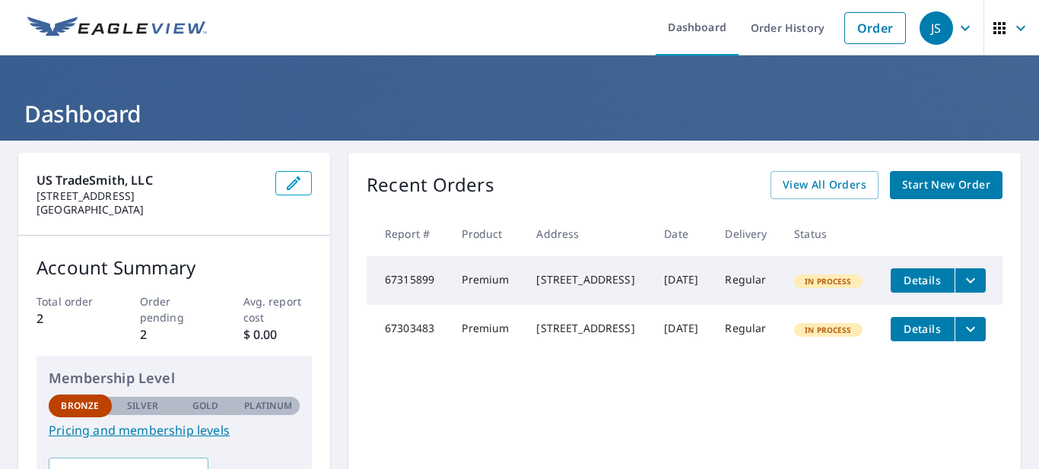
click at [917, 336] on span "Details" at bounding box center [923, 329] width 46 height 14
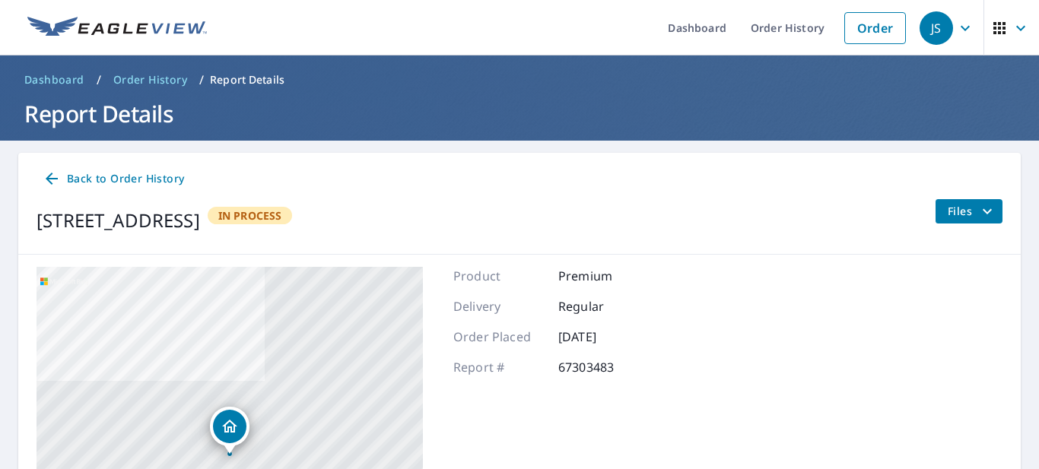
click at [972, 213] on span "Files" at bounding box center [972, 211] width 49 height 18
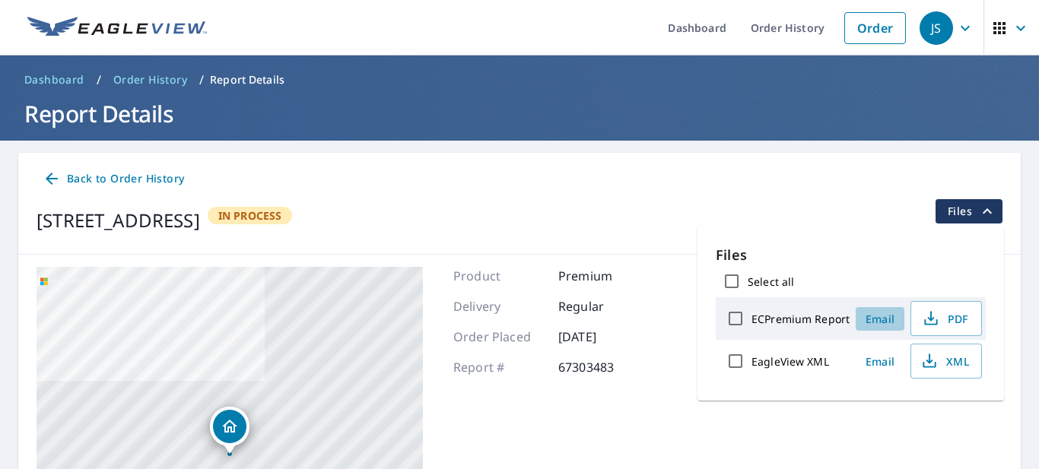
click at [872, 317] on span "Email" at bounding box center [880, 319] width 37 height 14
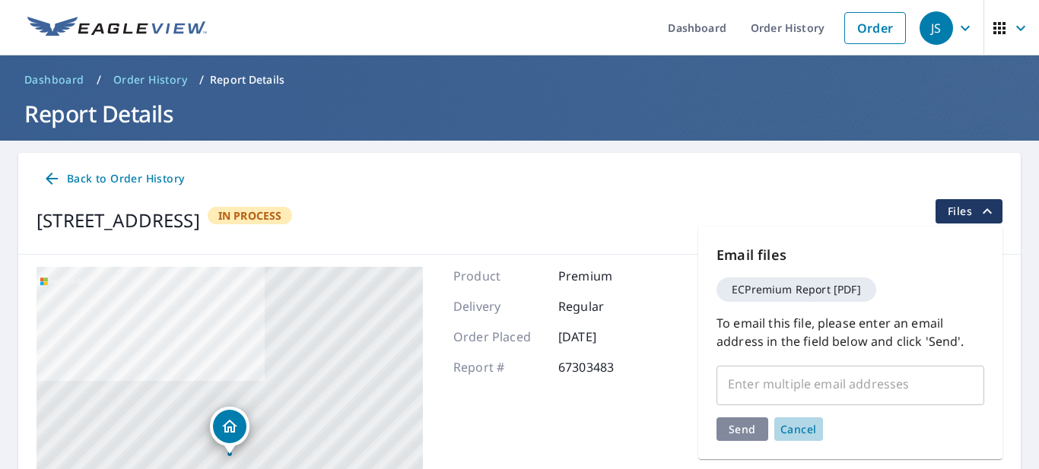
click at [804, 423] on span "Cancel" at bounding box center [798, 429] width 37 height 14
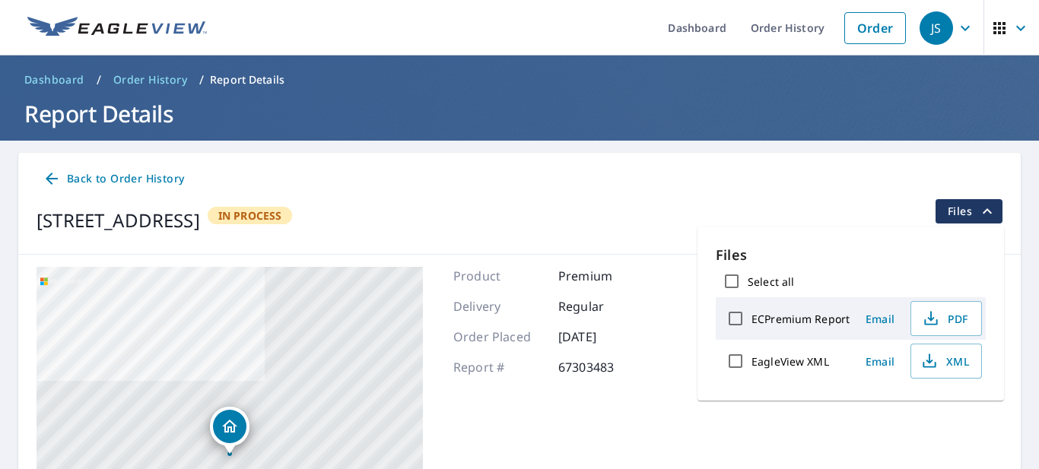
click at [881, 321] on span "Email" at bounding box center [880, 319] width 37 height 14
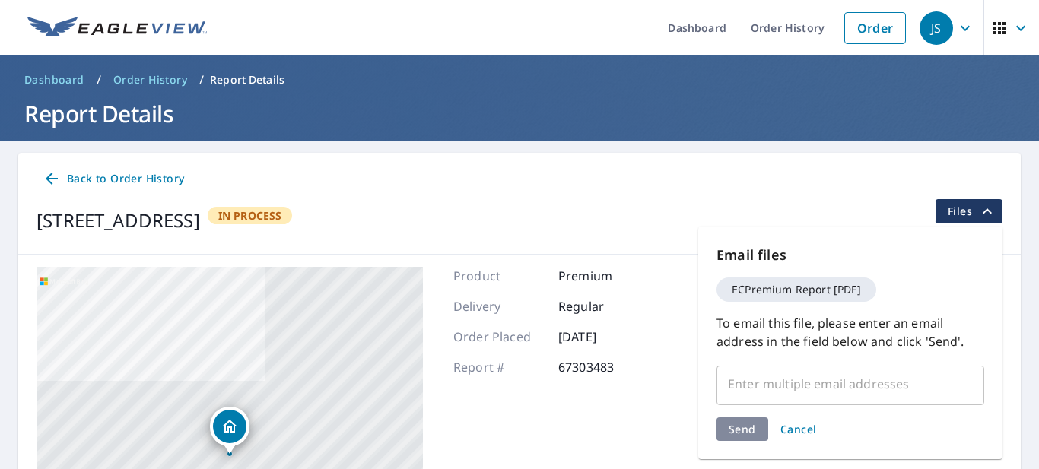
click at [784, 379] on input "text" at bounding box center [838, 384] width 231 height 29
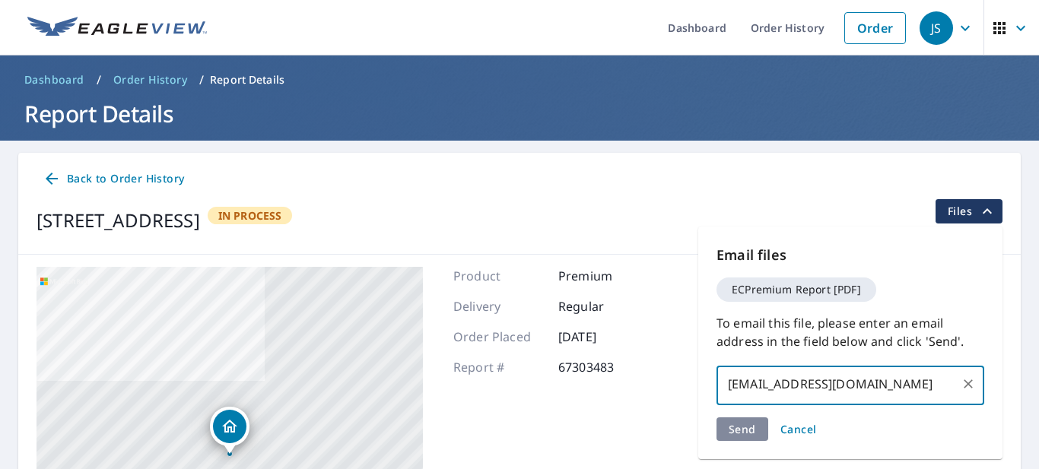
type input "[EMAIL_ADDRESS][DOMAIN_NAME]"
click at [747, 431] on div "Send Cancel" at bounding box center [851, 430] width 268 height 24
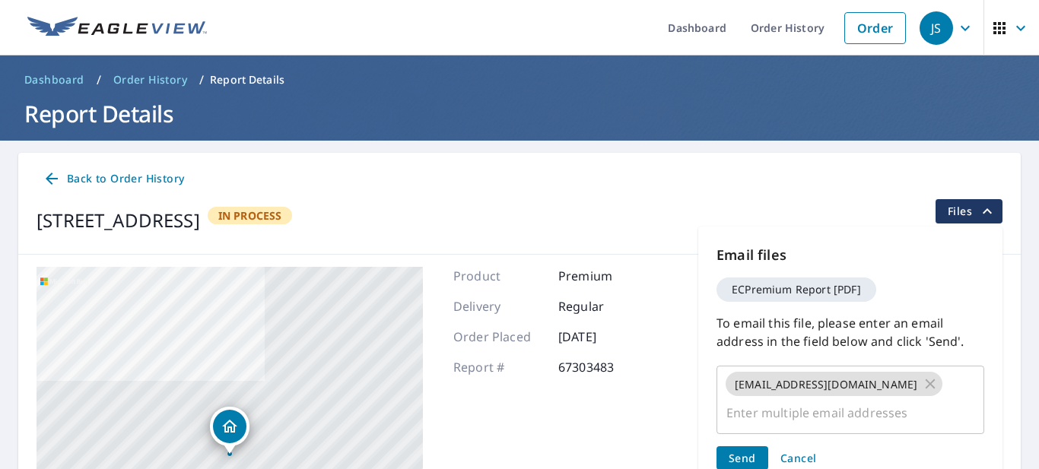
click at [749, 451] on span "Send" at bounding box center [742, 458] width 27 height 14
